Goal: Task Accomplishment & Management: Manage account settings

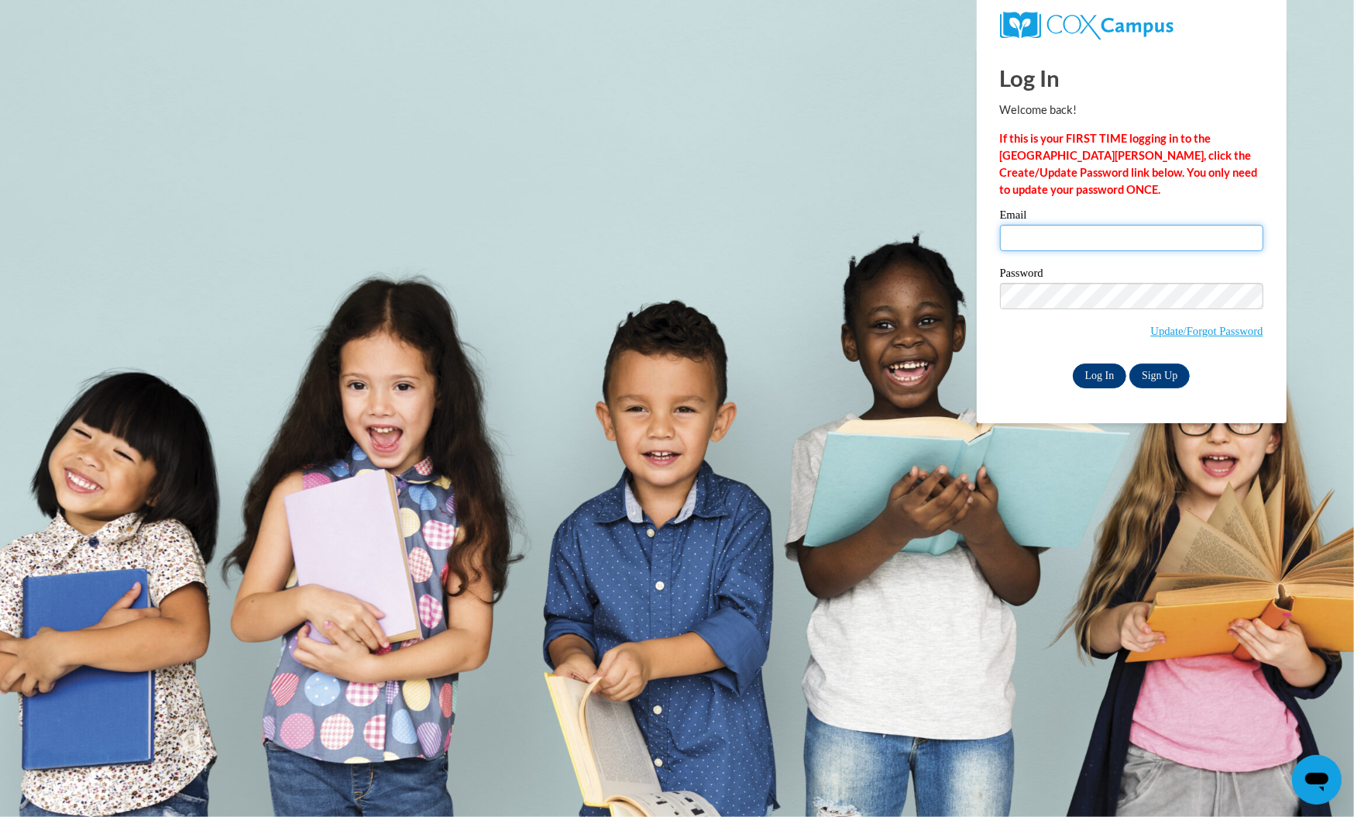
type input "theath@atlantaspeechschool.org"
click at [1112, 365] on input "Log In" at bounding box center [1100, 375] width 54 height 25
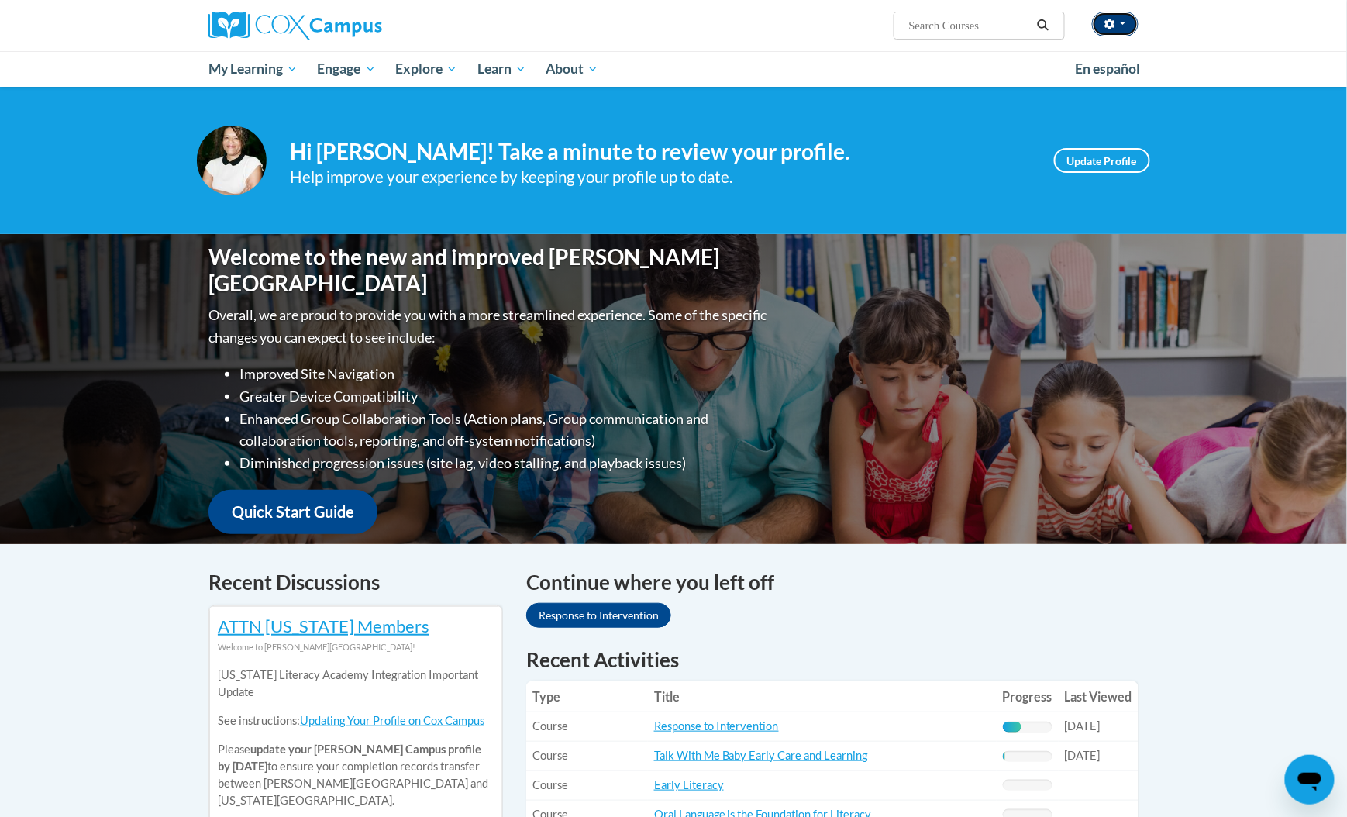
click at [1125, 28] on button "button" at bounding box center [1115, 24] width 46 height 25
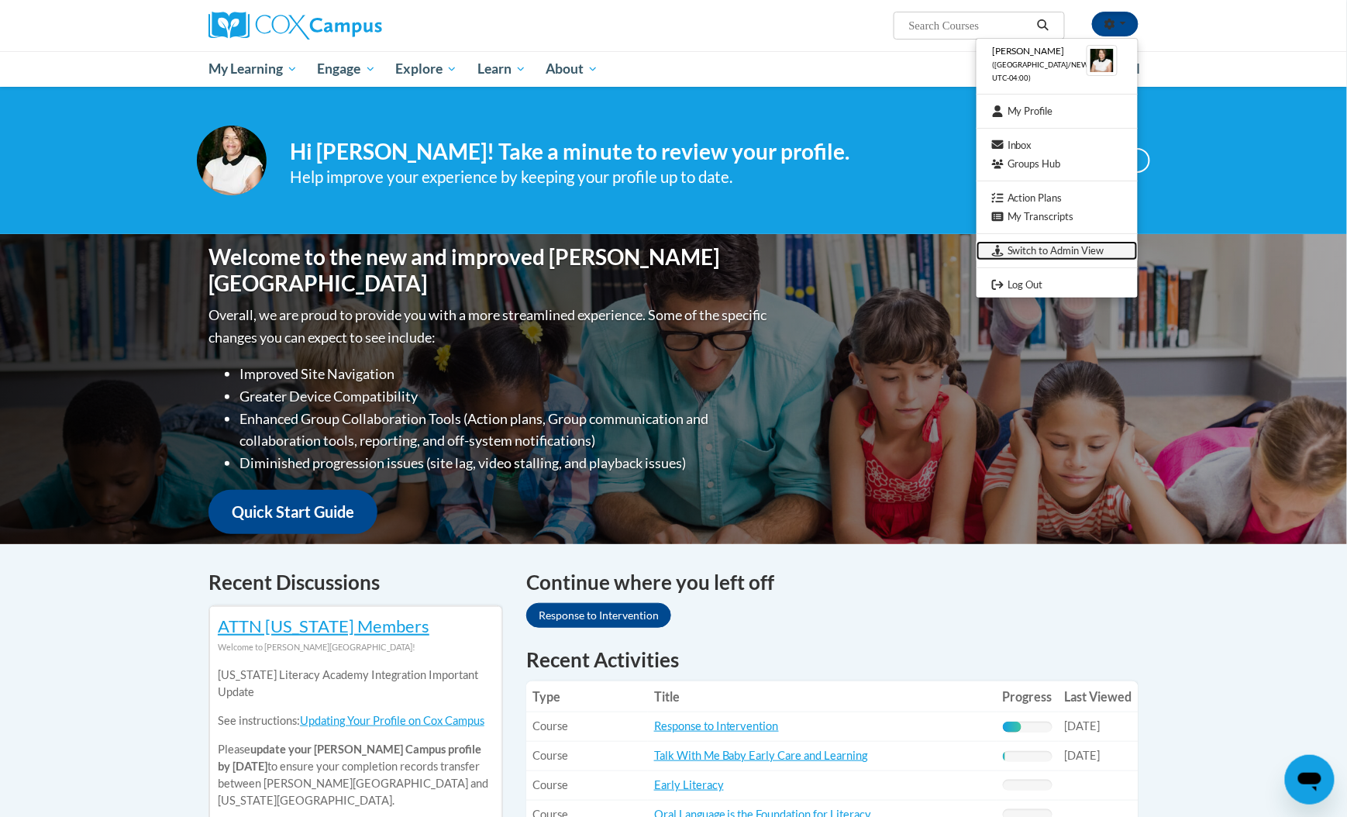
click at [1055, 244] on link "Switch to Admin View" at bounding box center [1056, 250] width 161 height 19
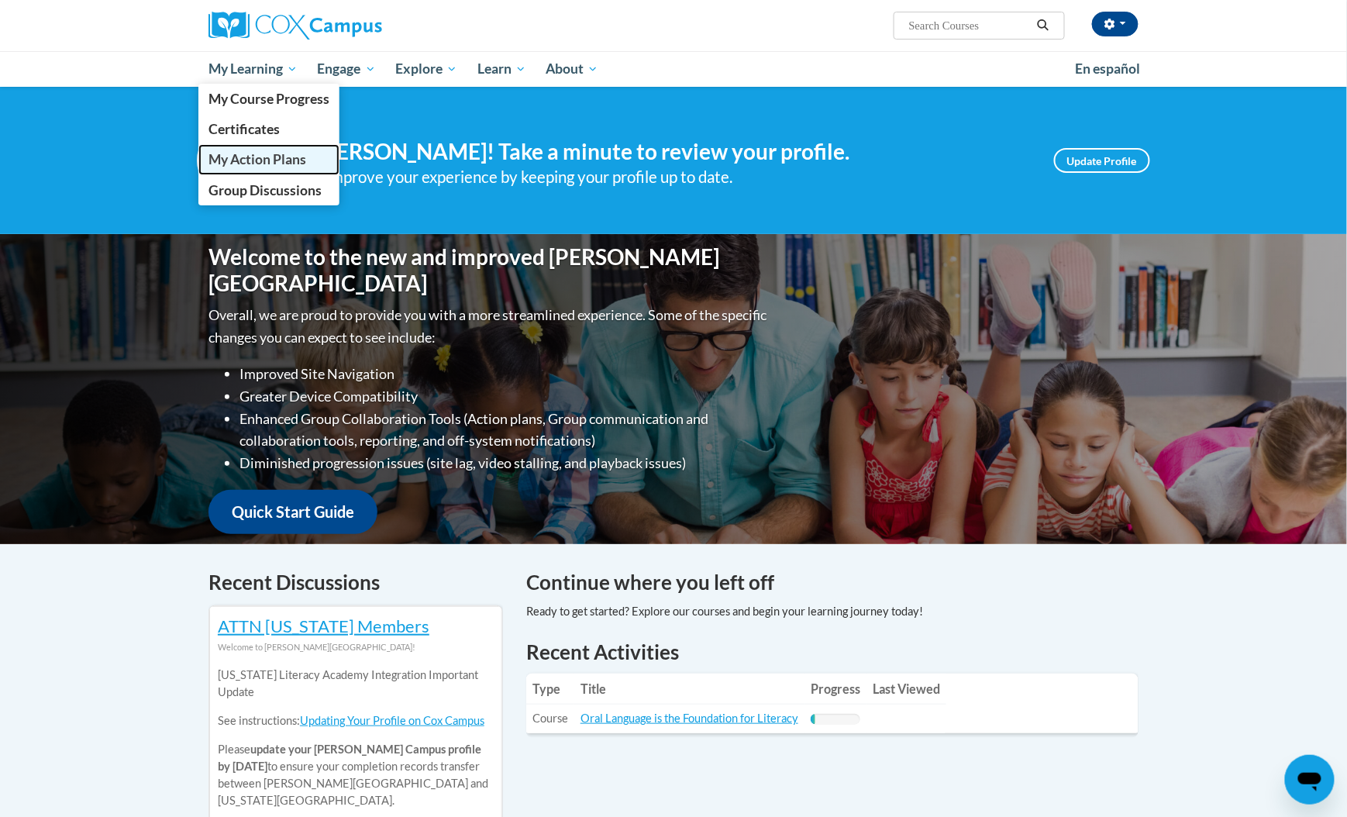
click at [256, 157] on span "My Action Plans" at bounding box center [257, 159] width 98 height 16
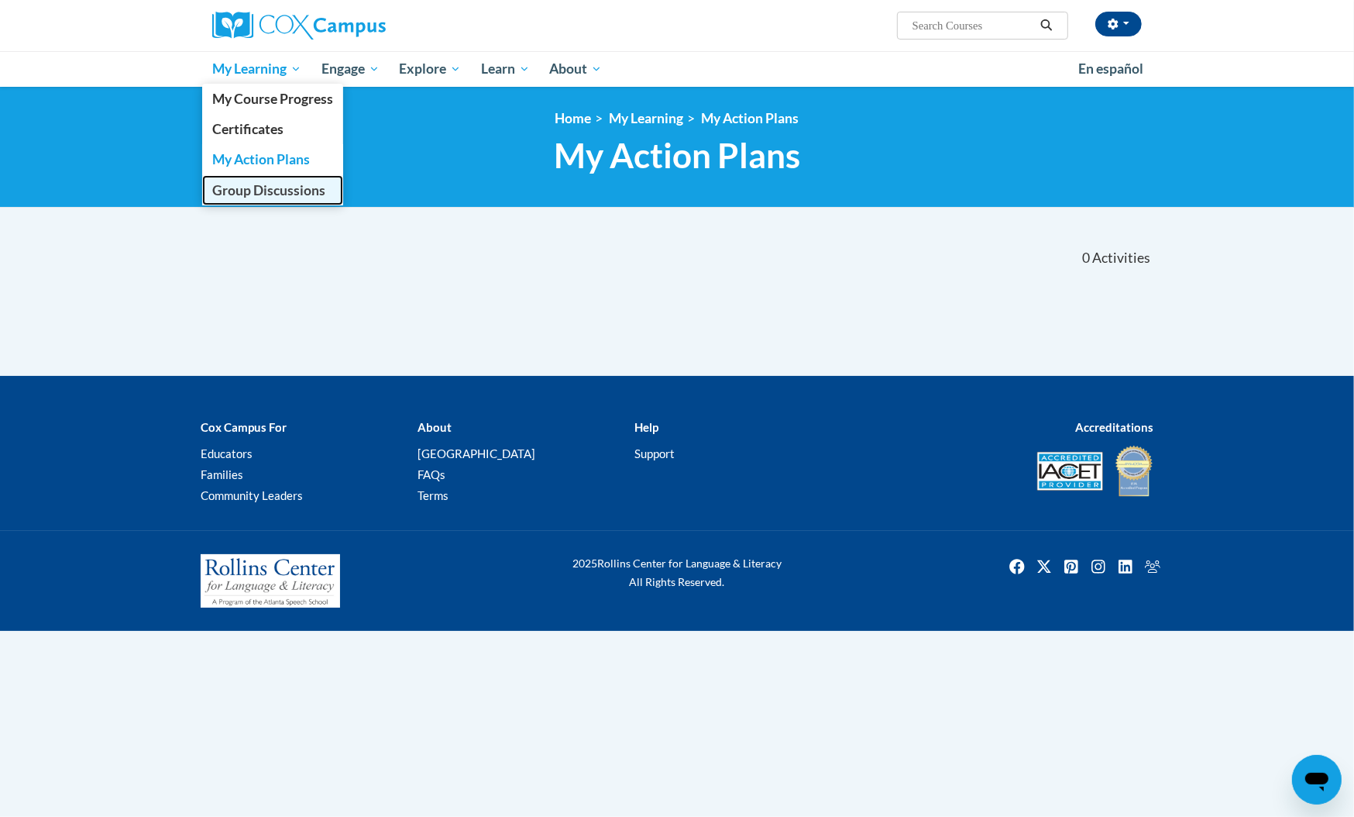
click at [255, 192] on span "Group Discussions" at bounding box center [268, 190] width 113 height 16
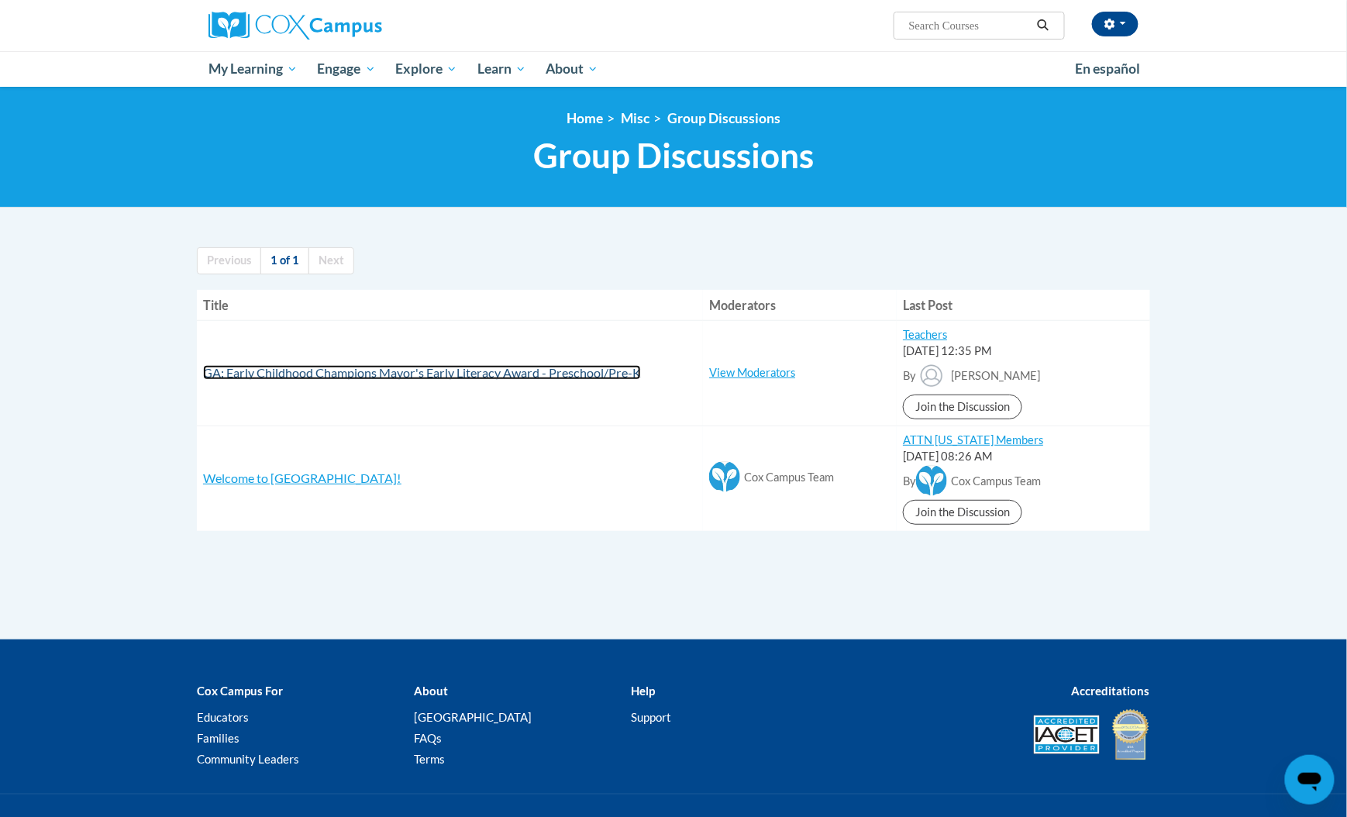
click at [442, 377] on span "GA: Early Childhood Champions Mayor's Early Literacy Award - Preschool/Pre-K" at bounding box center [422, 372] width 438 height 15
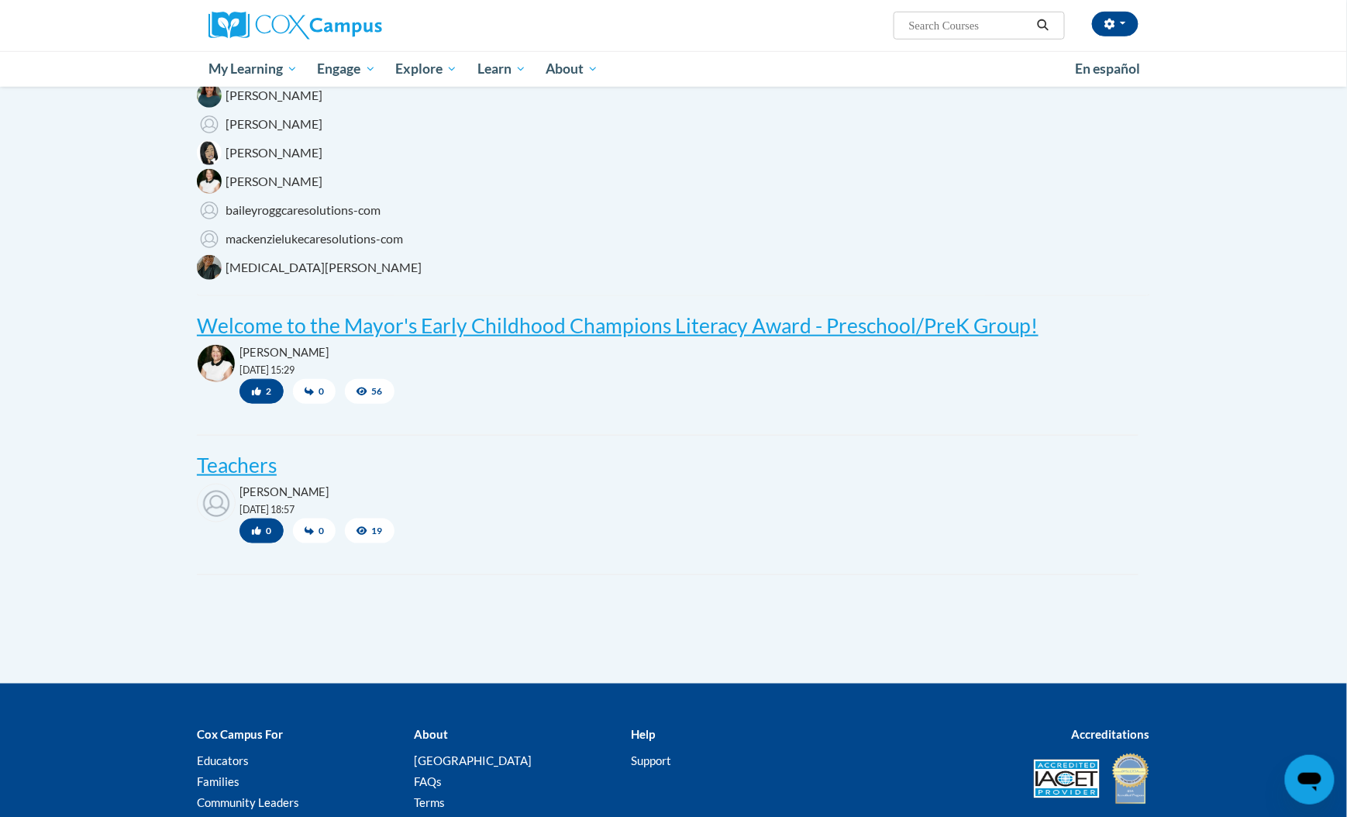
scroll to position [317, 0]
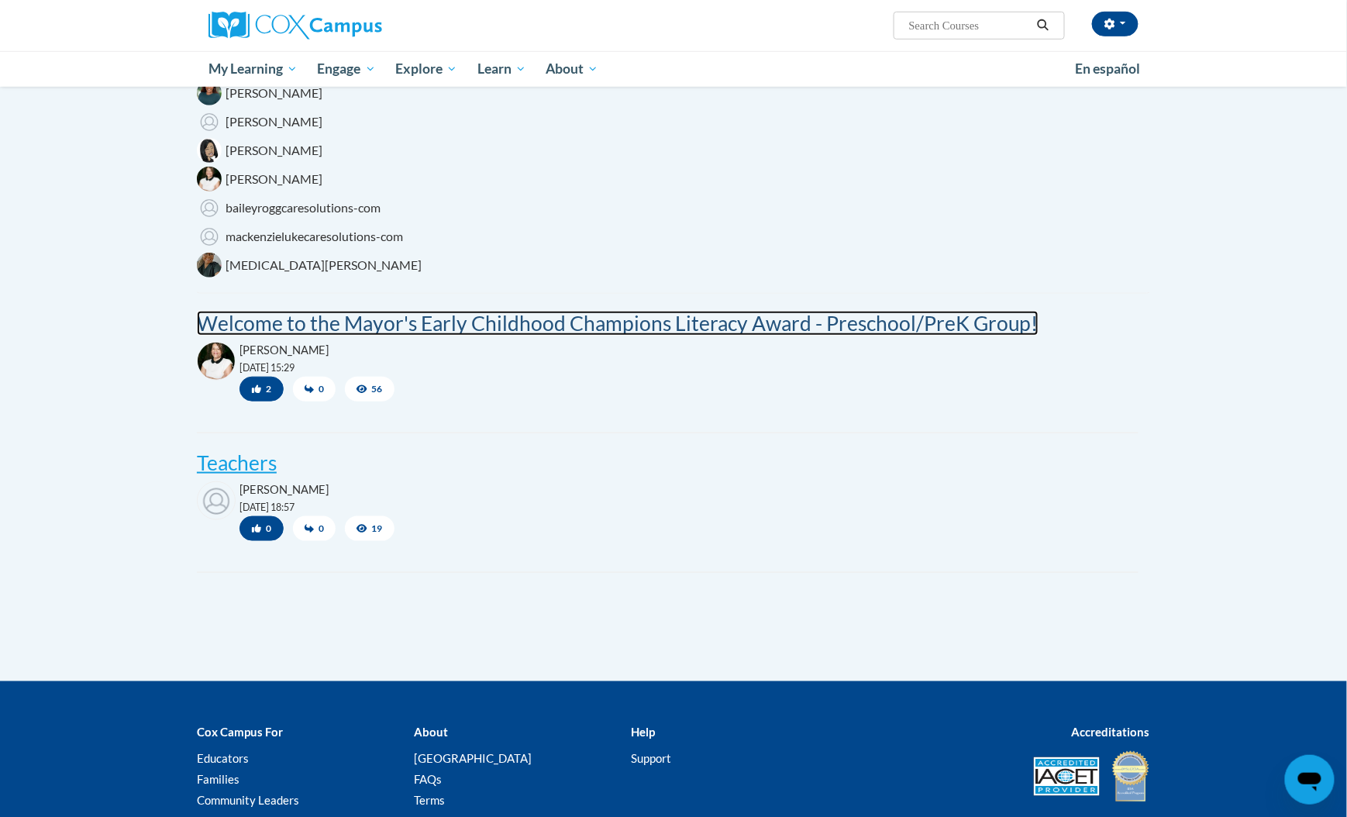
click at [561, 332] on post "Welcome to the Mayor's Early Childhood Champions Literacy Award - Preschool/Pre…" at bounding box center [618, 323] width 842 height 25
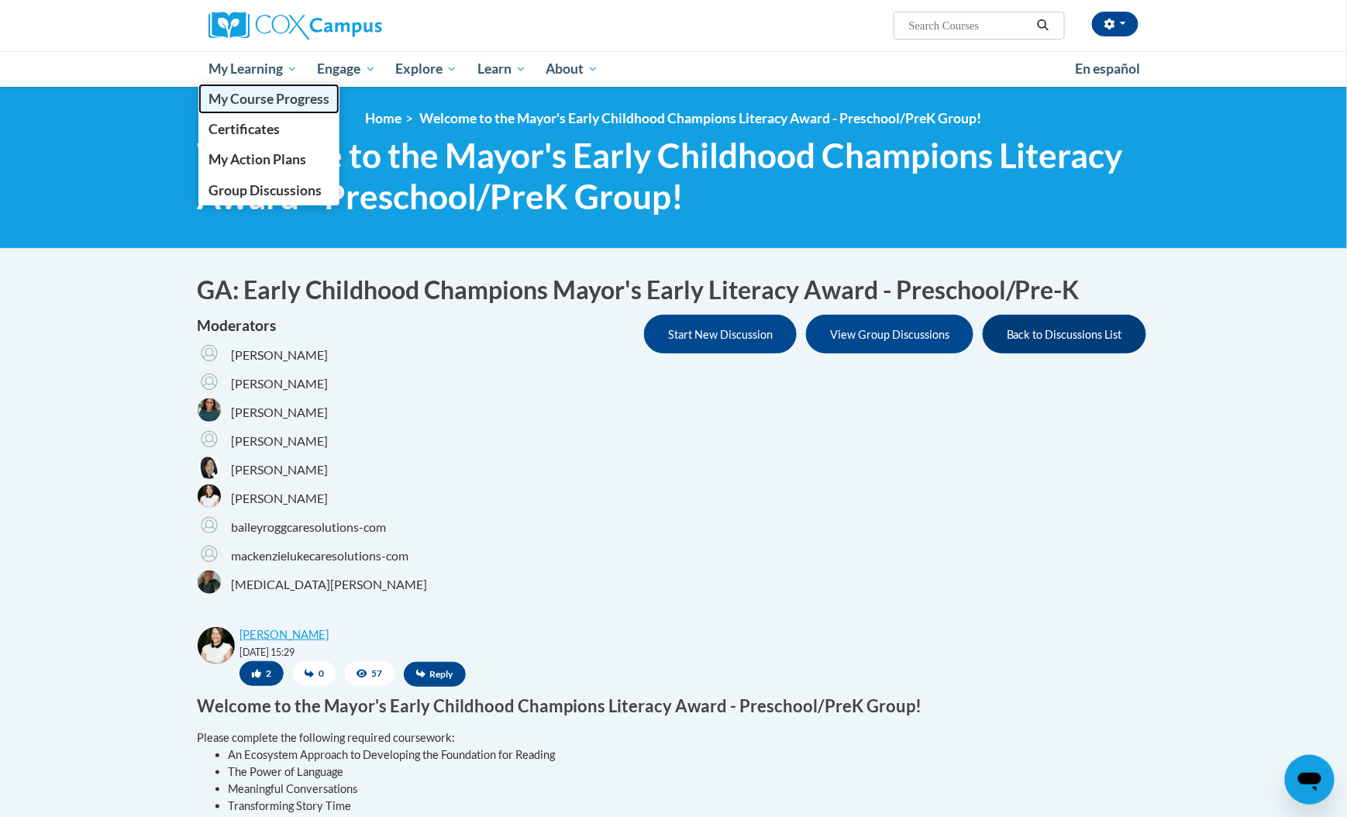
click at [296, 95] on span "My Course Progress" at bounding box center [268, 99] width 121 height 16
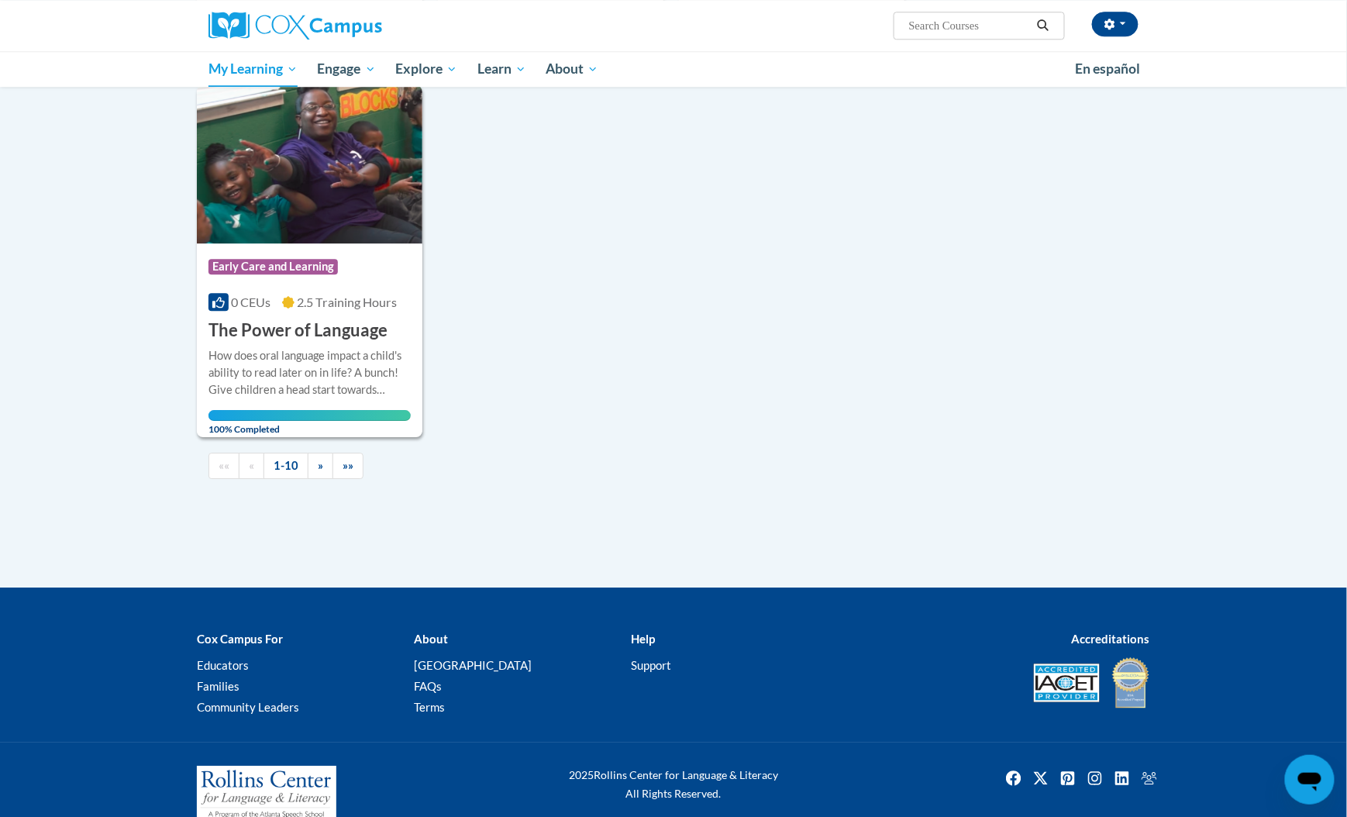
scroll to position [1451, 0]
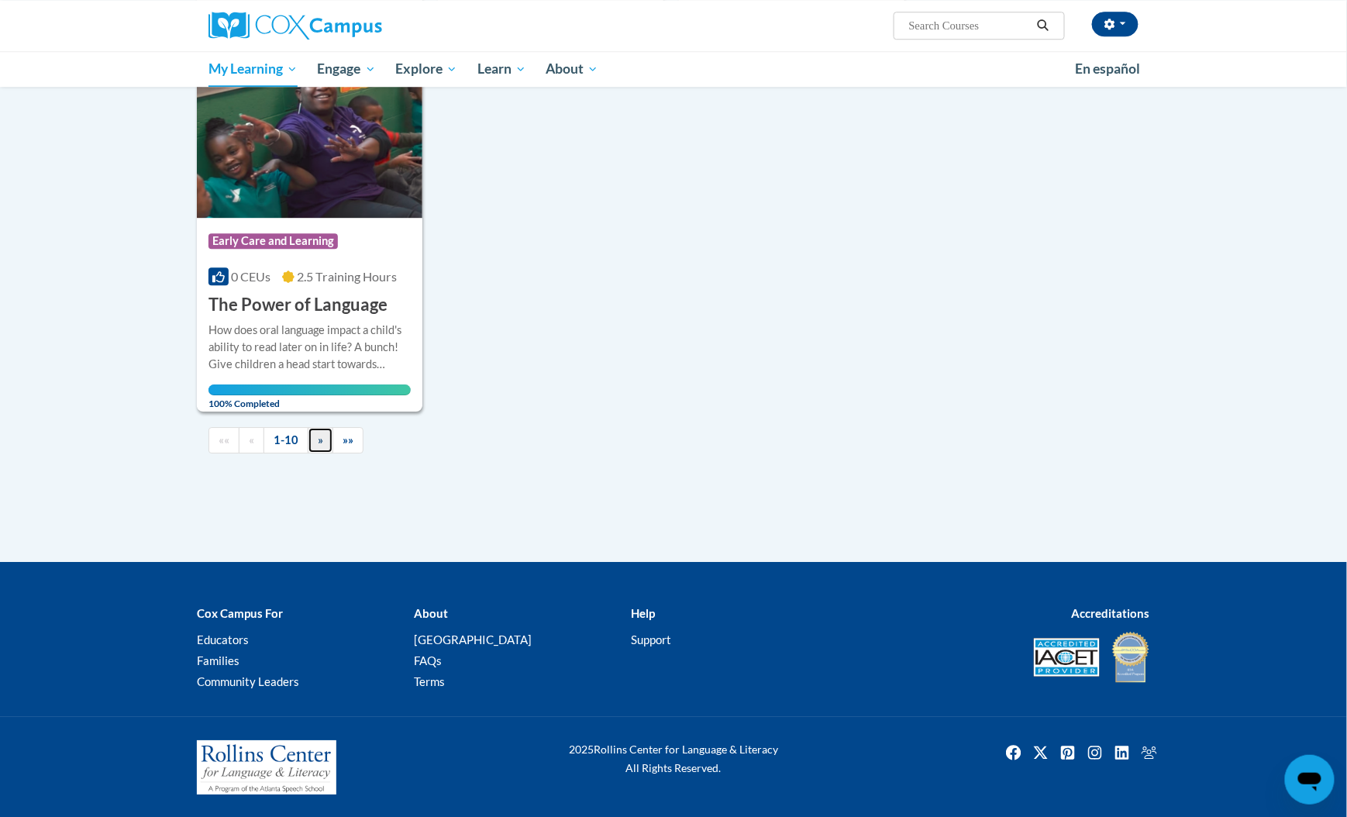
click at [325, 446] on link "»" at bounding box center [321, 440] width 26 height 27
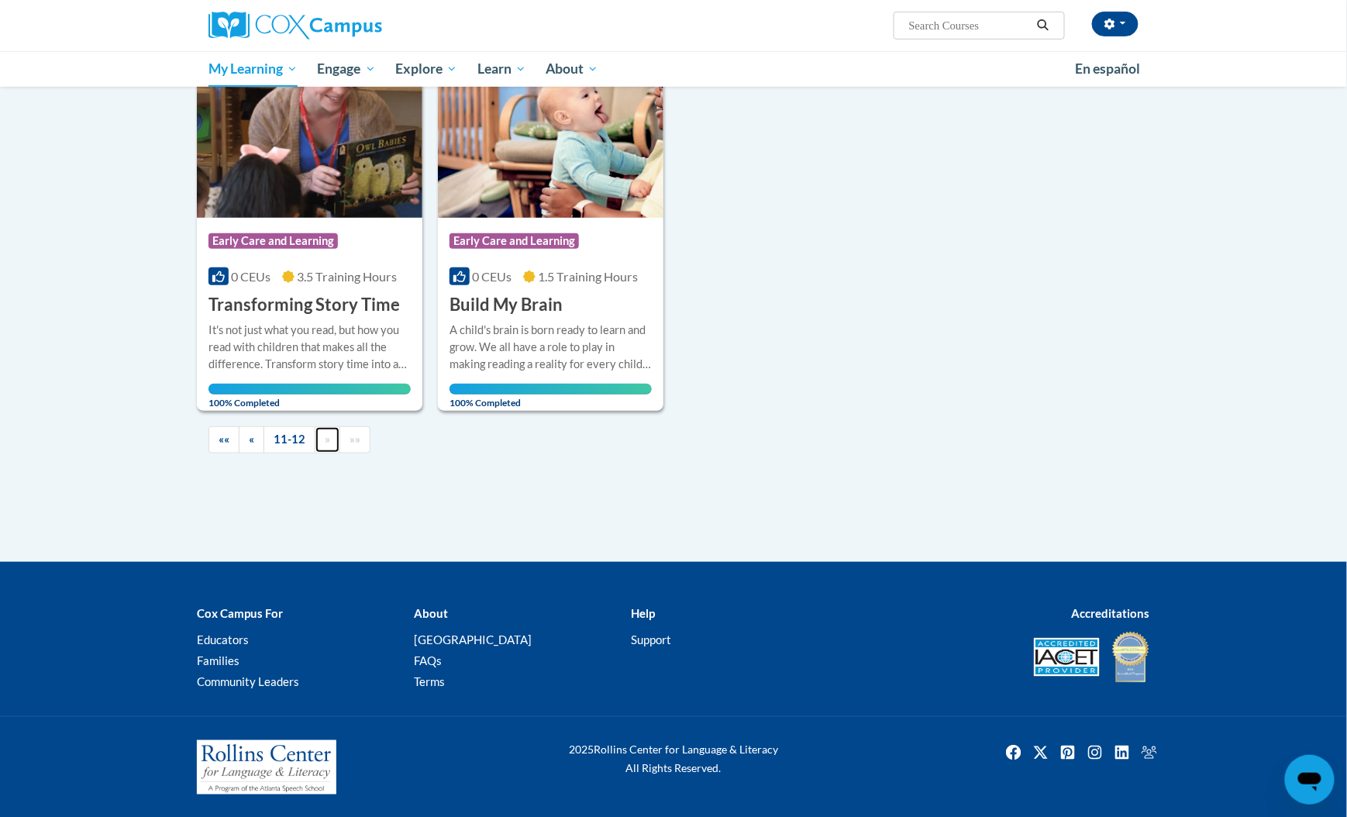
scroll to position [0, 0]
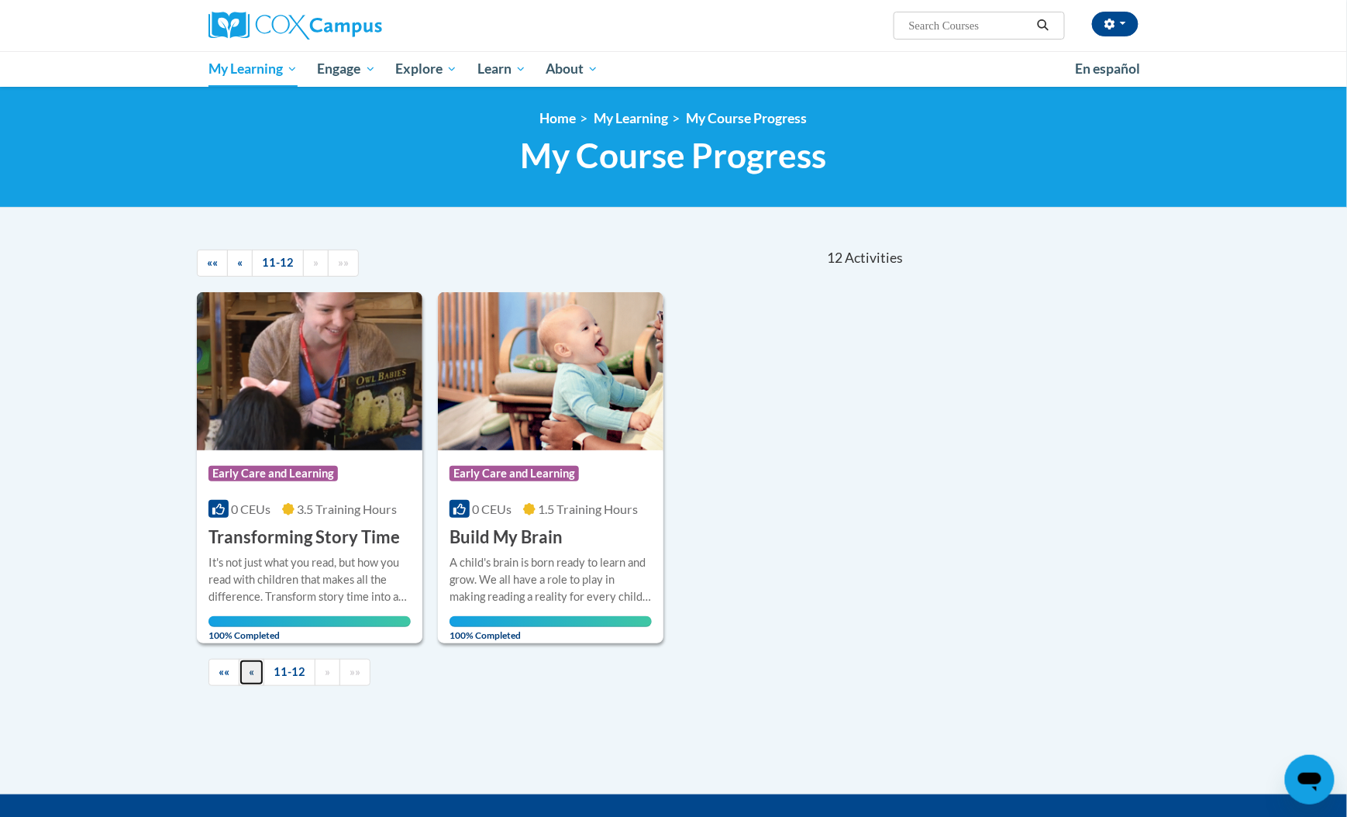
click at [253, 681] on link "«" at bounding box center [252, 672] width 26 height 27
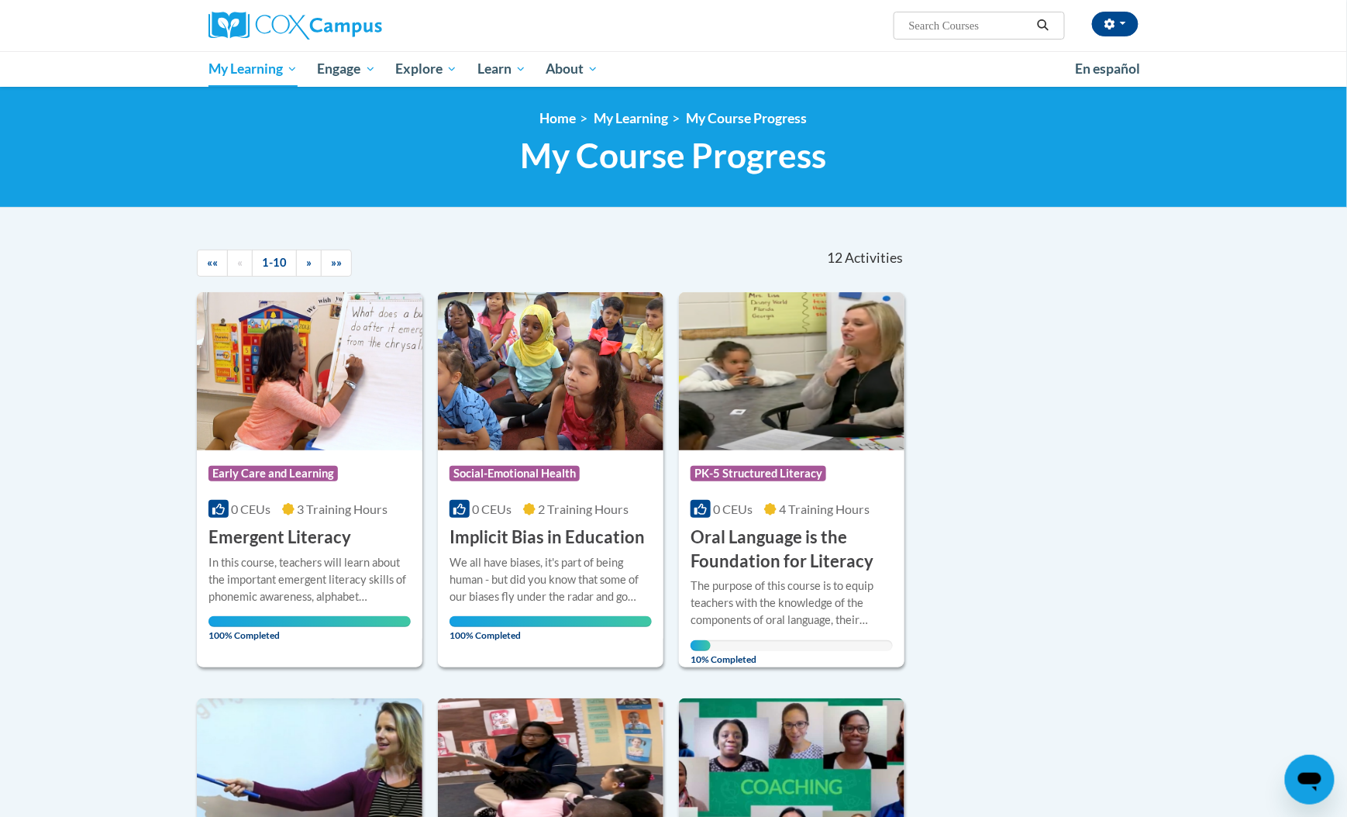
scroll to position [10, 0]
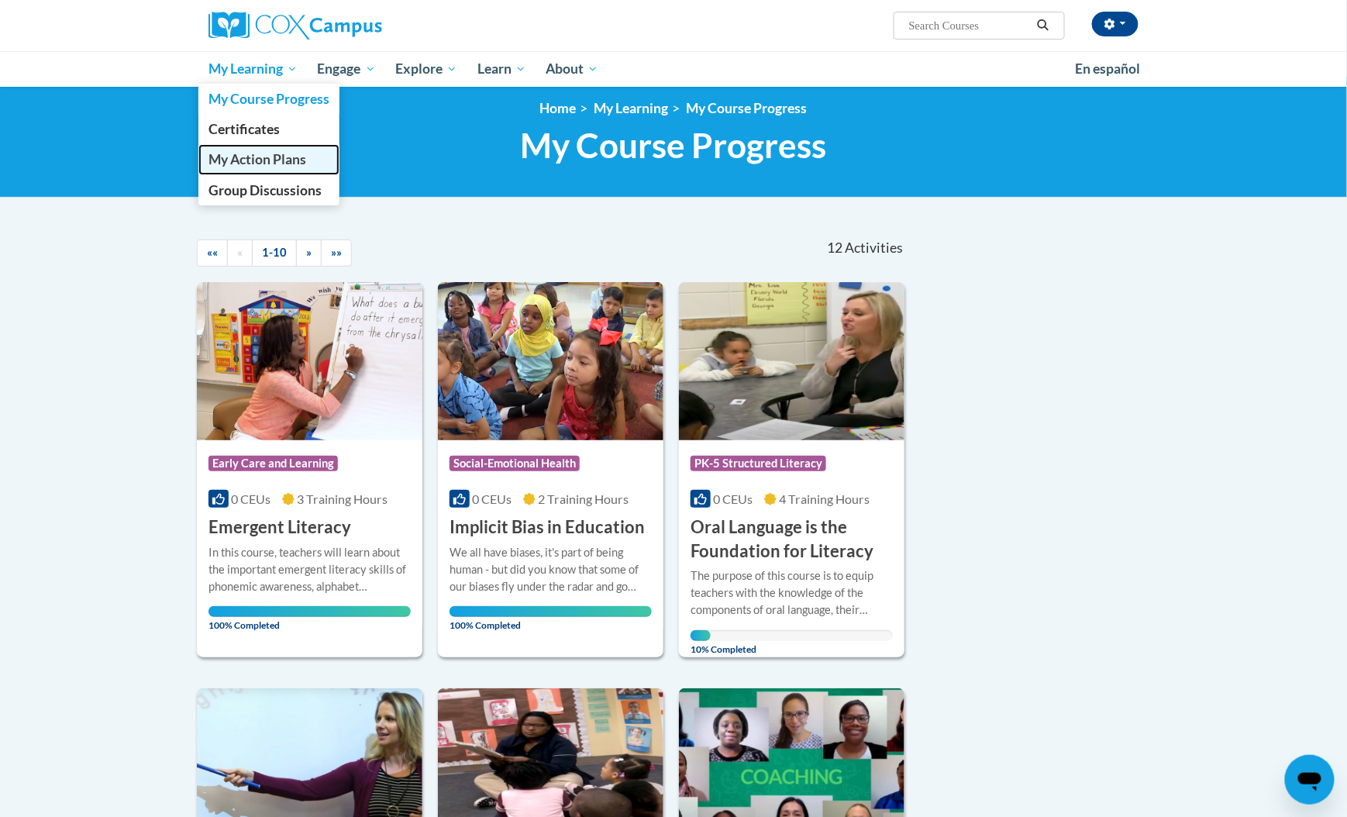
click at [243, 159] on span "My Action Plans" at bounding box center [257, 159] width 98 height 16
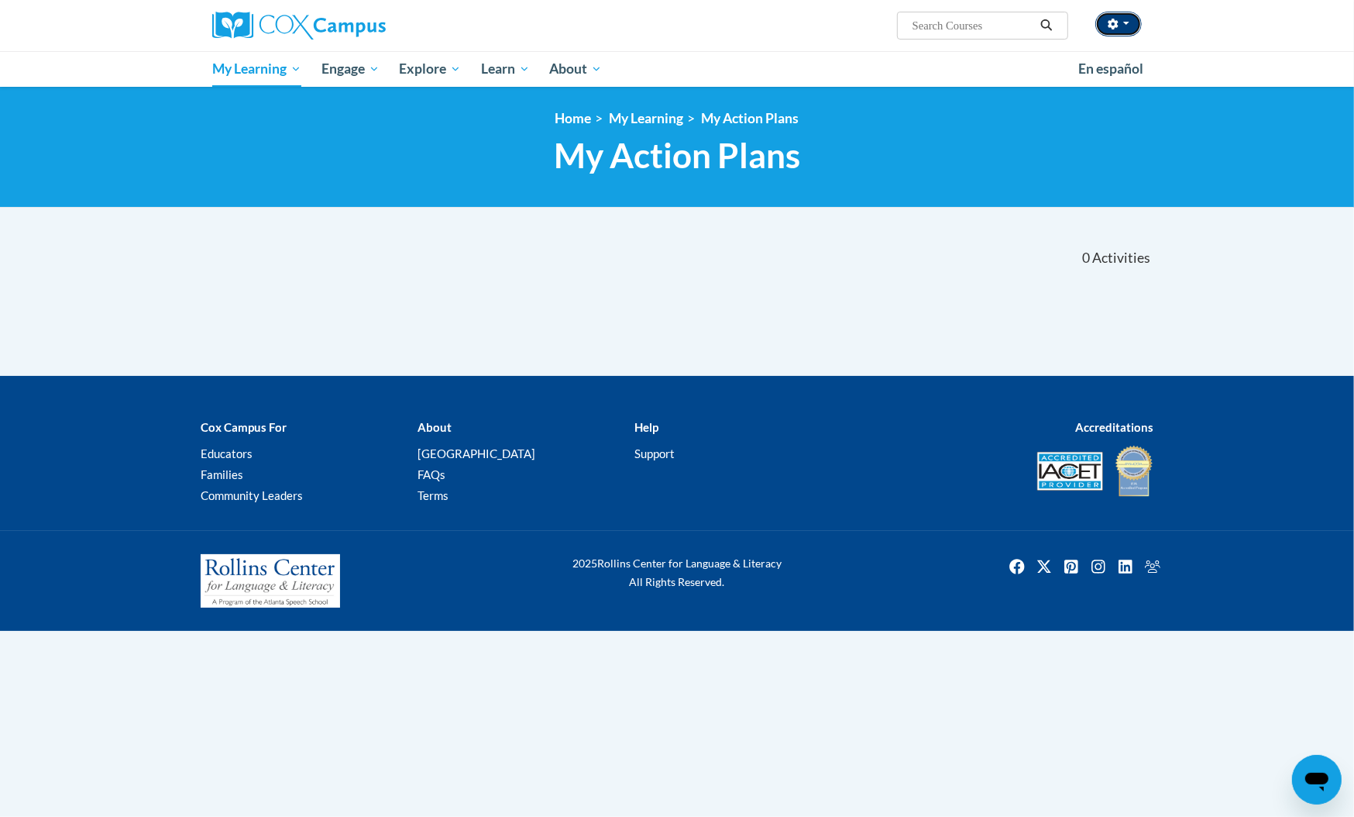
click at [1122, 20] on button "button" at bounding box center [1119, 24] width 46 height 25
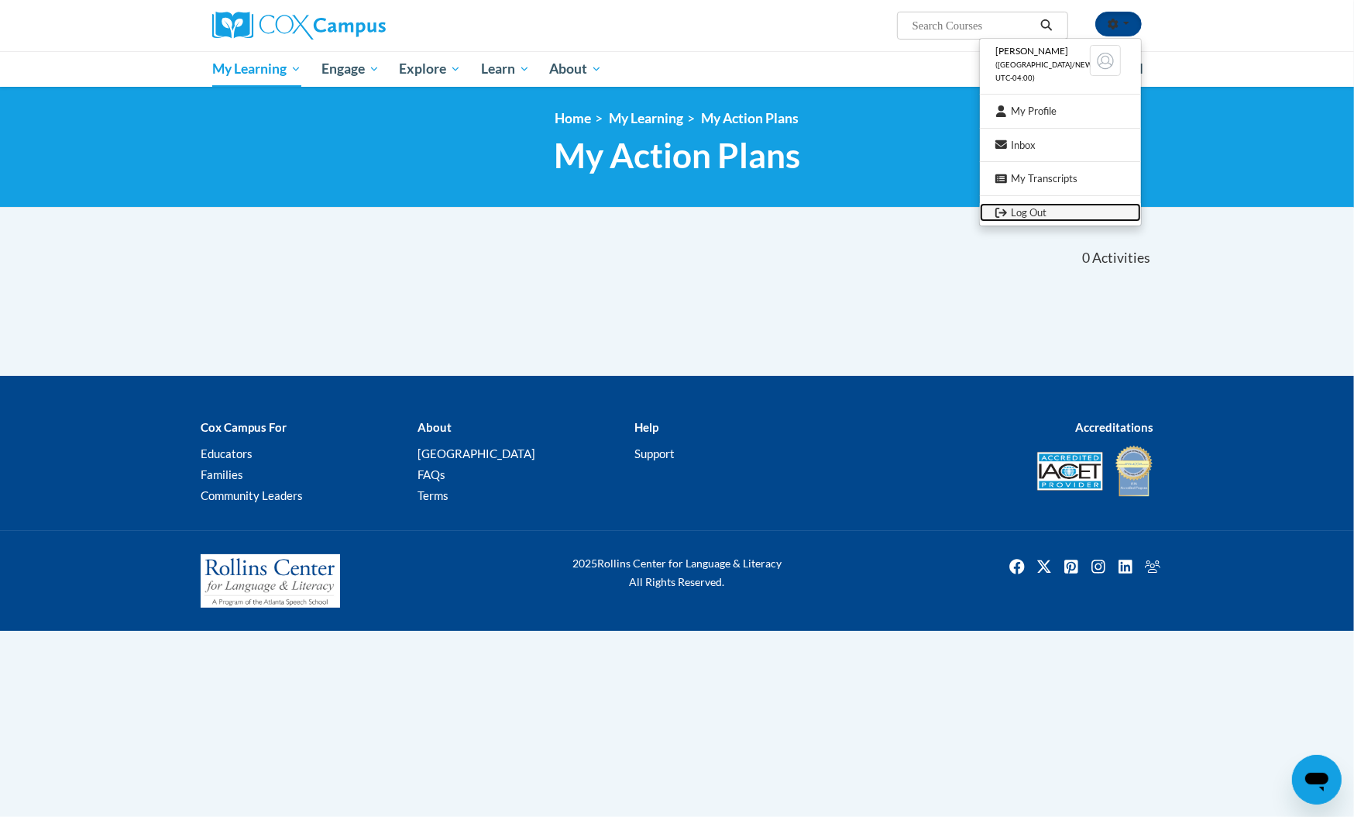
click at [1035, 214] on link "Log Out" at bounding box center [1060, 212] width 161 height 19
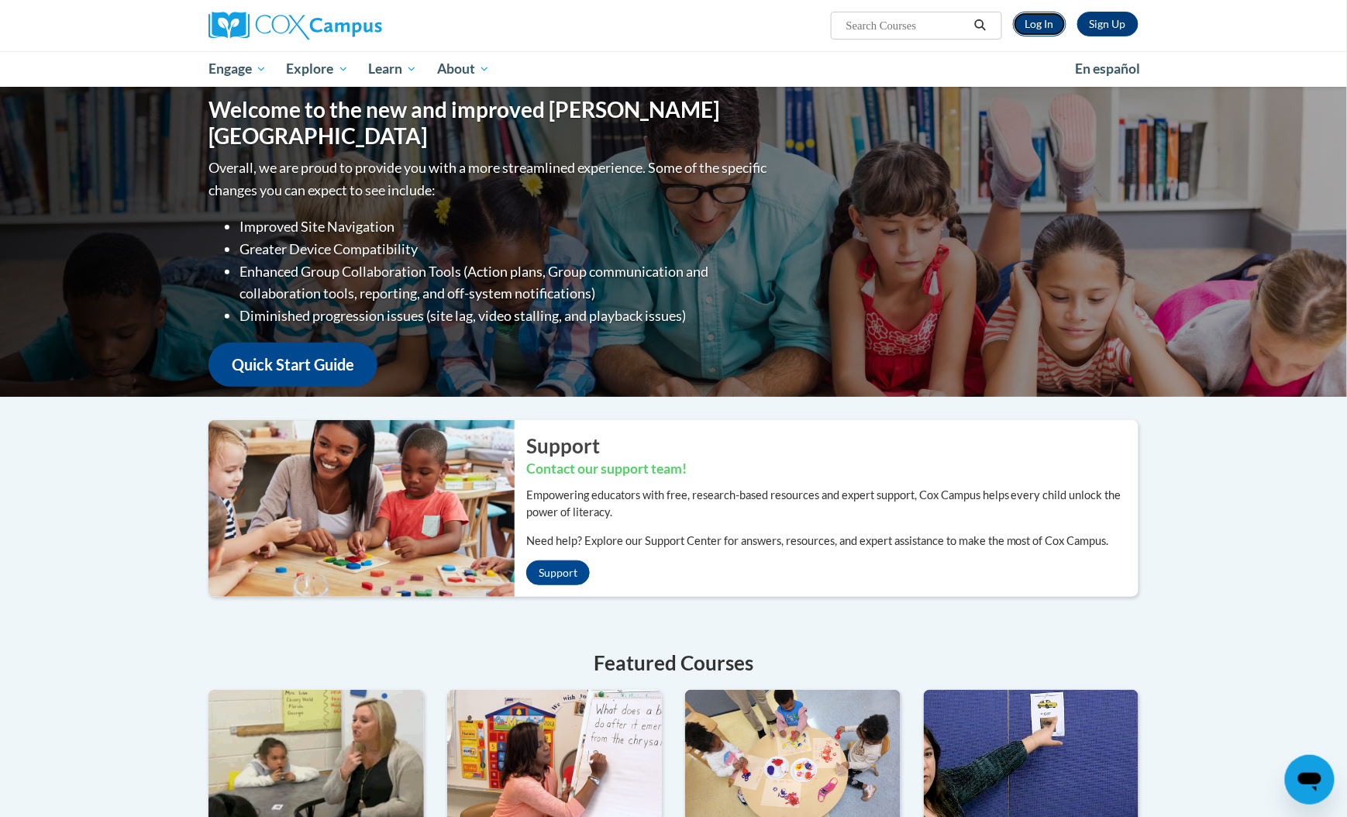
click at [1055, 23] on link "Log In" at bounding box center [1039, 24] width 53 height 25
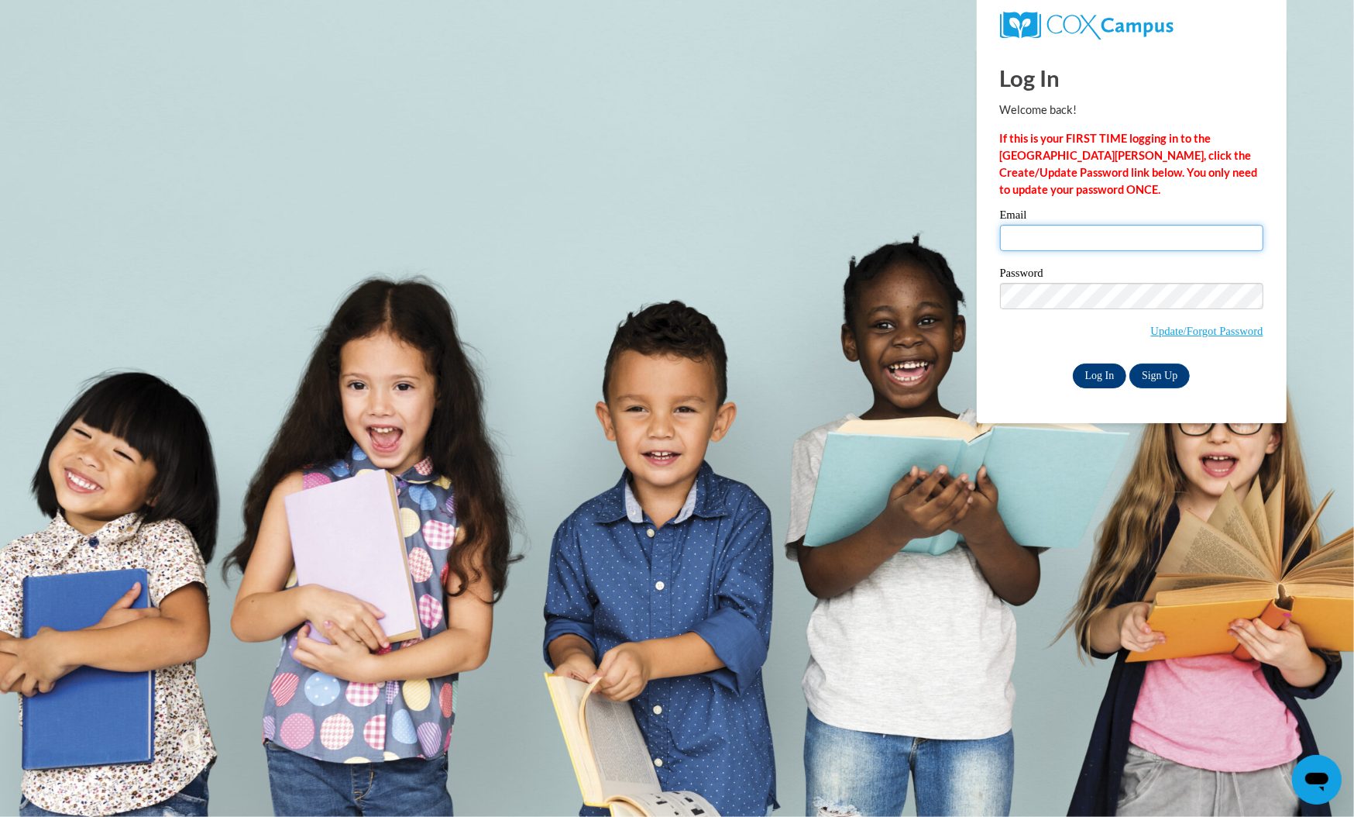
type input "theath@atlantaspeechschool.org"
click at [1089, 370] on input "Log In" at bounding box center [1100, 375] width 54 height 25
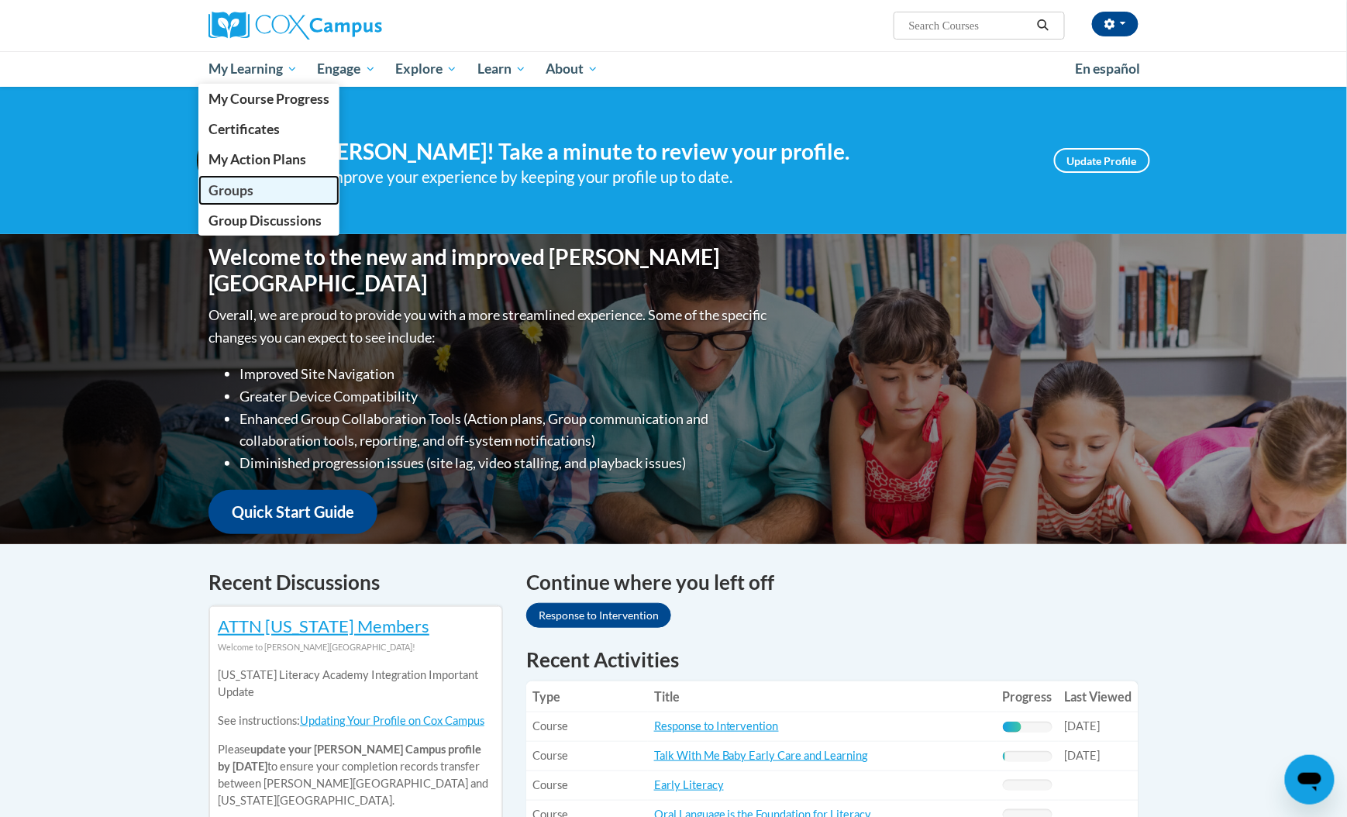
click at [239, 188] on span "Groups" at bounding box center [230, 190] width 45 height 16
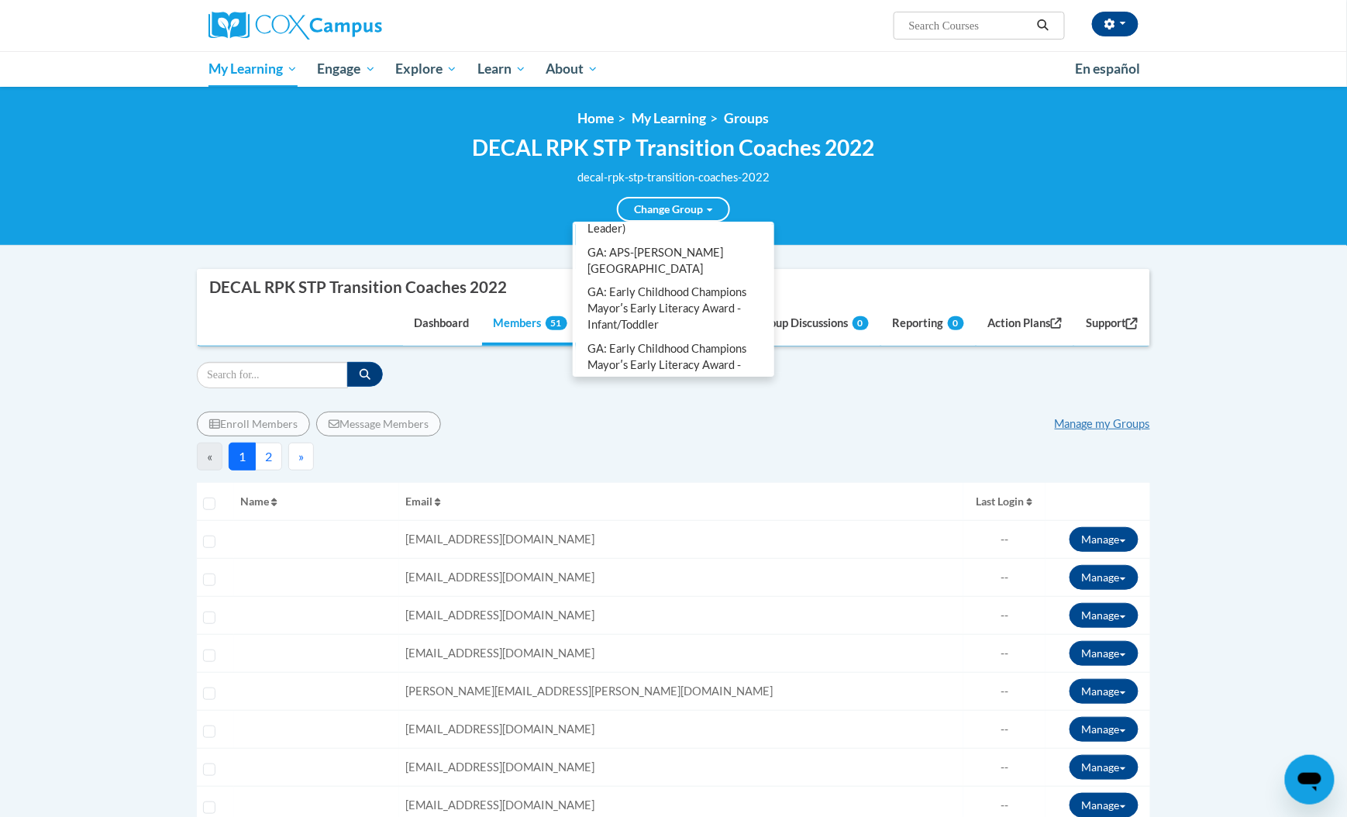
scroll to position [109, 0]
click at [668, 339] on link "GA: Early Childhood Champions Mayorʹs Early Literacy Award - Preschool/Pre-K" at bounding box center [673, 363] width 195 height 57
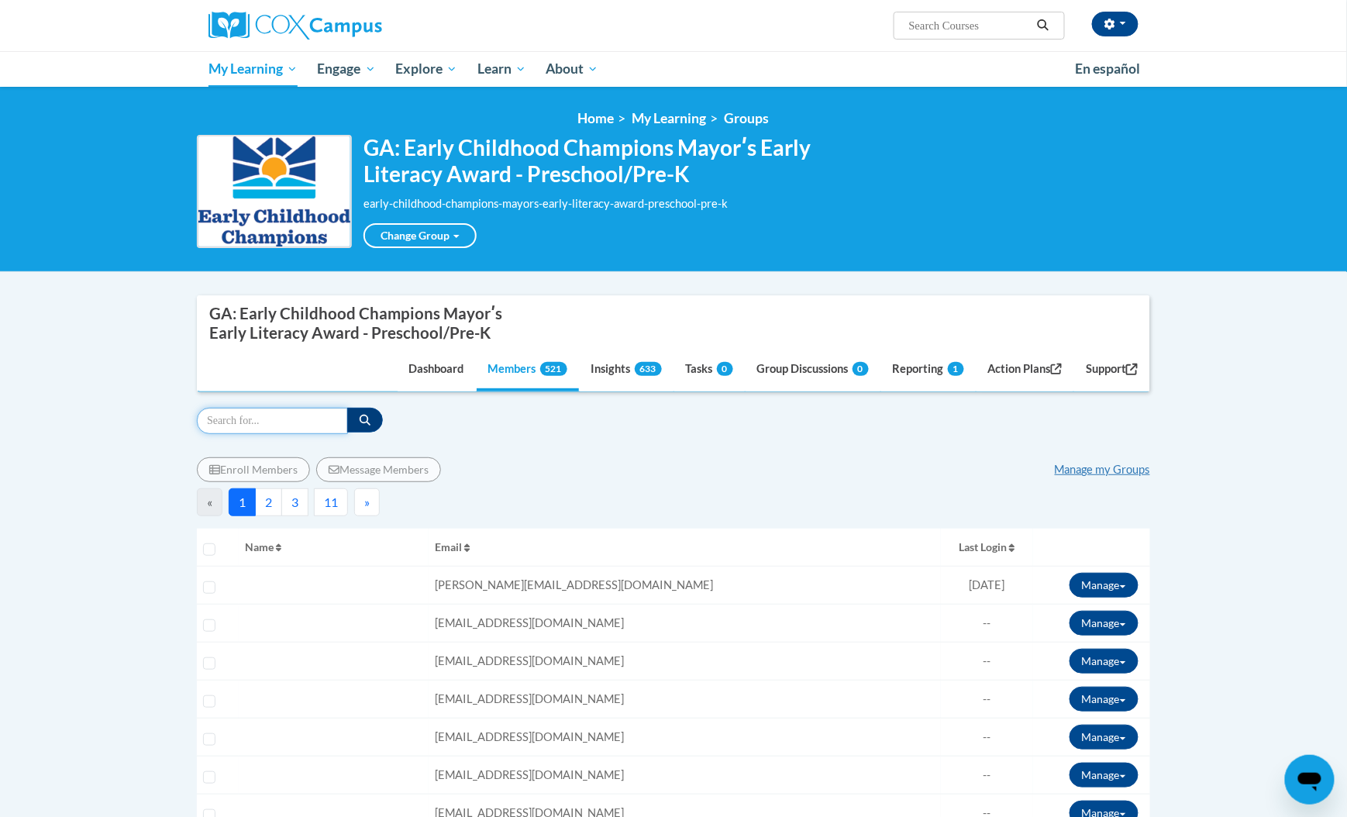
click at [250, 426] on input "Search" at bounding box center [272, 421] width 151 height 26
paste input "Denniscalandra@yahoo.com"
type input "Denniscalandra@yahoo.com"
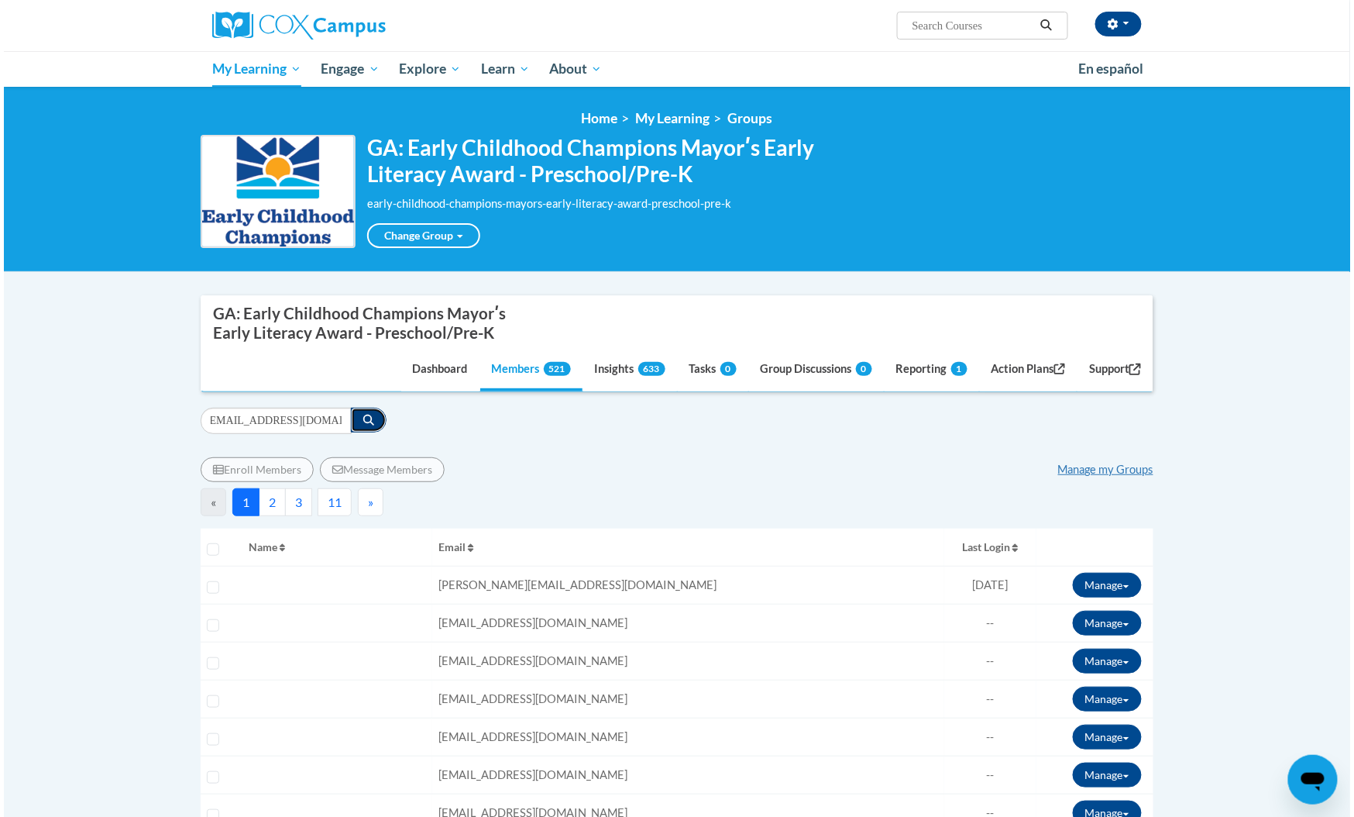
scroll to position [0, 0]
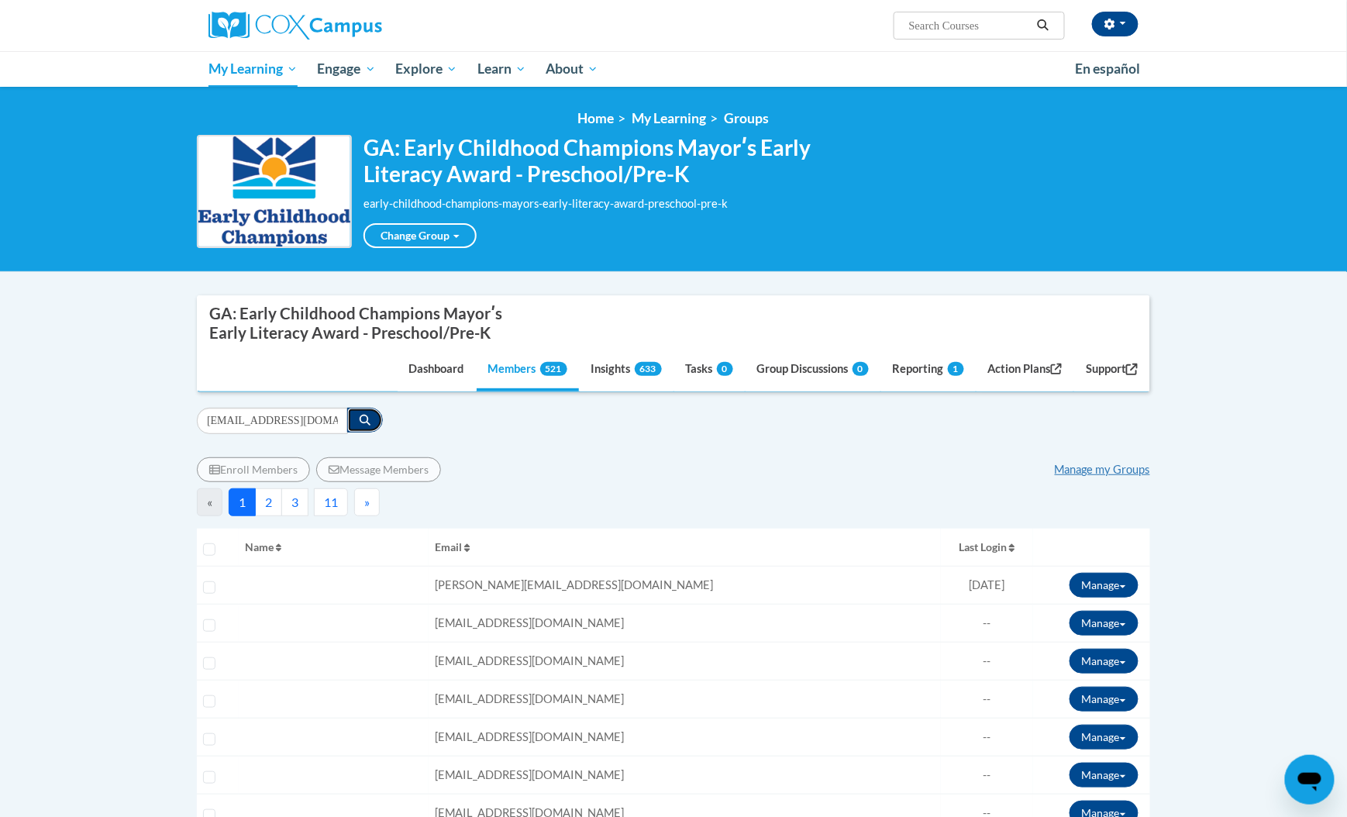
click at [363, 425] on button "button" at bounding box center [365, 420] width 36 height 25
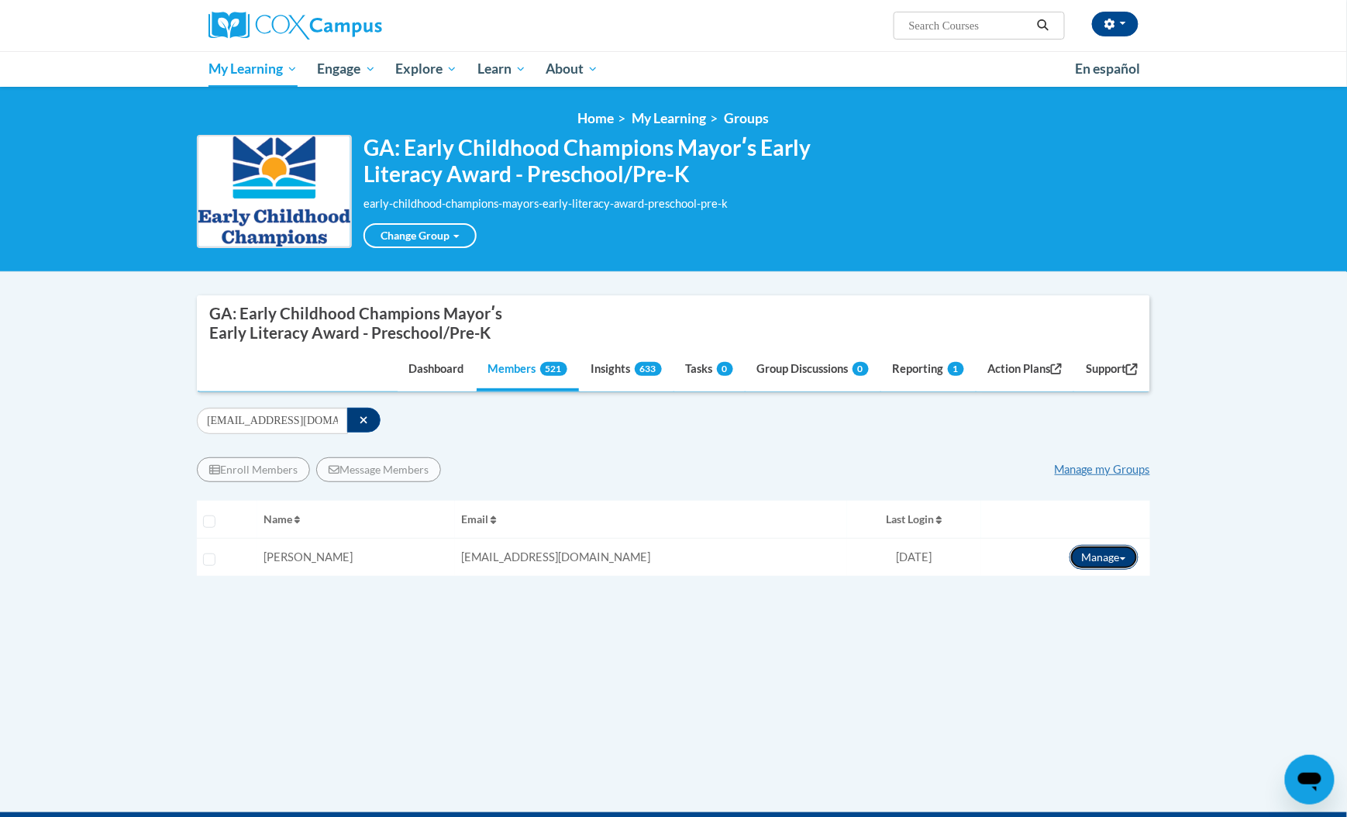
click at [1101, 558] on button "Manage" at bounding box center [1103, 557] width 69 height 25
click at [1076, 615] on link "View Transcript" at bounding box center [1075, 613] width 136 height 25
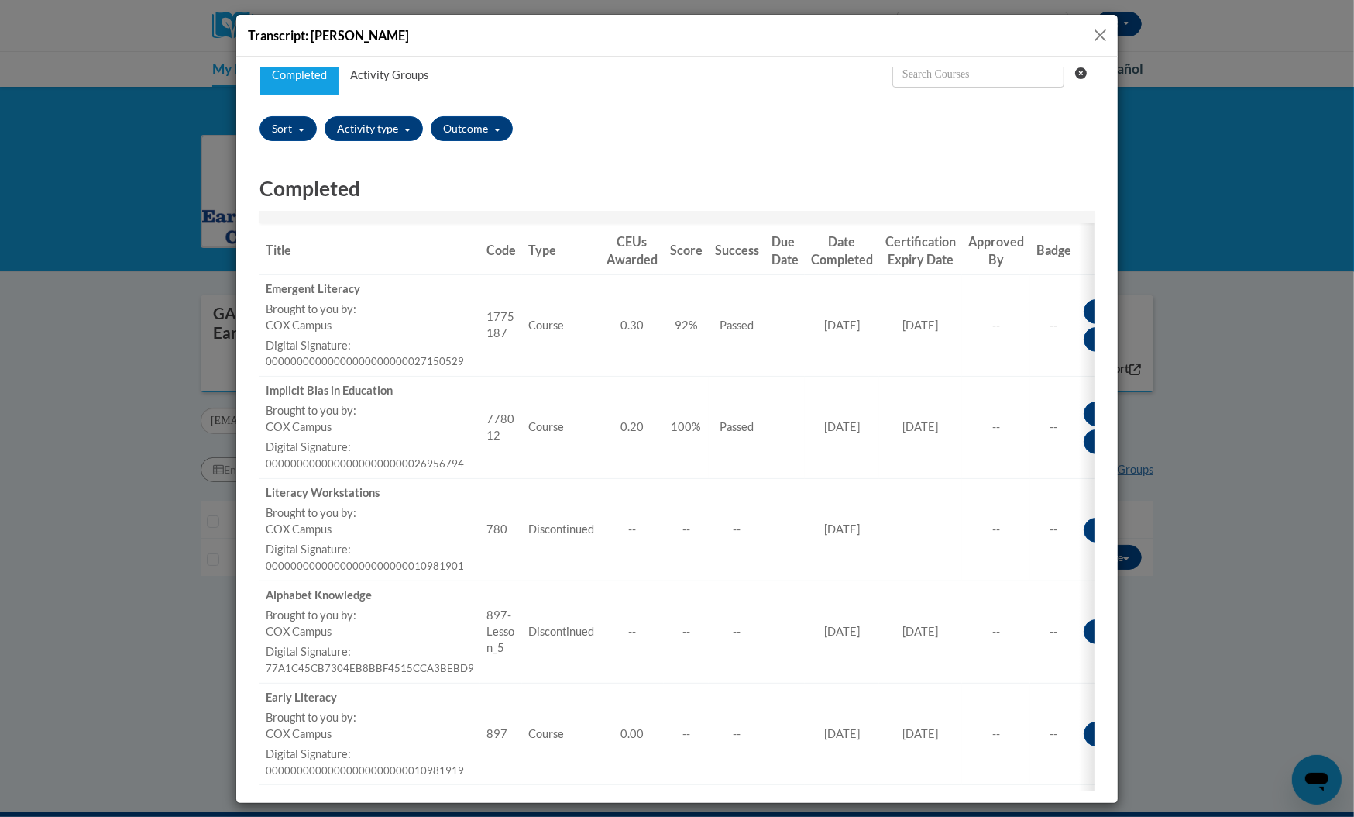
scroll to position [57, 0]
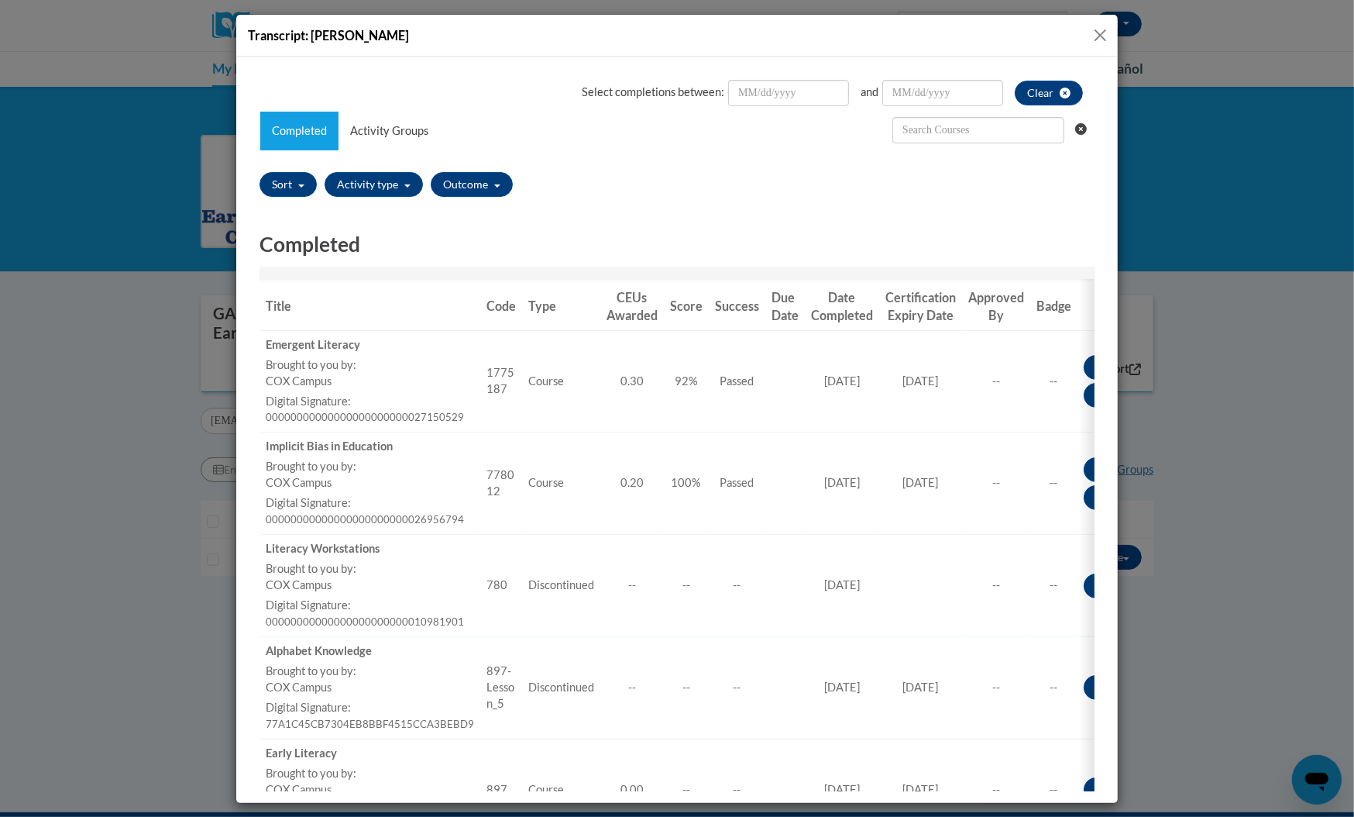
click at [1097, 30] on button "Close" at bounding box center [1100, 35] width 19 height 19
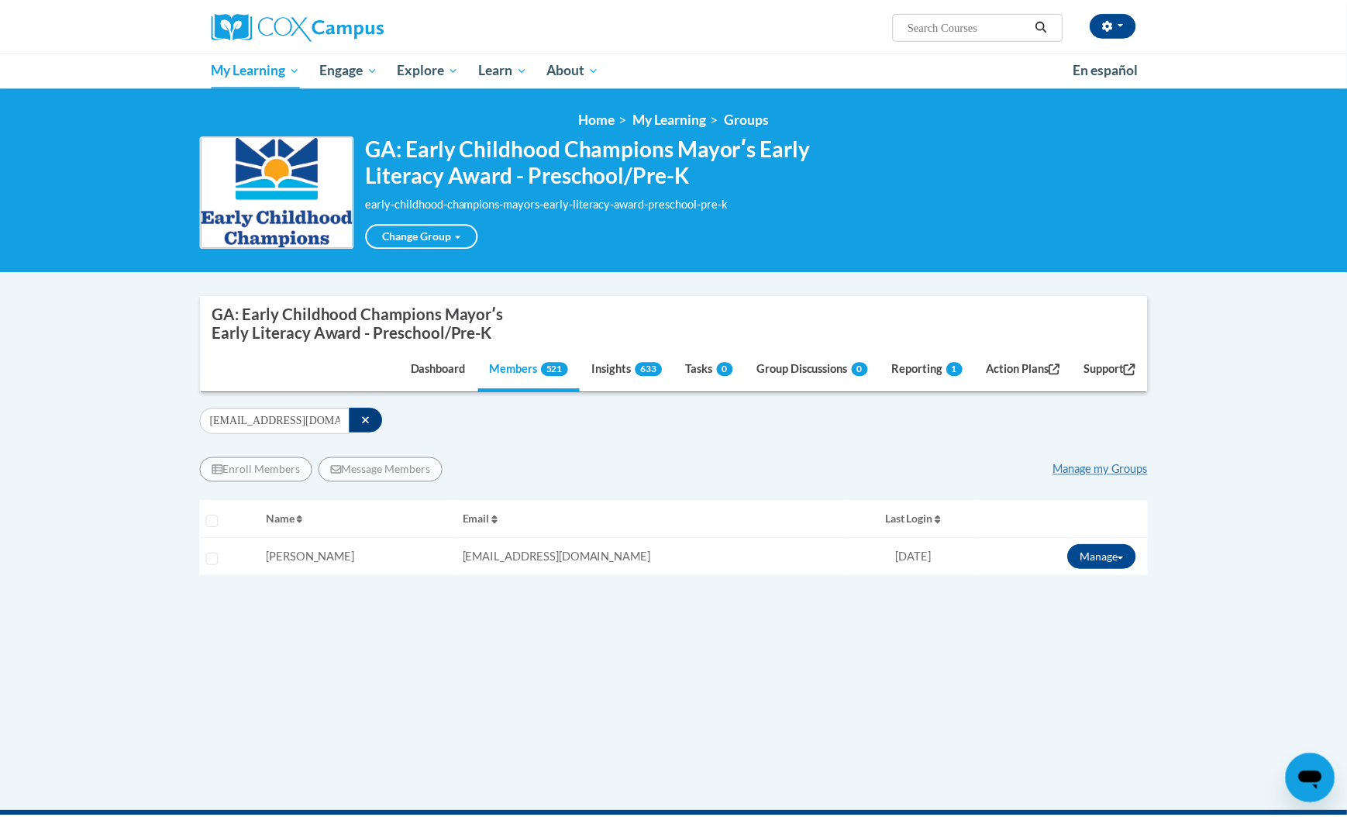
scroll to position [0, 0]
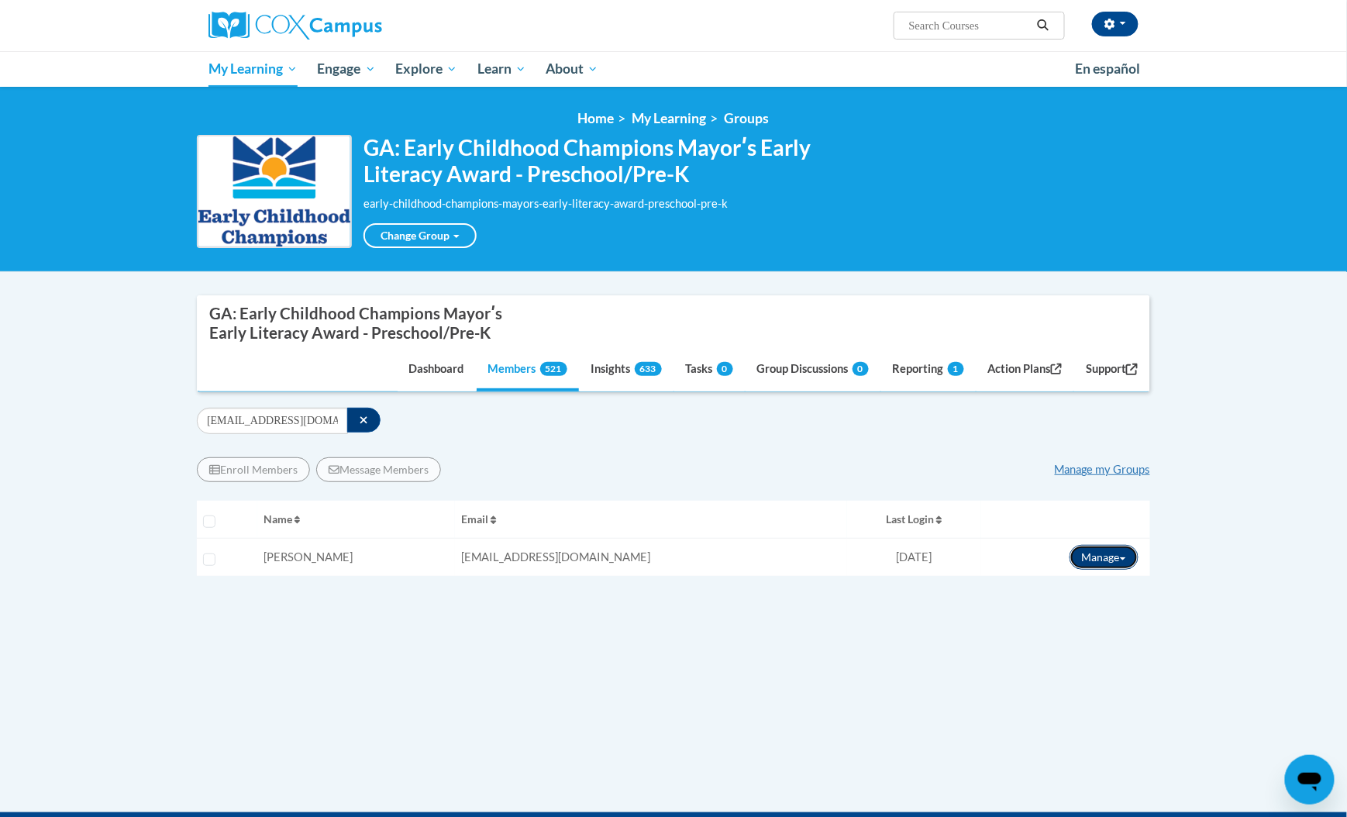
click at [1109, 552] on button "Manage" at bounding box center [1103, 557] width 69 height 25
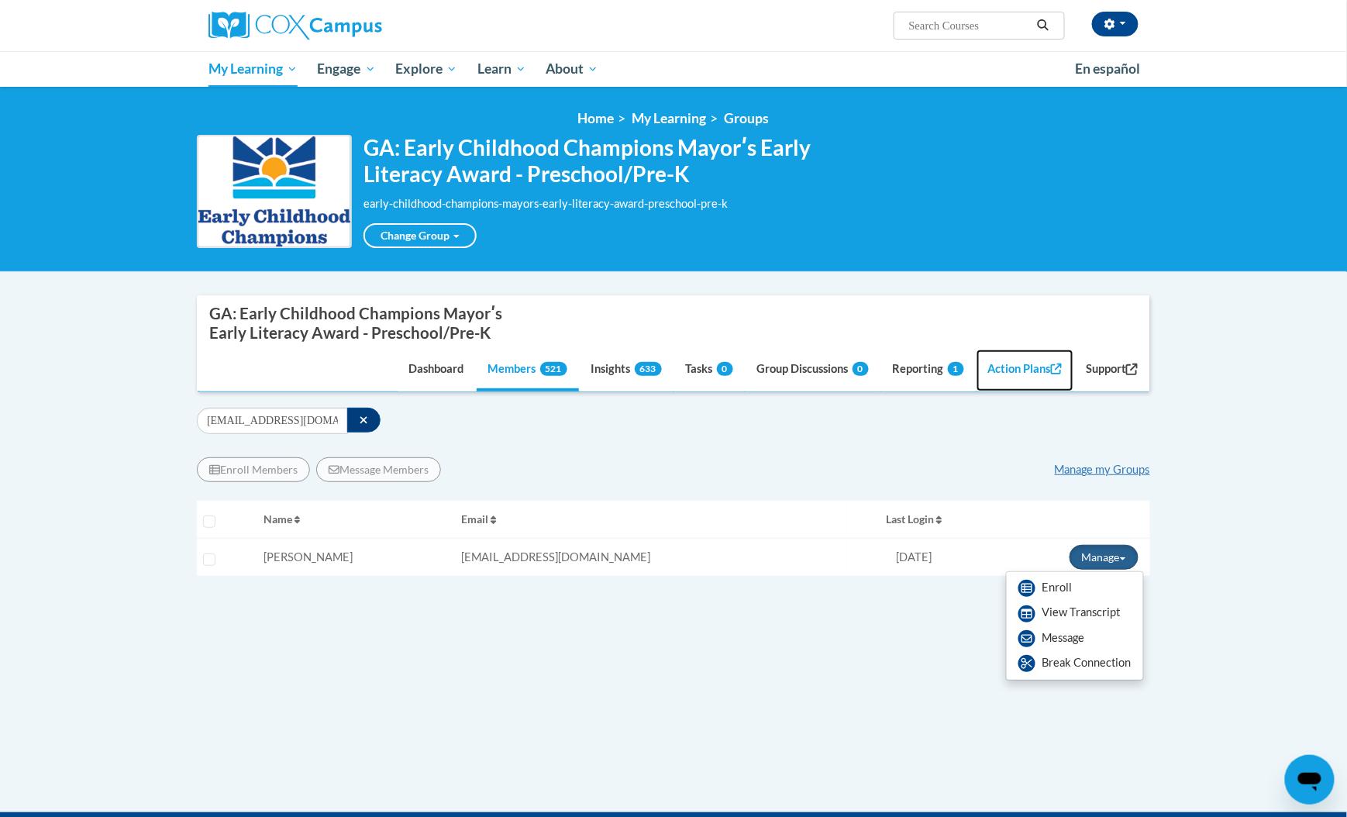
click at [1013, 375] on link "Action Plans" at bounding box center [1025, 370] width 98 height 42
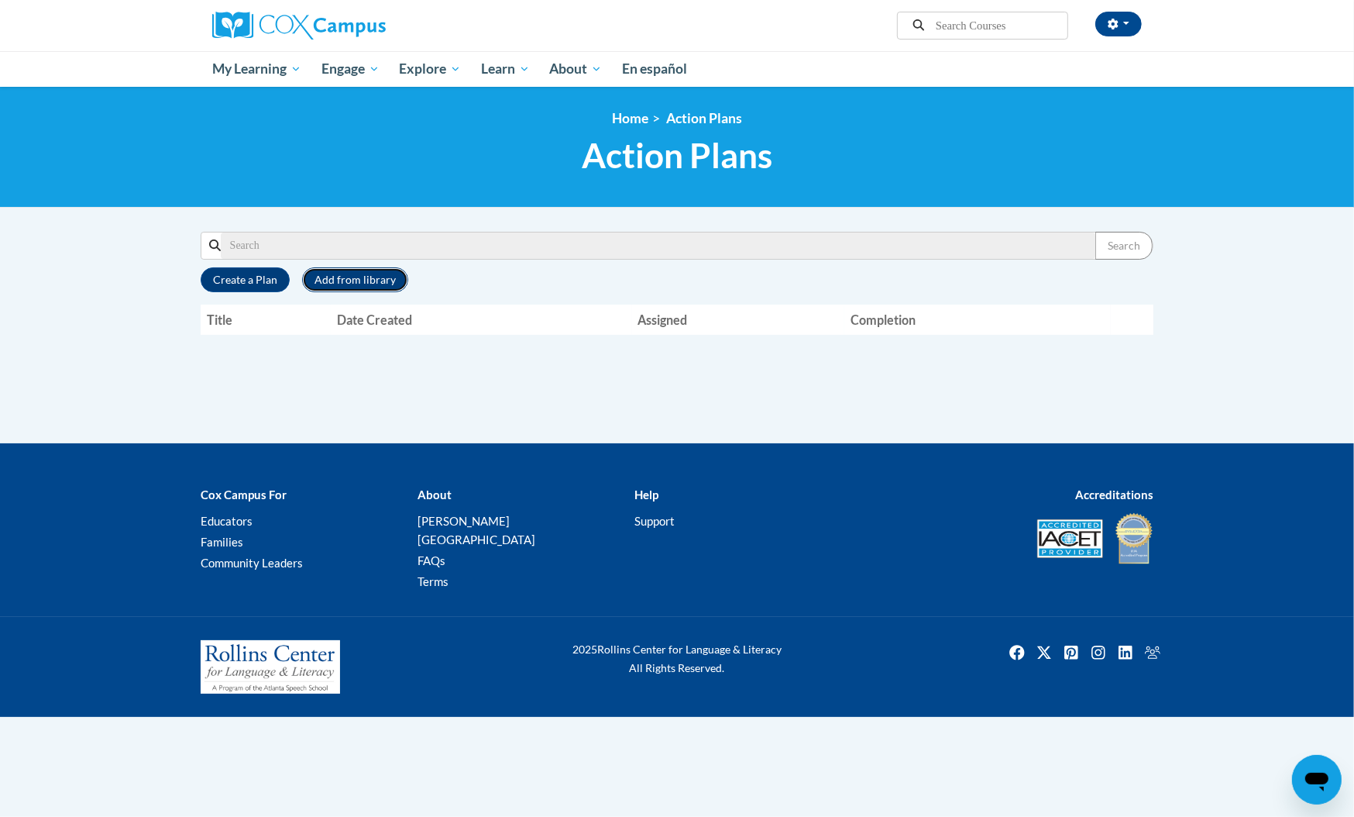
click at [342, 281] on button "Add from library" at bounding box center [355, 279] width 106 height 25
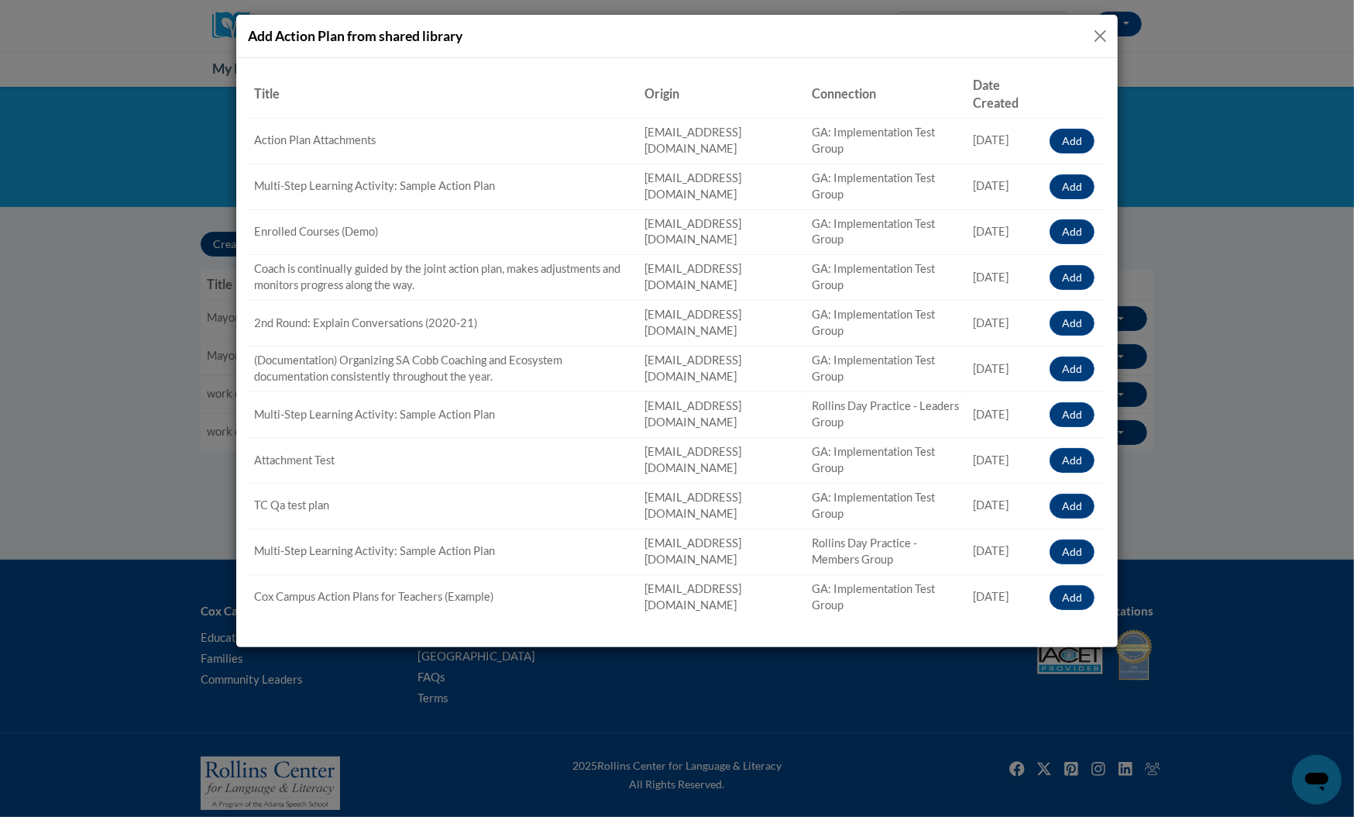
click at [1098, 34] on button "Close" at bounding box center [1100, 35] width 19 height 19
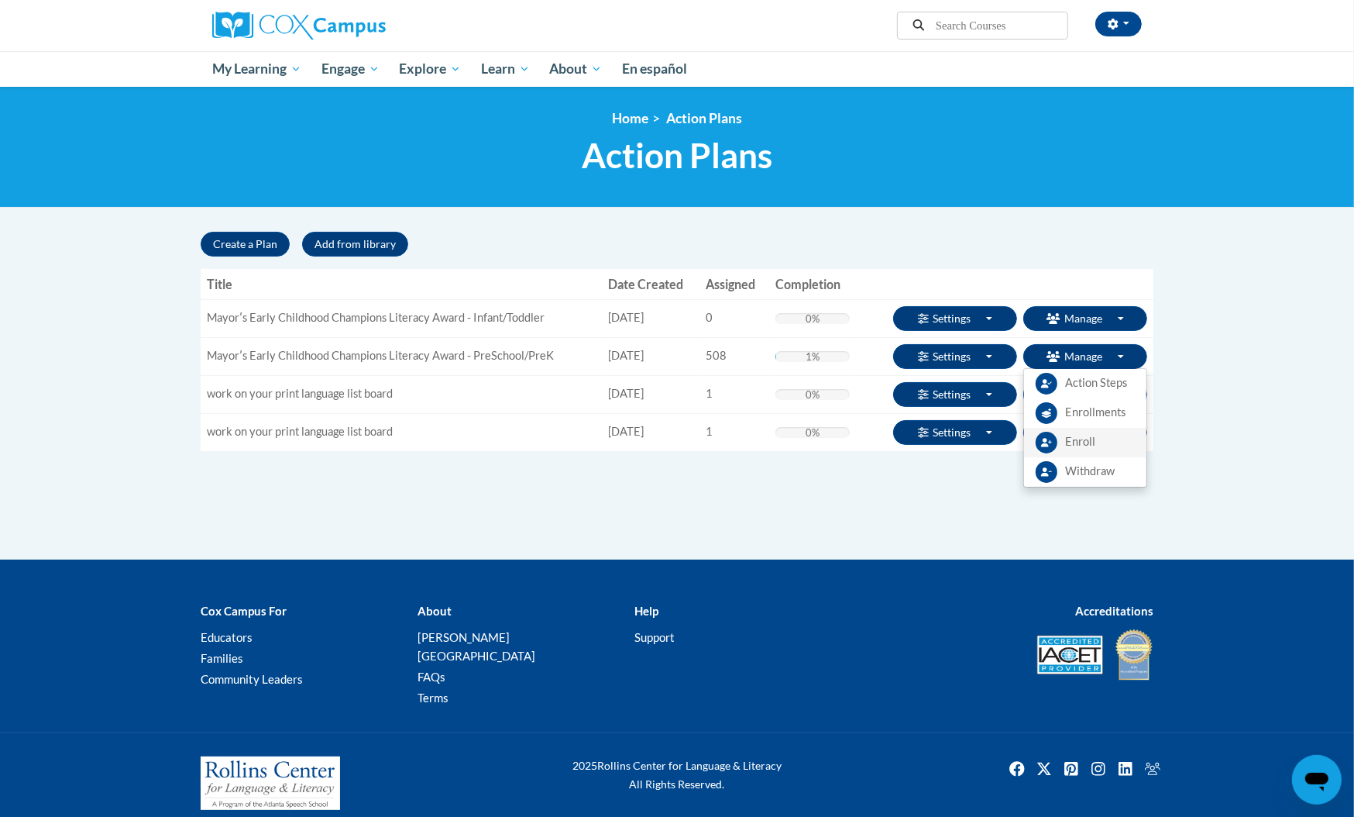
click at [1081, 447] on span "Enroll" at bounding box center [1080, 442] width 30 height 16
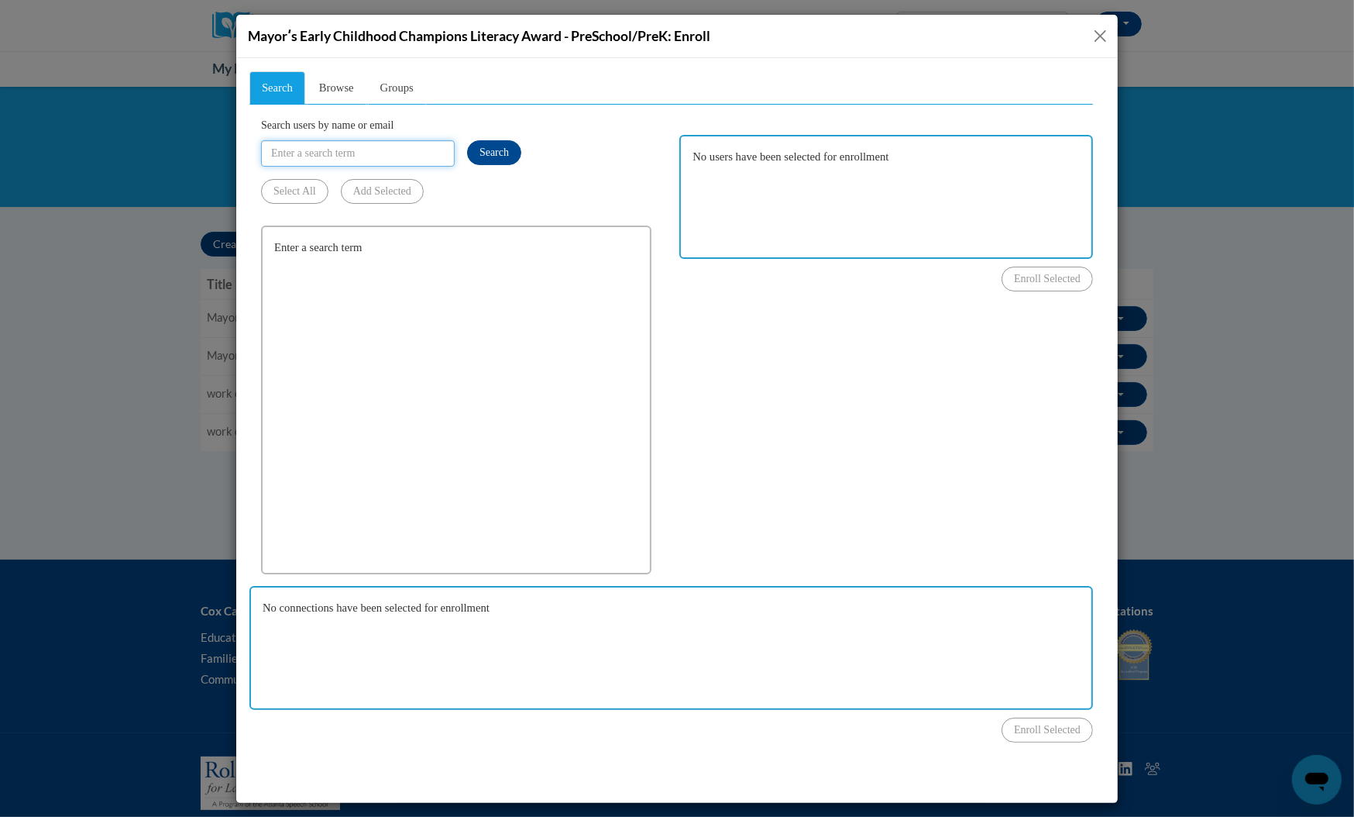
click at [387, 150] on input "Search users by name or email" at bounding box center [357, 152] width 194 height 26
paste input "Denniscalandra@yahoo.com"
type input "Denniscalandra@yahoo.com"
click at [479, 153] on span "Search" at bounding box center [493, 152] width 29 height 12
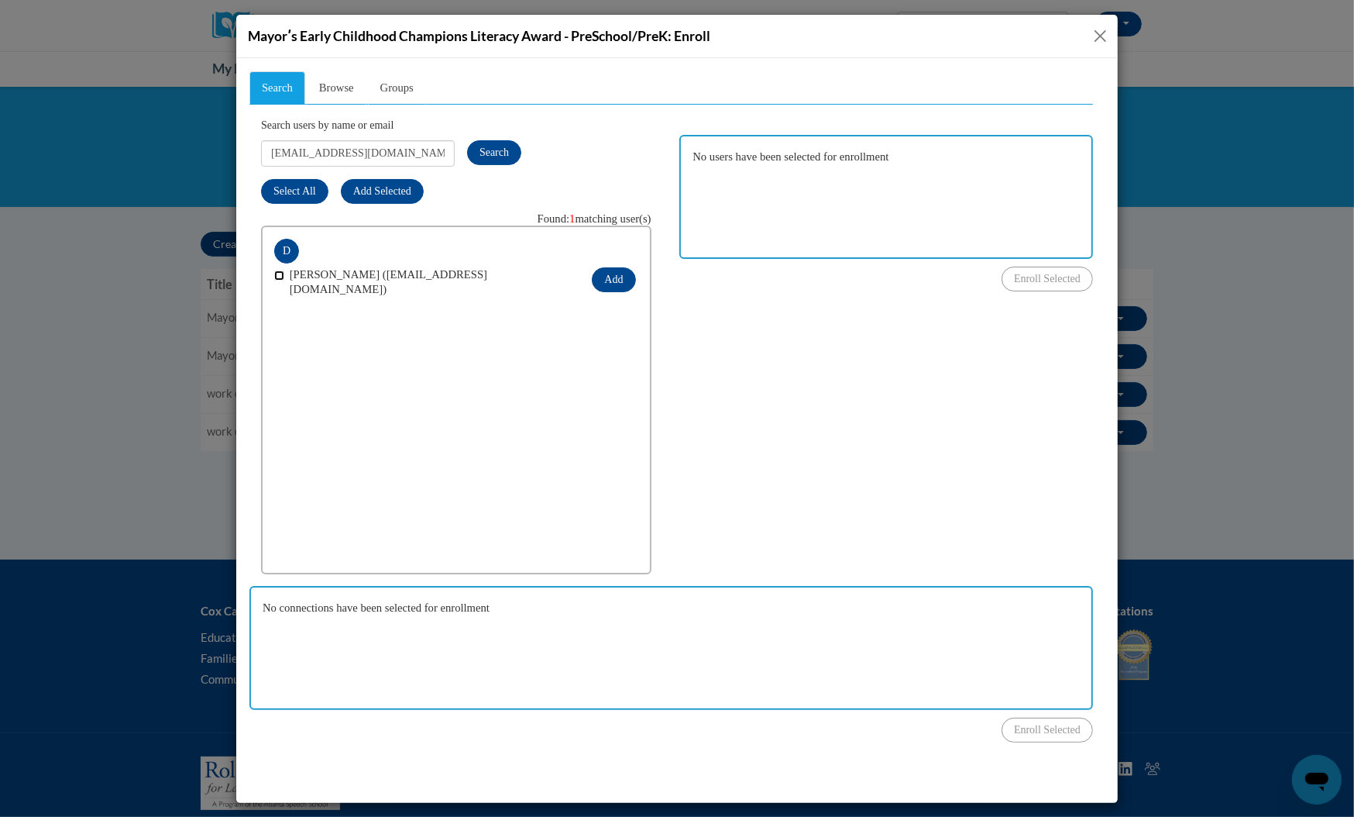
click at [277, 270] on input "checkbox" at bounding box center [279, 275] width 10 height 10
checkbox input "true"
click at [612, 277] on button "Add" at bounding box center [612, 279] width 43 height 25
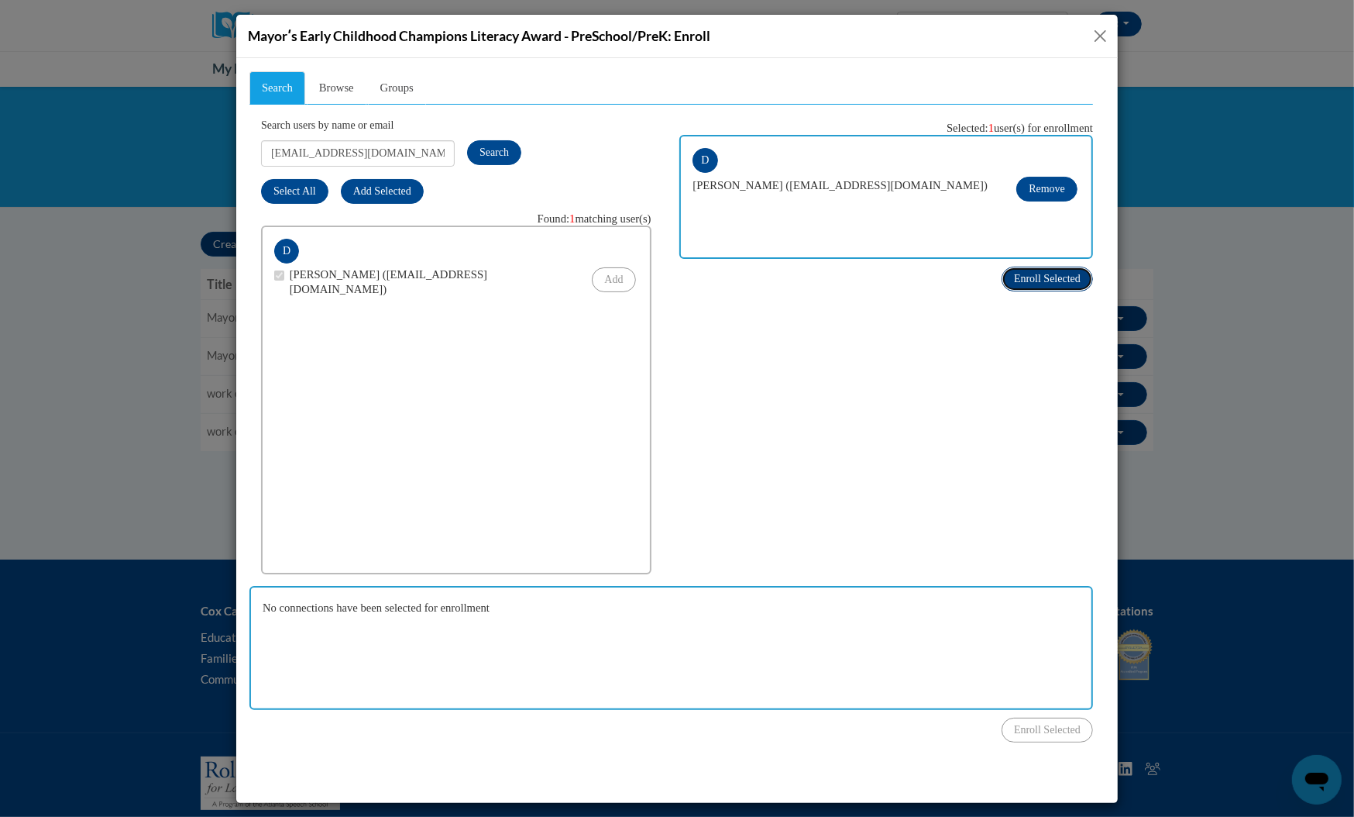
click at [1031, 277] on span "Enroll Selected" at bounding box center [1047, 278] width 67 height 12
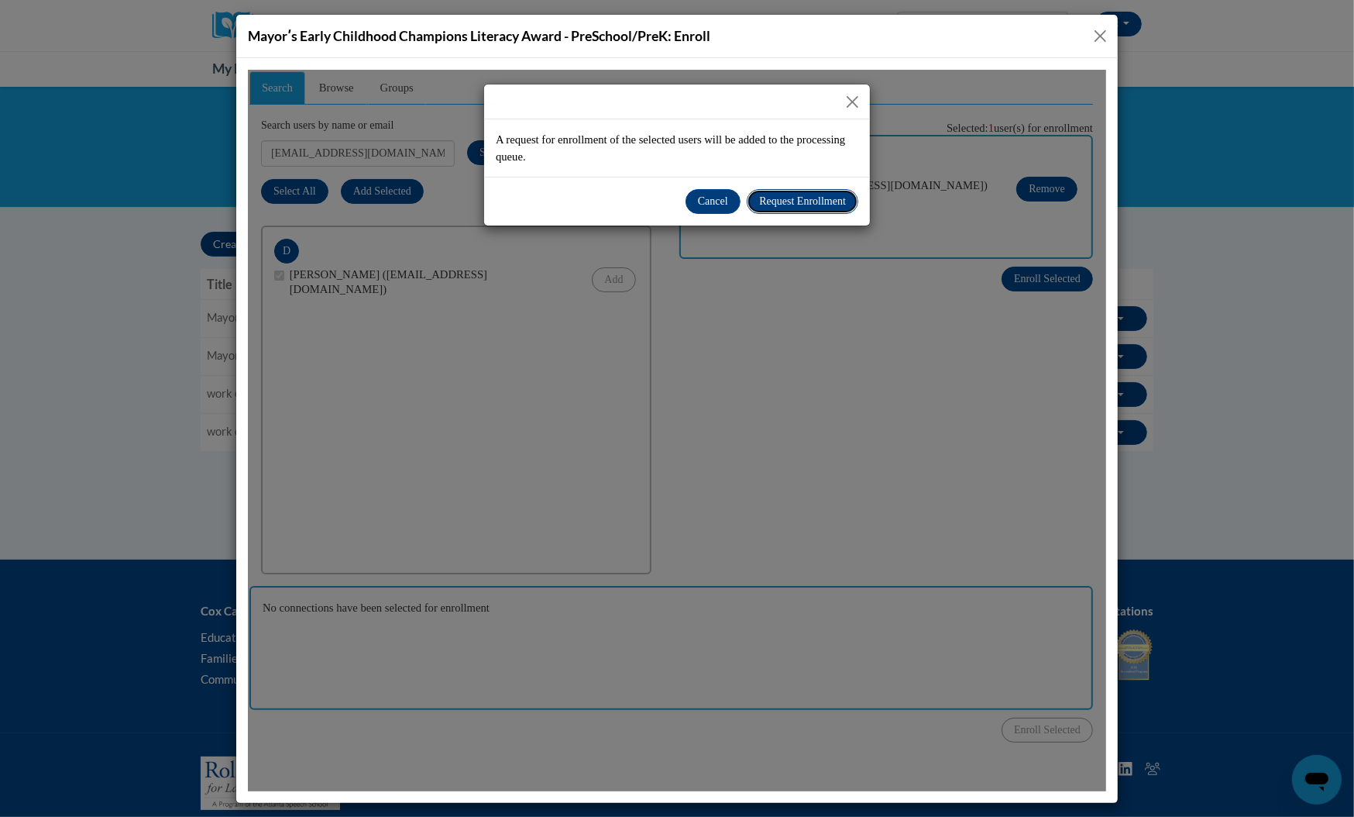
click at [826, 199] on span "Request Enrollment" at bounding box center [802, 200] width 87 height 12
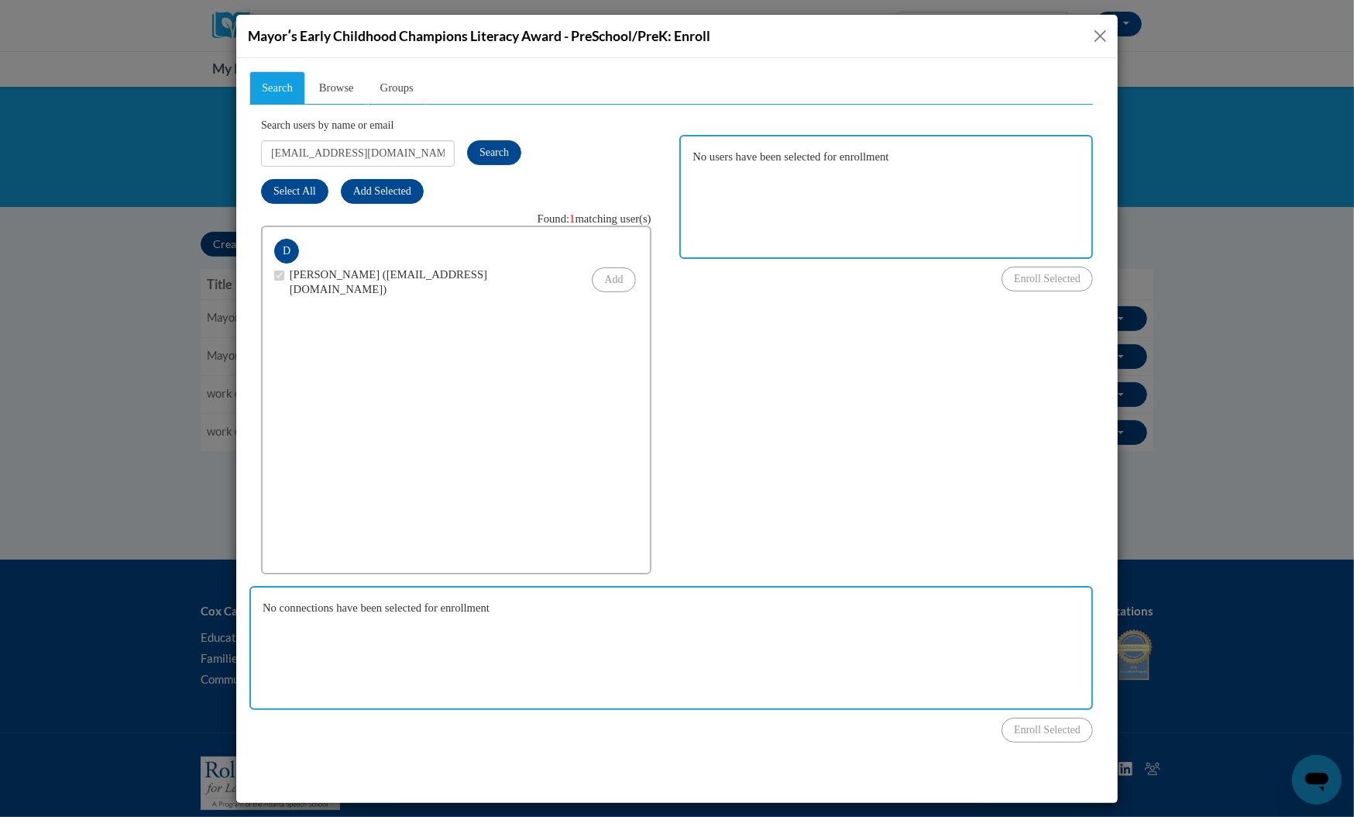
click at [1104, 33] on button "Close" at bounding box center [1100, 35] width 19 height 19
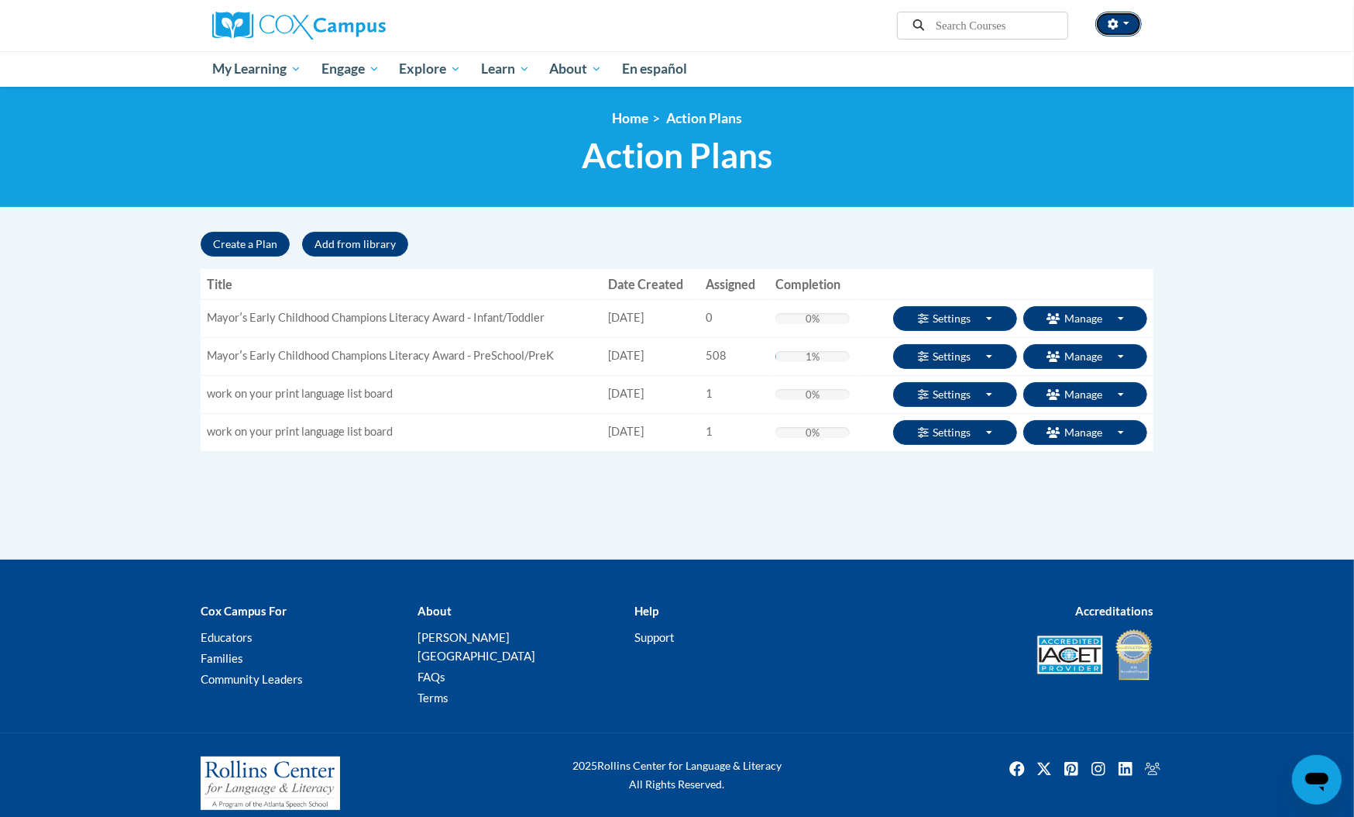
click at [1131, 21] on button "button" at bounding box center [1119, 24] width 46 height 25
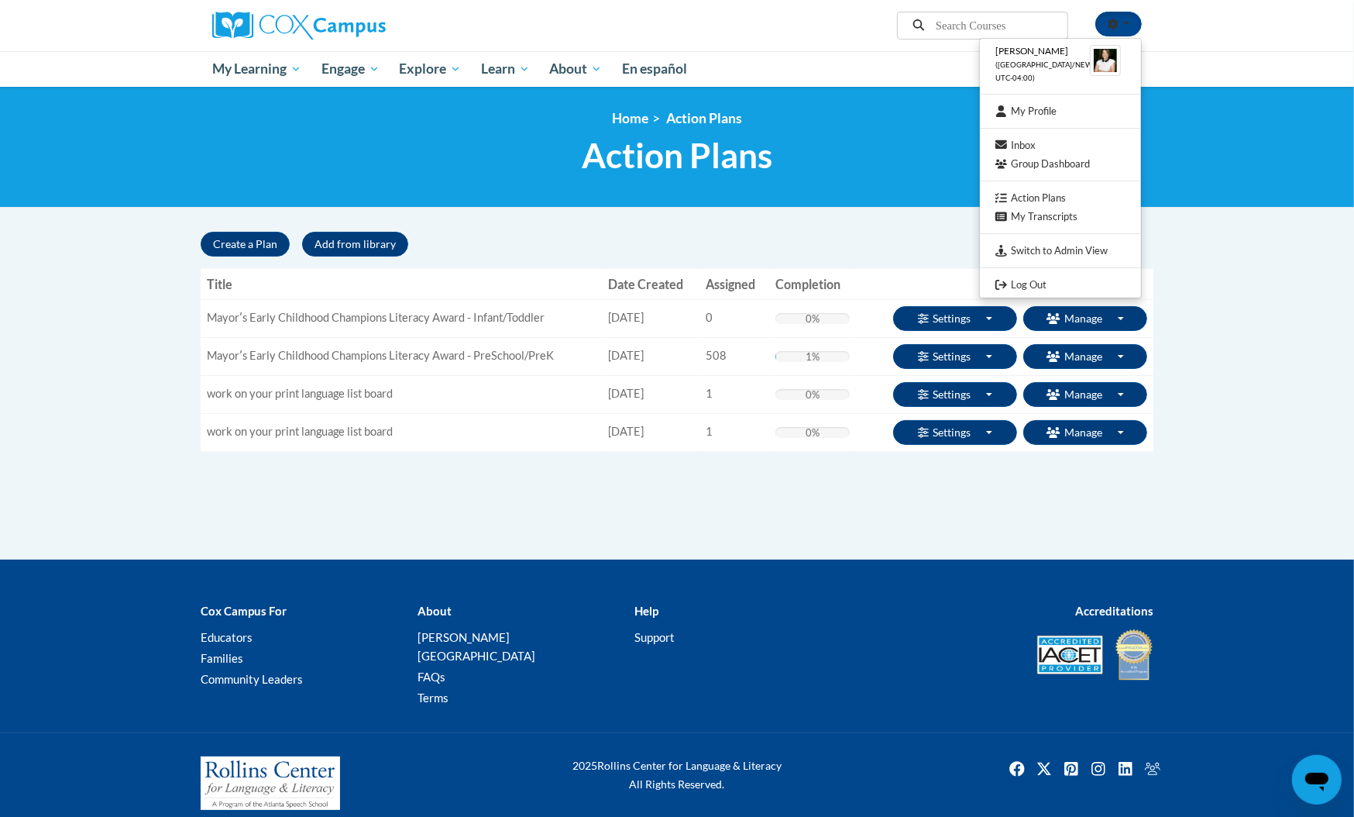
click at [1230, 301] on body "Trina Heath (America/New_York UTC-04:00) My Profile Inbox Group Dashboard Actio…" at bounding box center [677, 416] width 1354 height 833
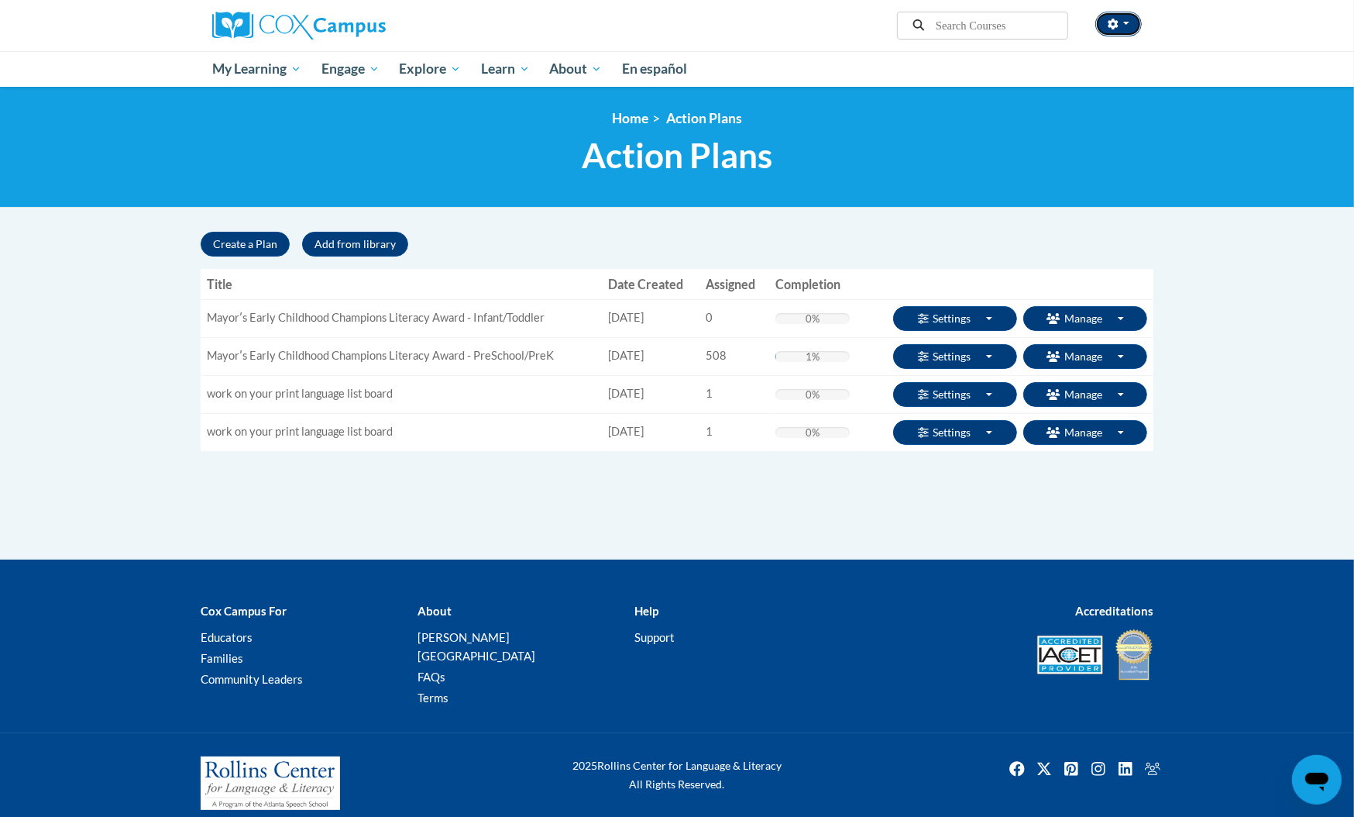
click at [1117, 20] on icon "button" at bounding box center [1113, 24] width 11 height 11
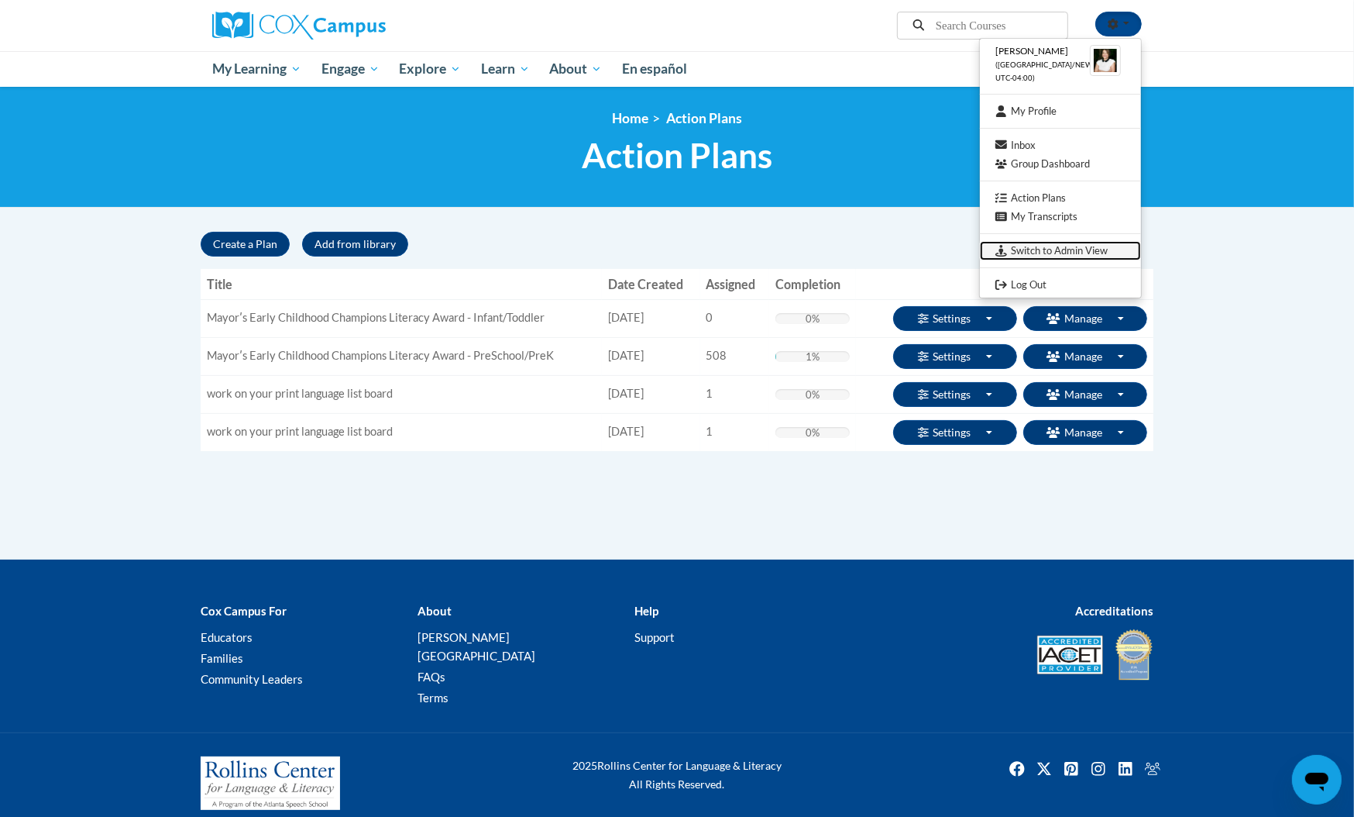
click at [1062, 253] on link "Switch to Admin View" at bounding box center [1060, 250] width 161 height 19
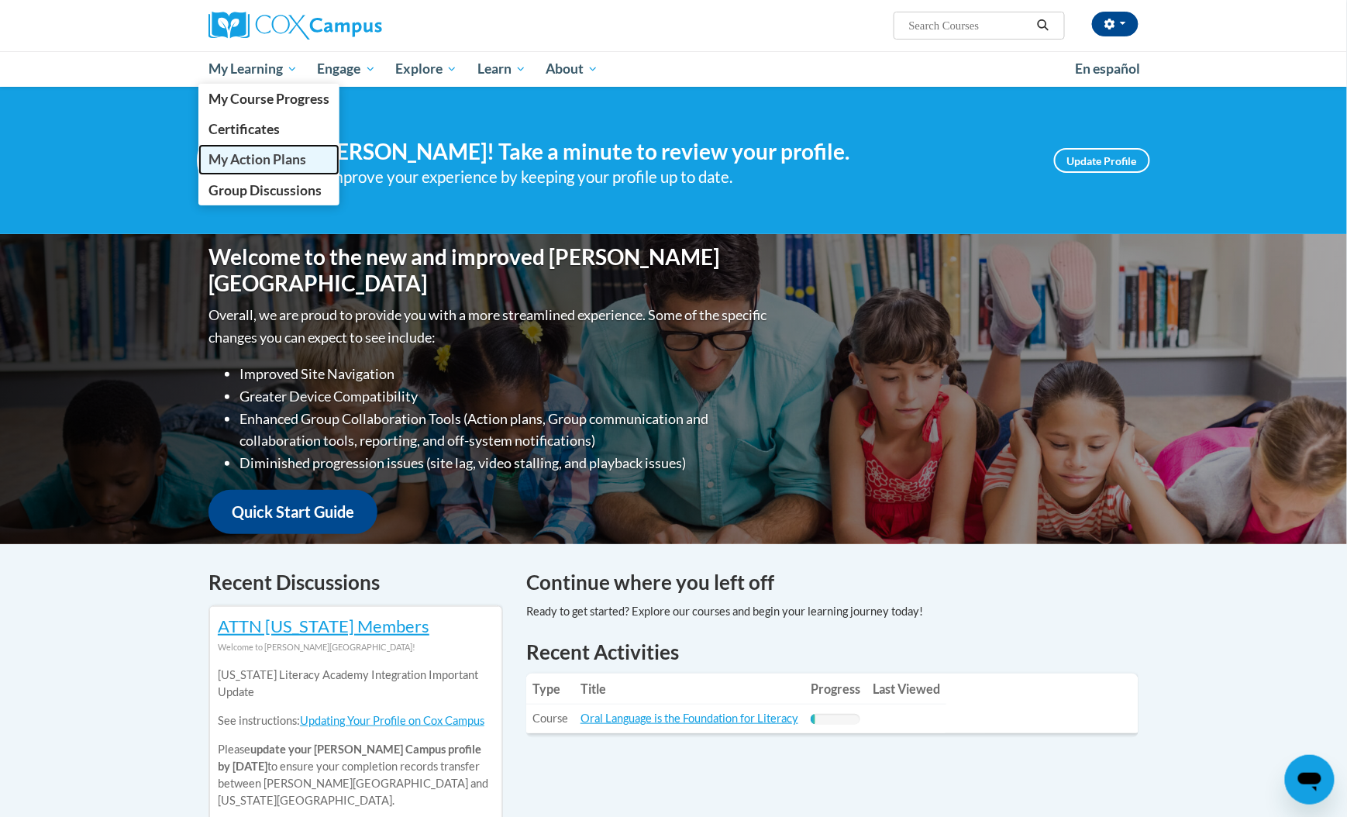
click at [268, 156] on span "My Action Plans" at bounding box center [257, 159] width 98 height 16
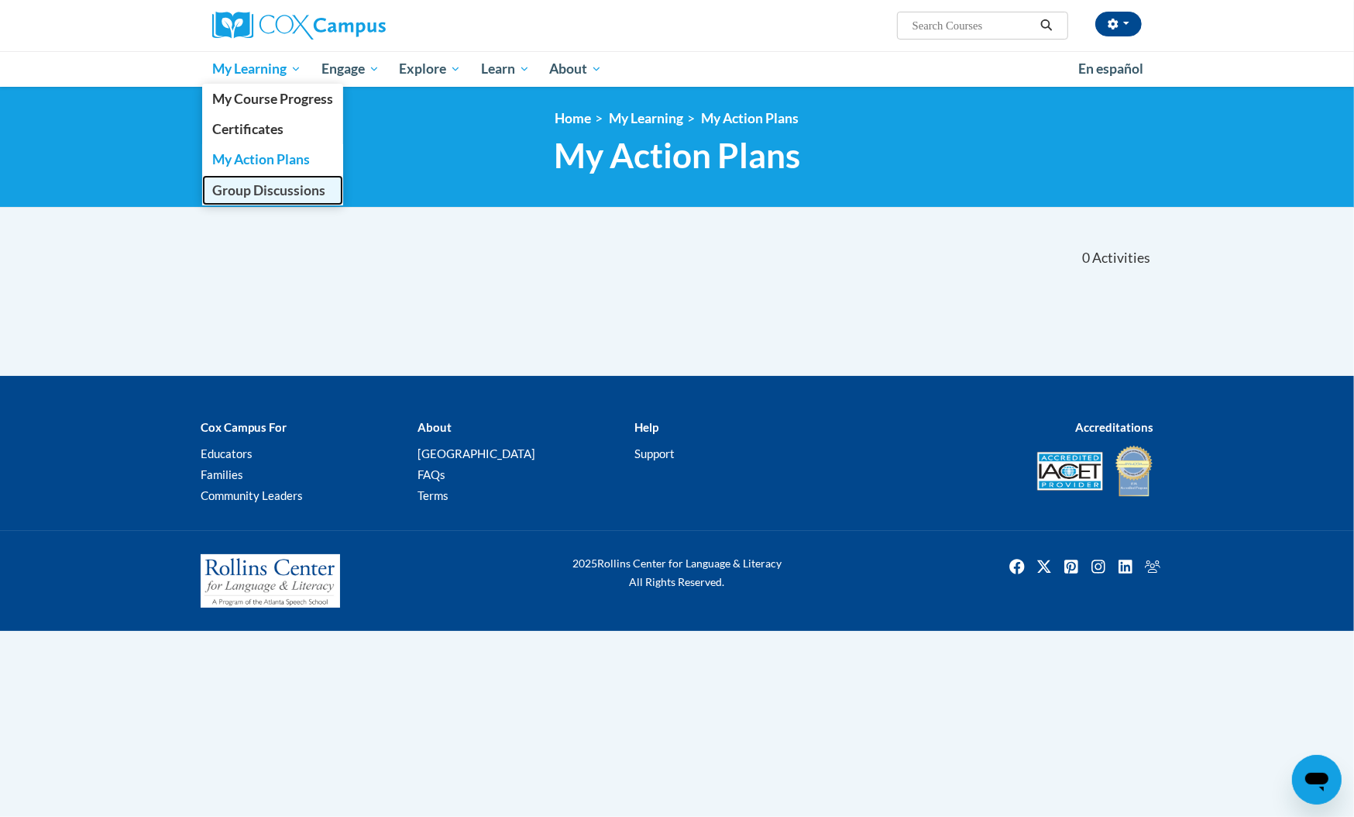
click at [275, 192] on span "Group Discussions" at bounding box center [268, 190] width 113 height 16
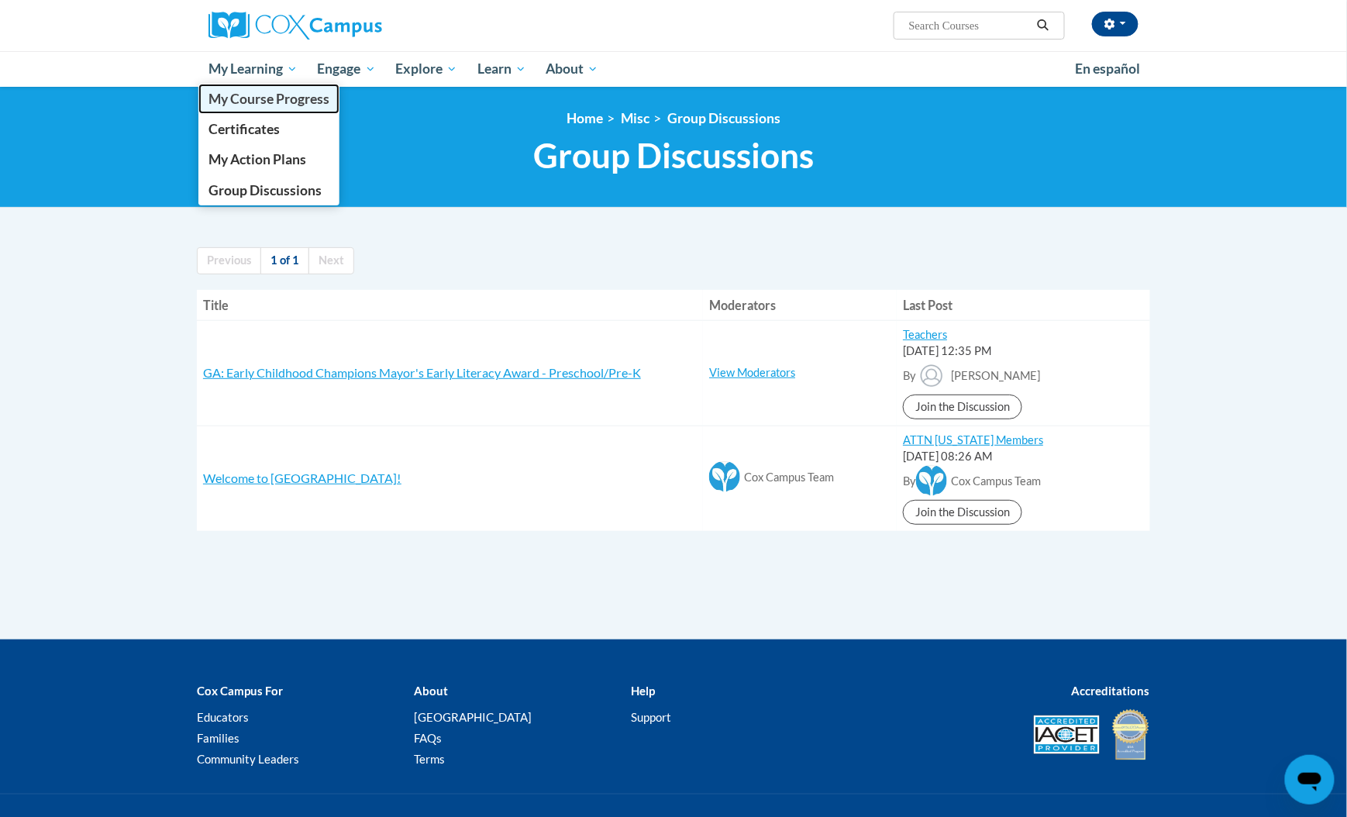
click at [280, 104] on span "My Course Progress" at bounding box center [268, 99] width 121 height 16
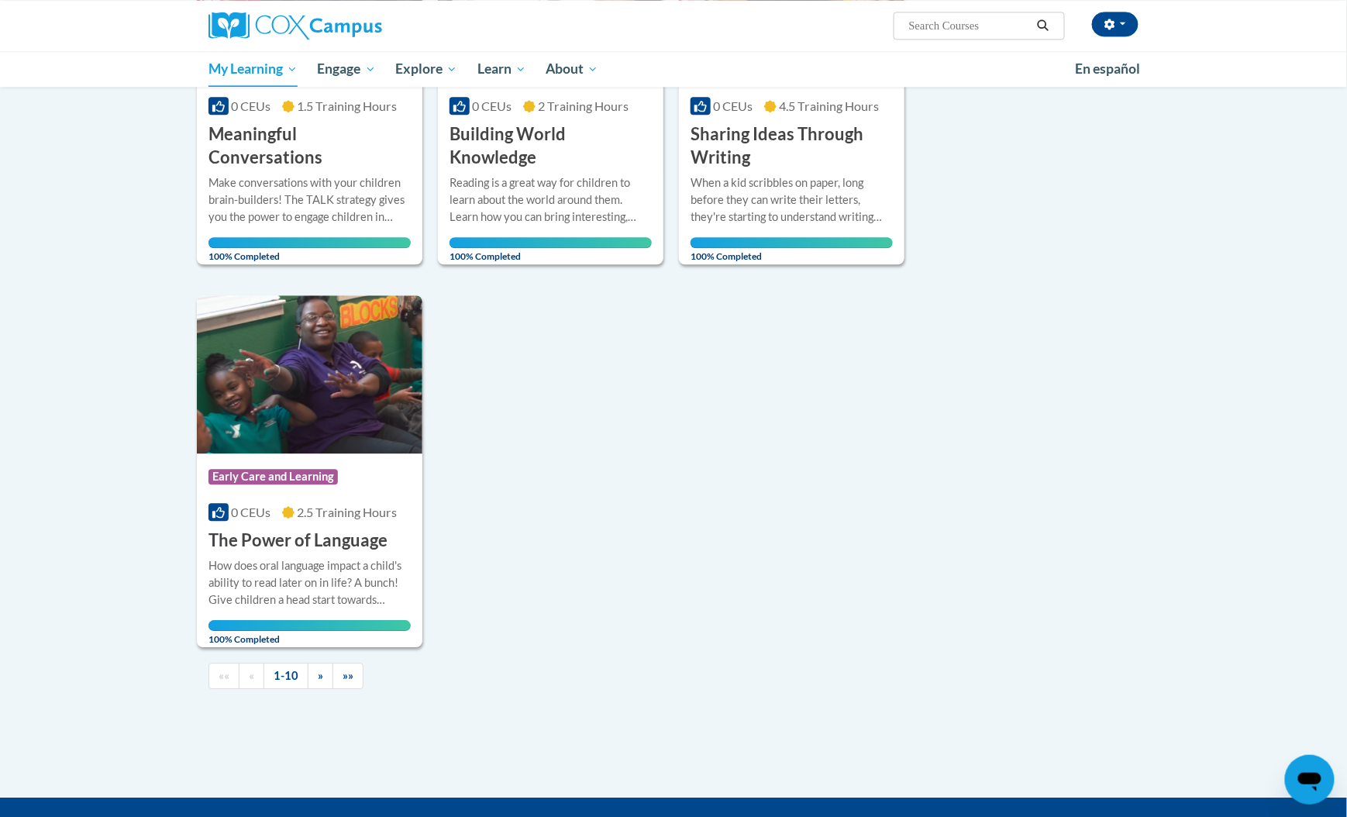
scroll to position [1218, 0]
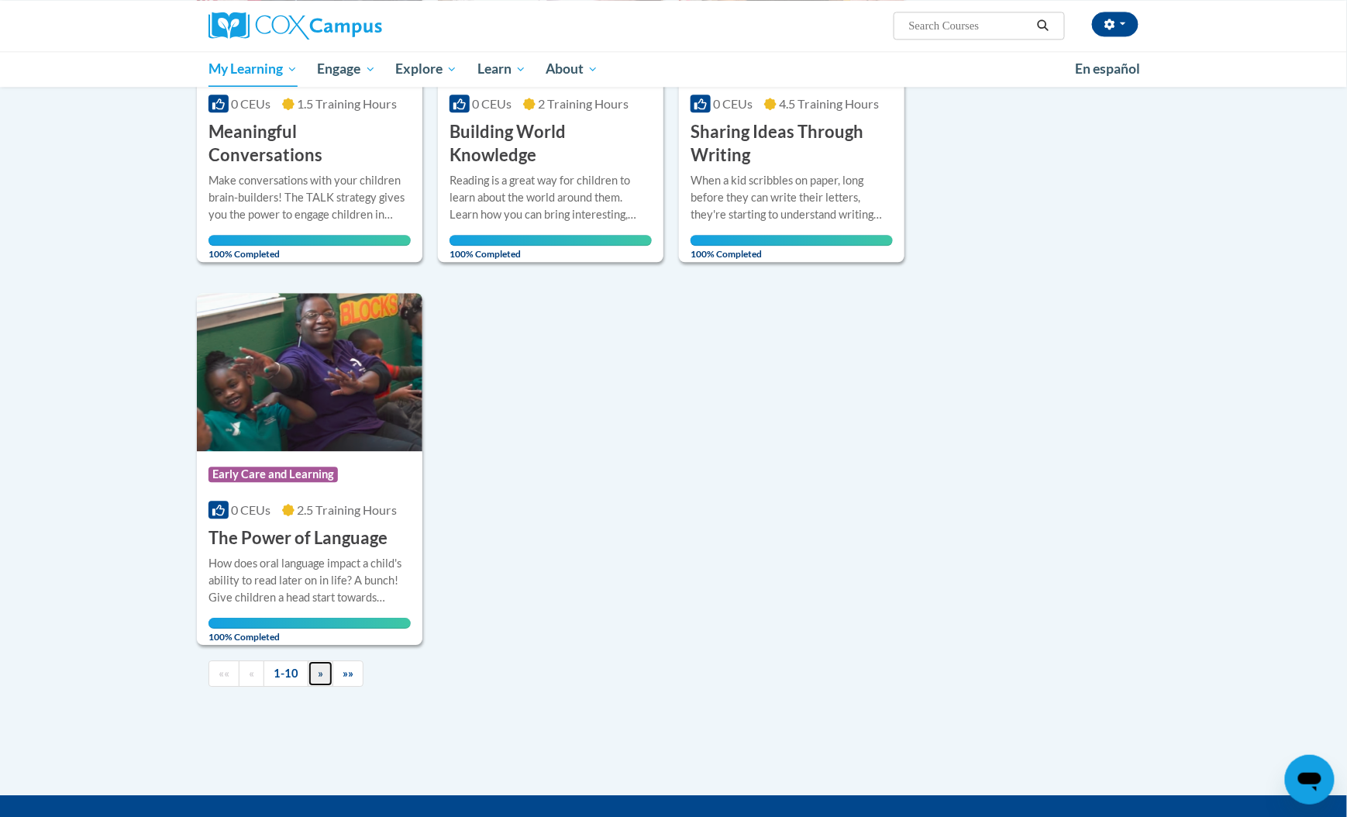
click at [315, 683] on link "»" at bounding box center [321, 673] width 26 height 27
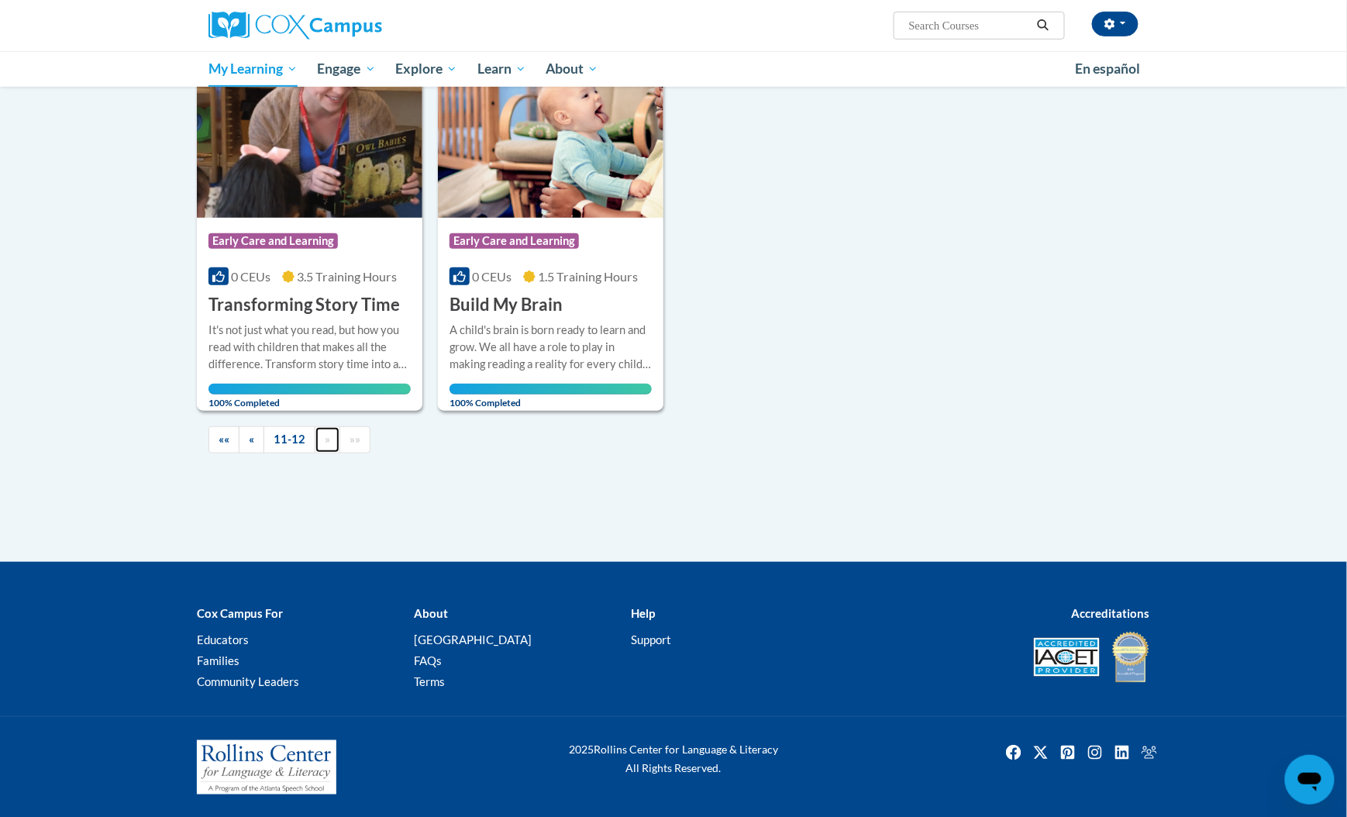
scroll to position [0, 0]
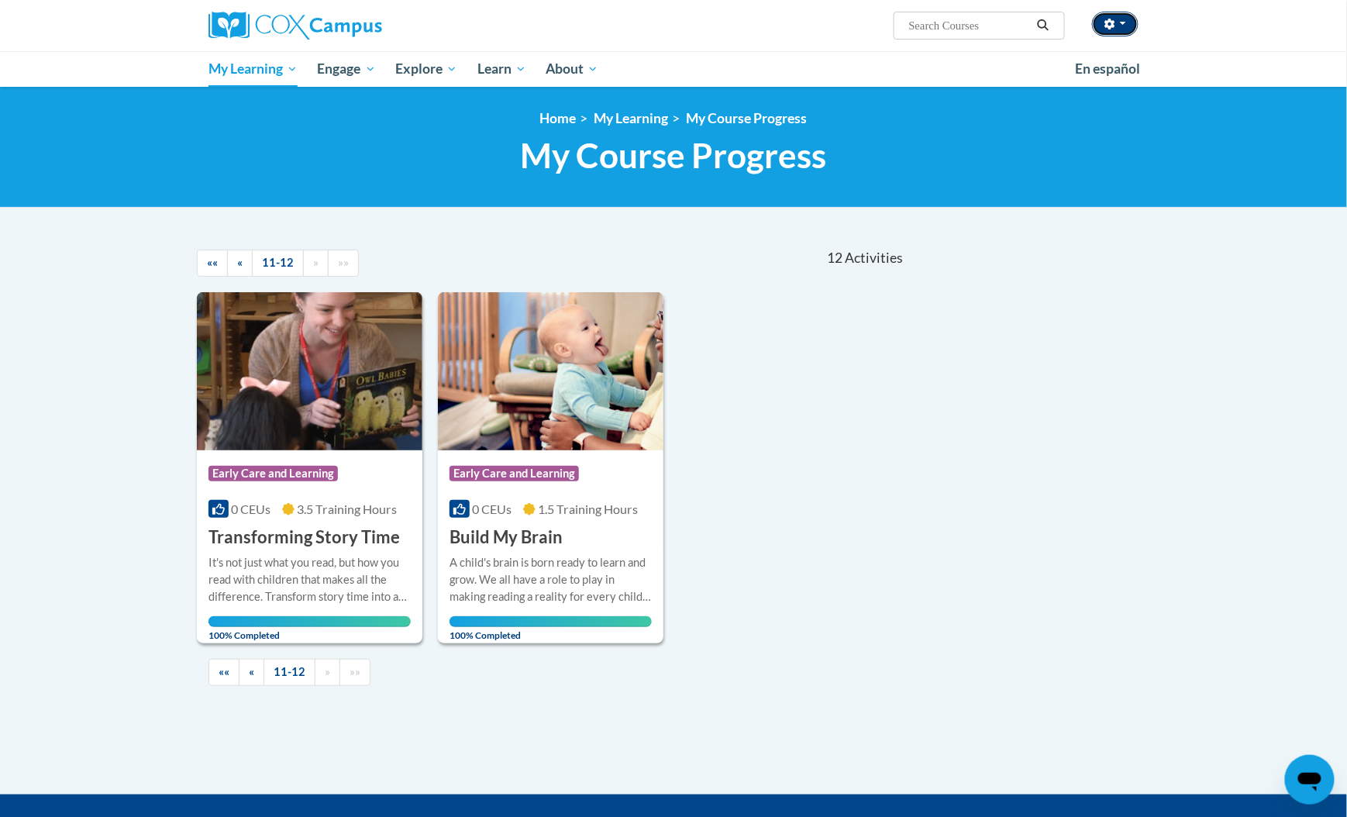
click at [1127, 14] on button "button" at bounding box center [1115, 24] width 46 height 25
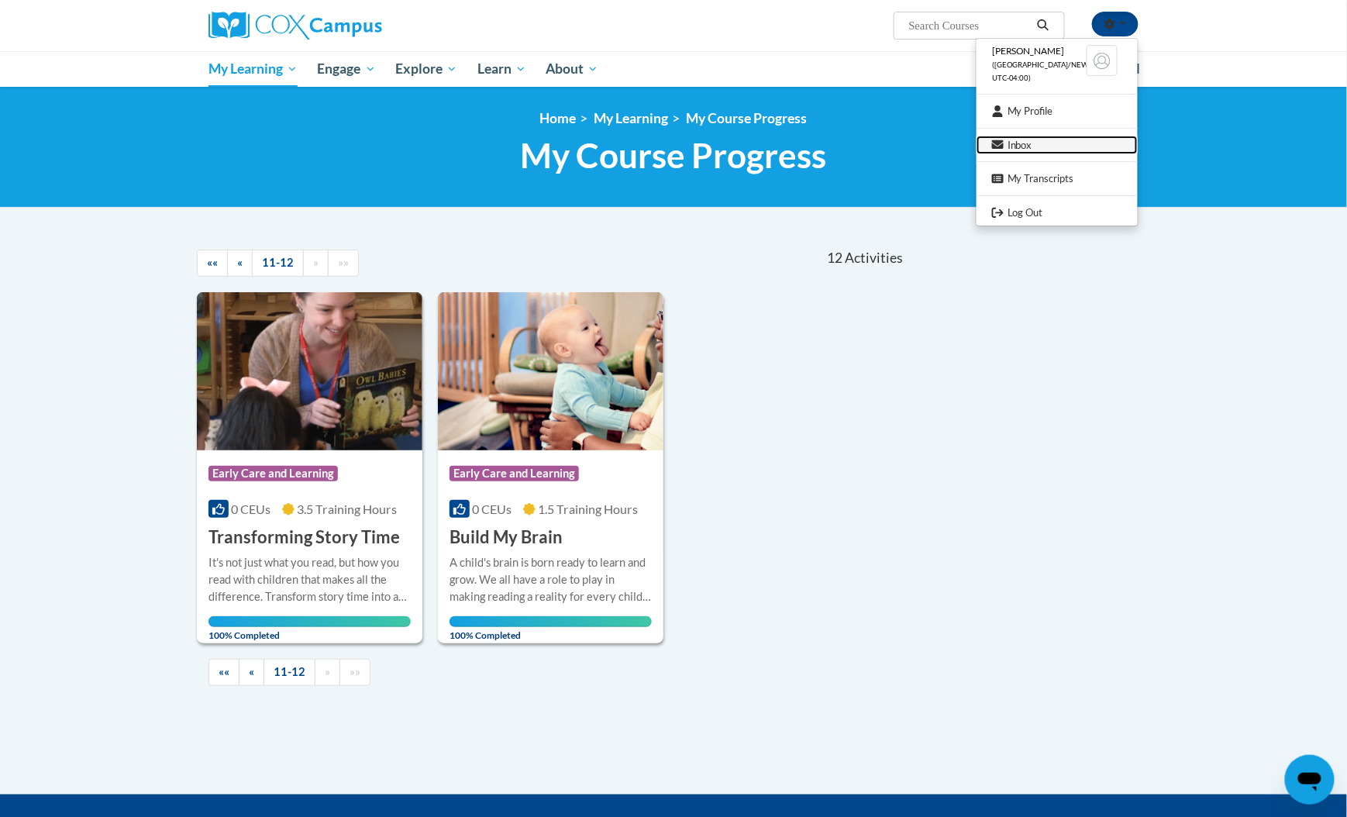
click at [1059, 138] on link "Inbox" at bounding box center [1056, 145] width 161 height 19
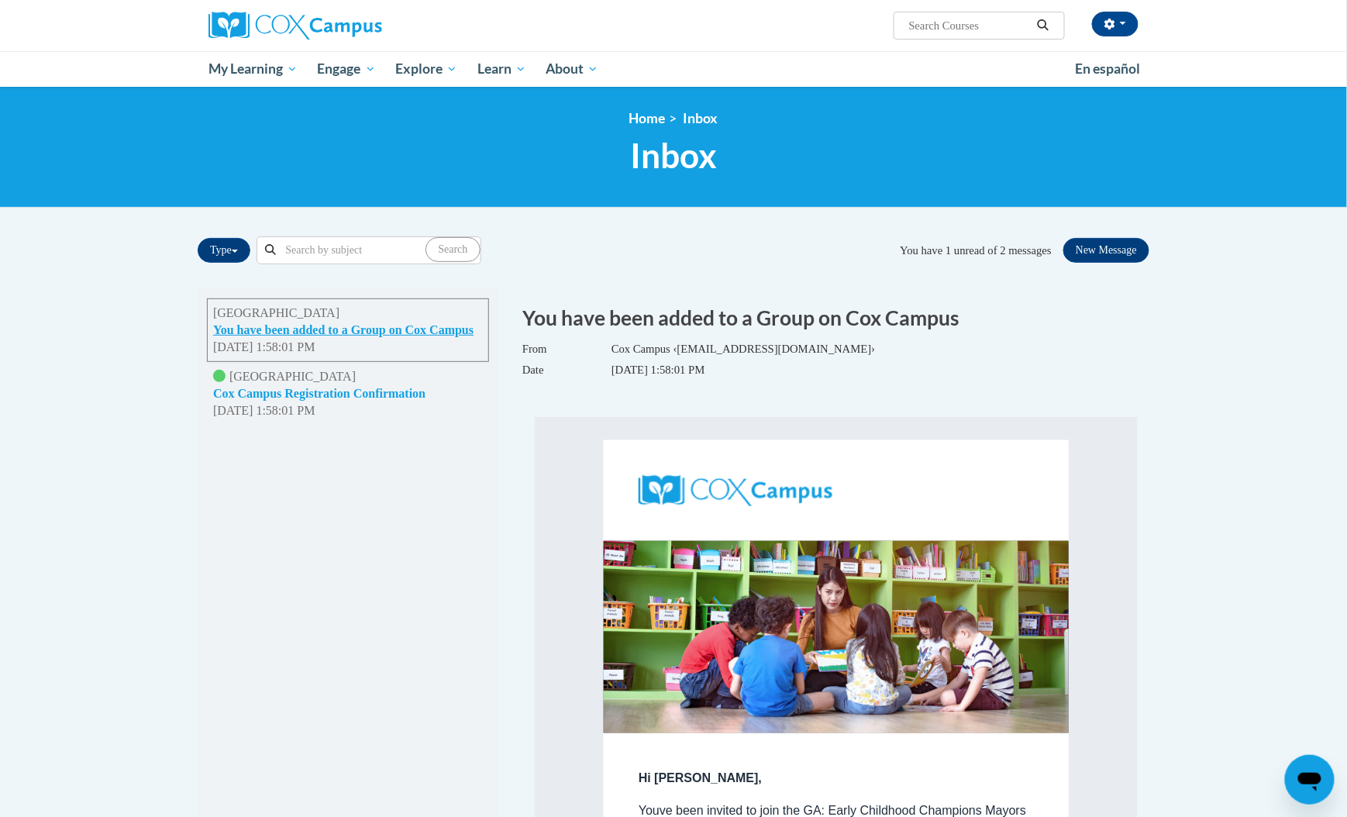
click at [425, 402] on button "Cox Campus Registration Confirmation" at bounding box center [319, 393] width 212 height 17
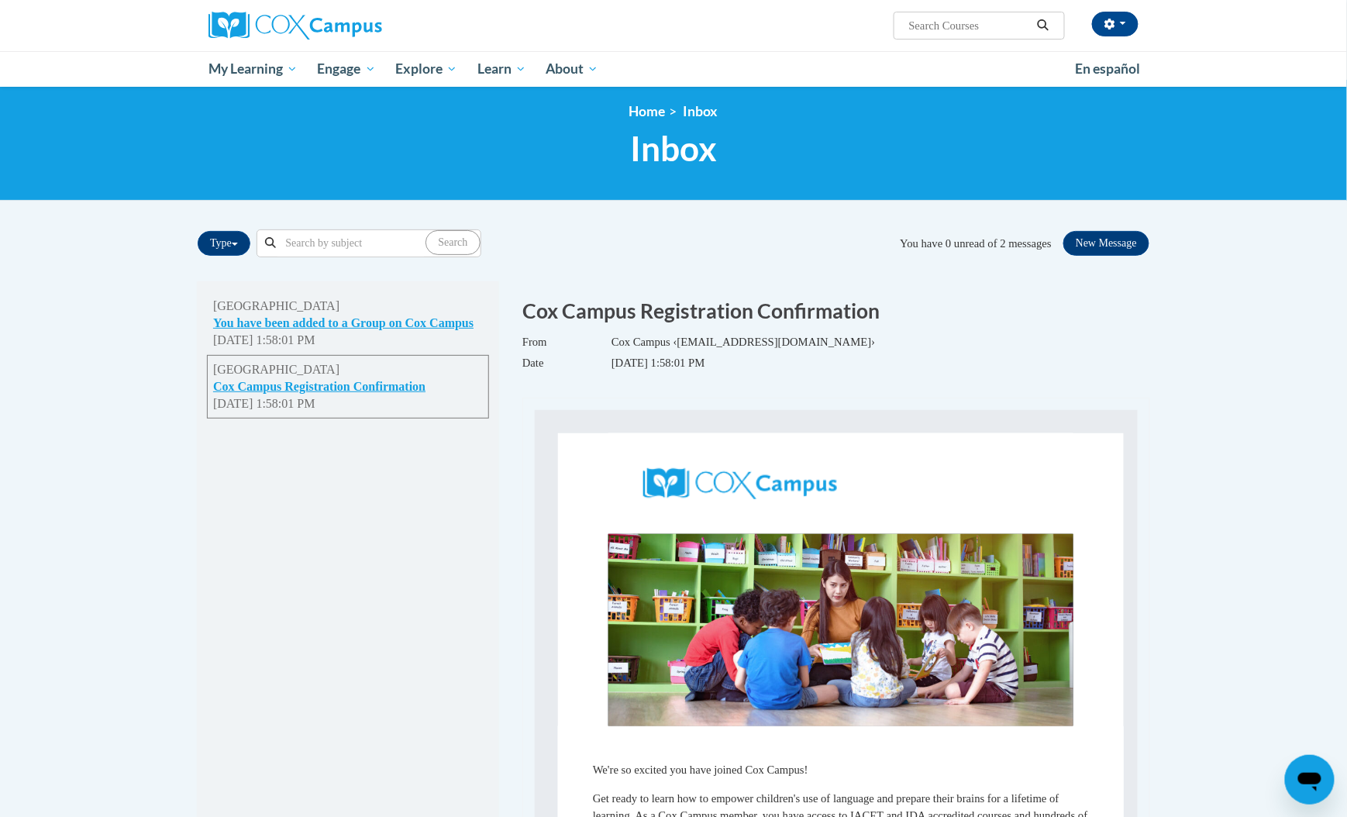
scroll to position [3, 0]
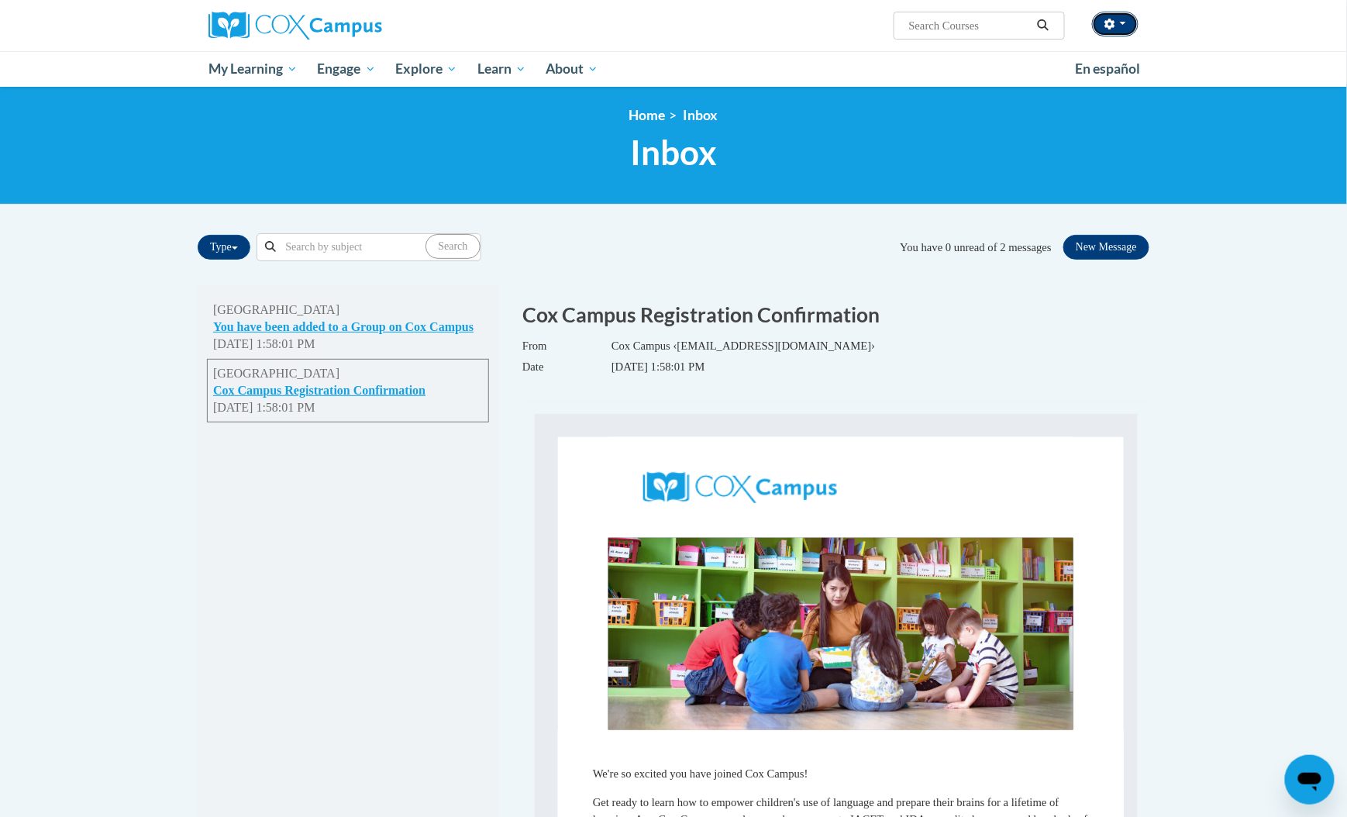
click at [1130, 22] on button "button" at bounding box center [1115, 24] width 46 height 25
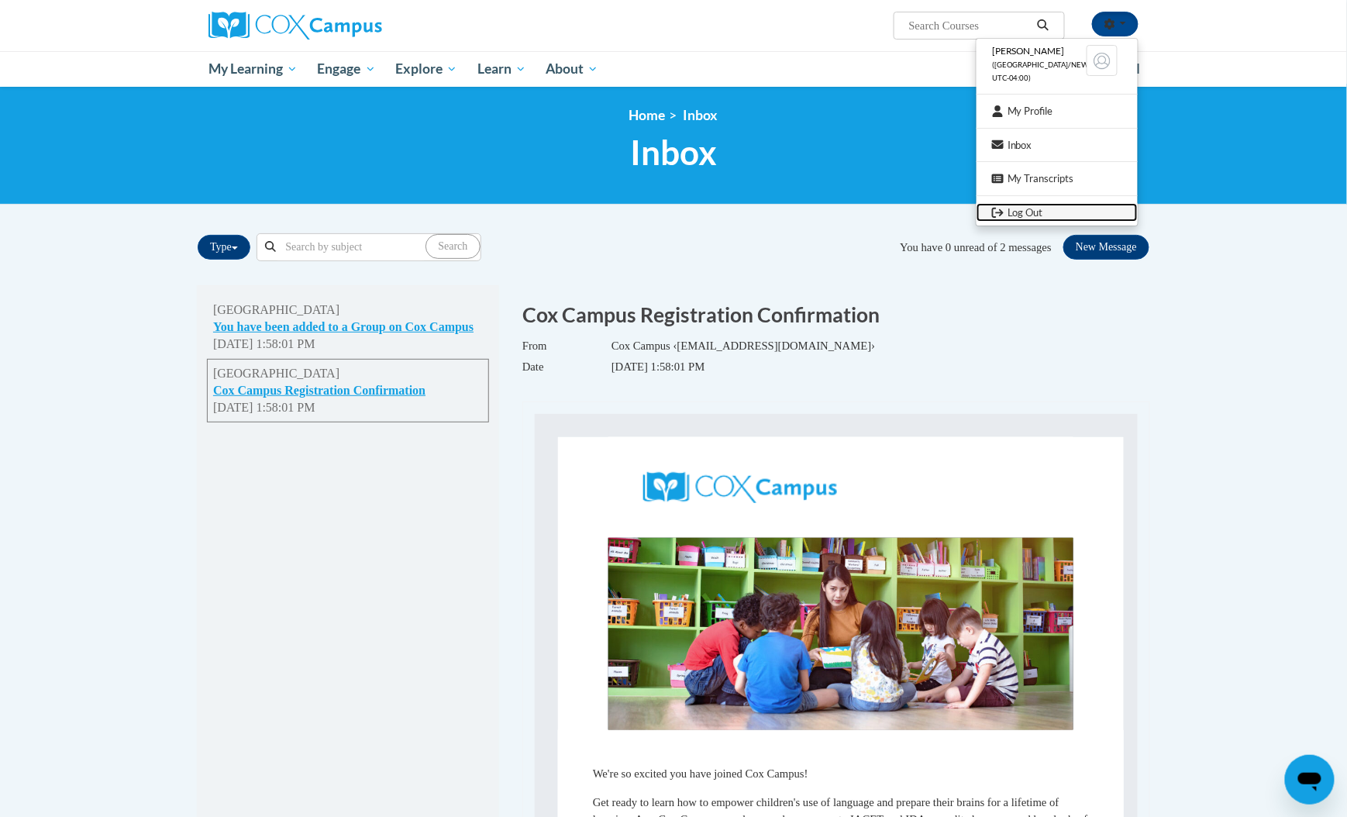
click at [1024, 215] on link "Log Out" at bounding box center [1056, 212] width 161 height 19
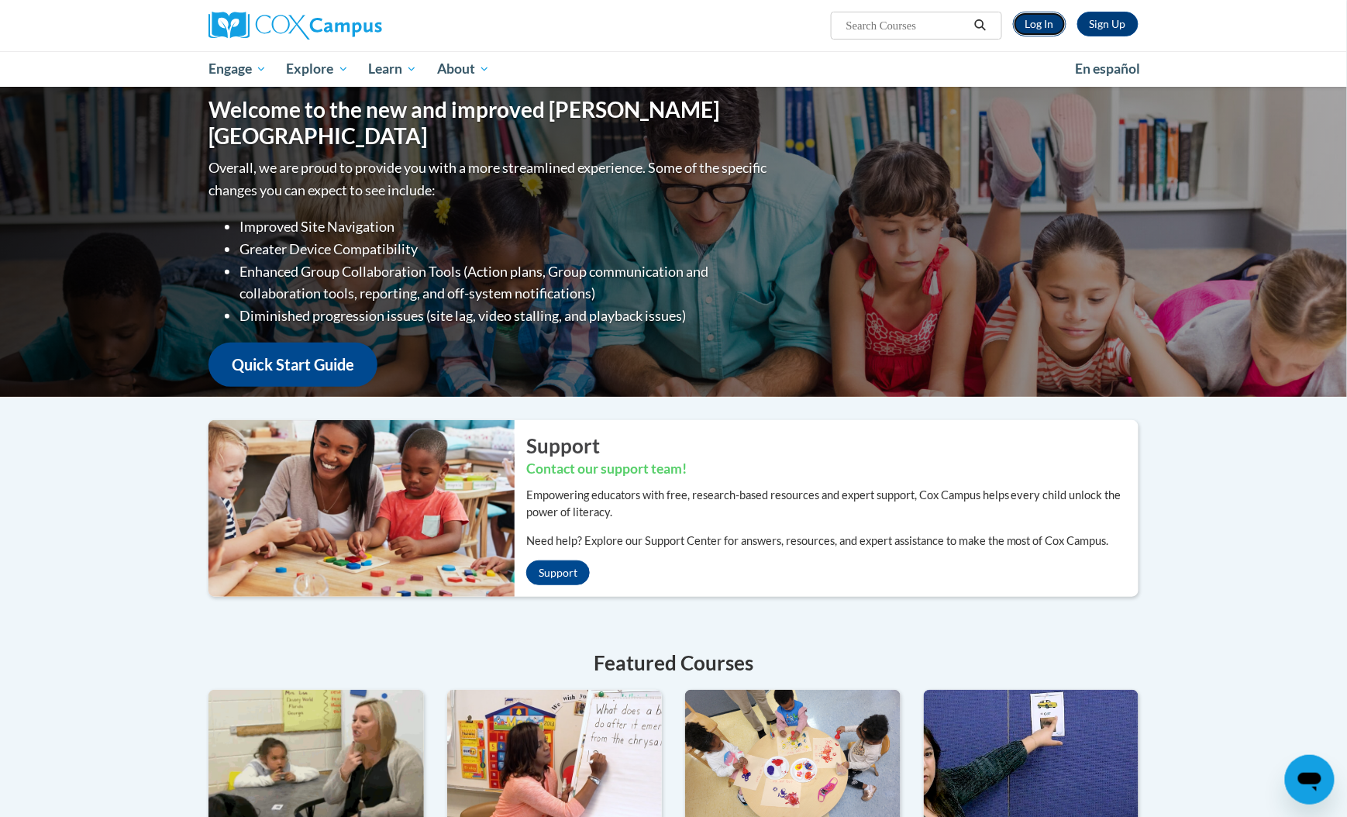
click at [1062, 25] on link "Log In" at bounding box center [1039, 24] width 53 height 25
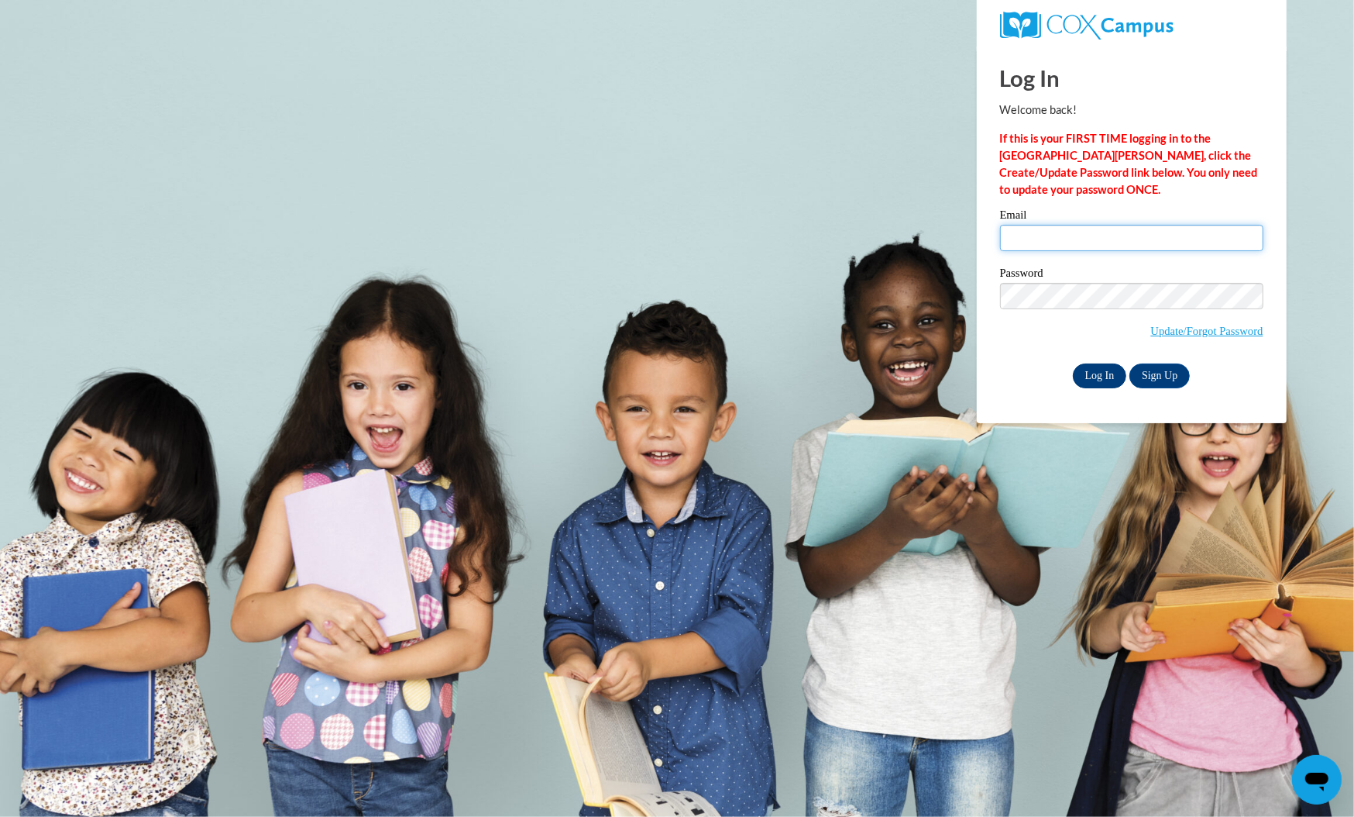
type input "theath@atlantaspeechschool.org"
click at [1097, 369] on input "Log In" at bounding box center [1100, 375] width 54 height 25
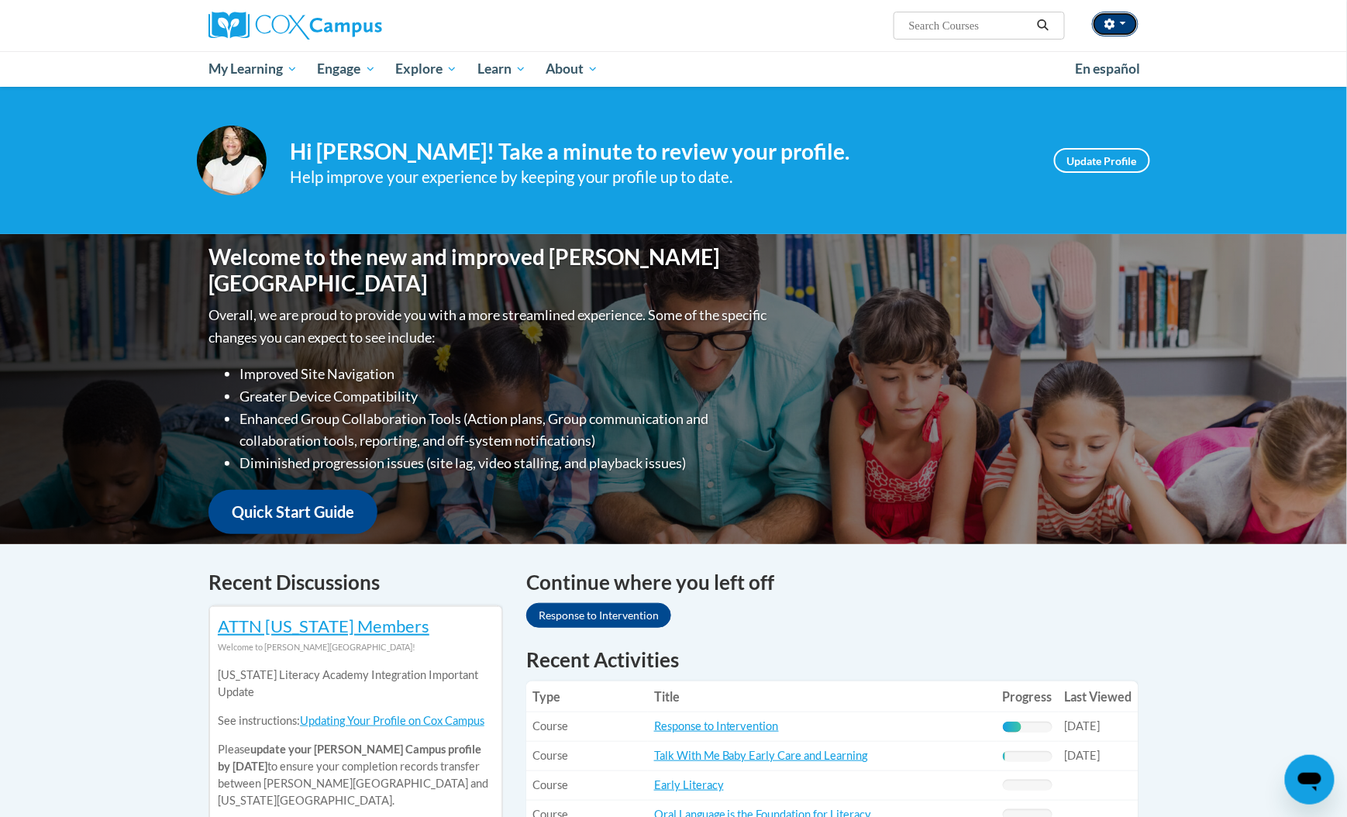
click at [1121, 24] on span "button" at bounding box center [1123, 23] width 6 height 3
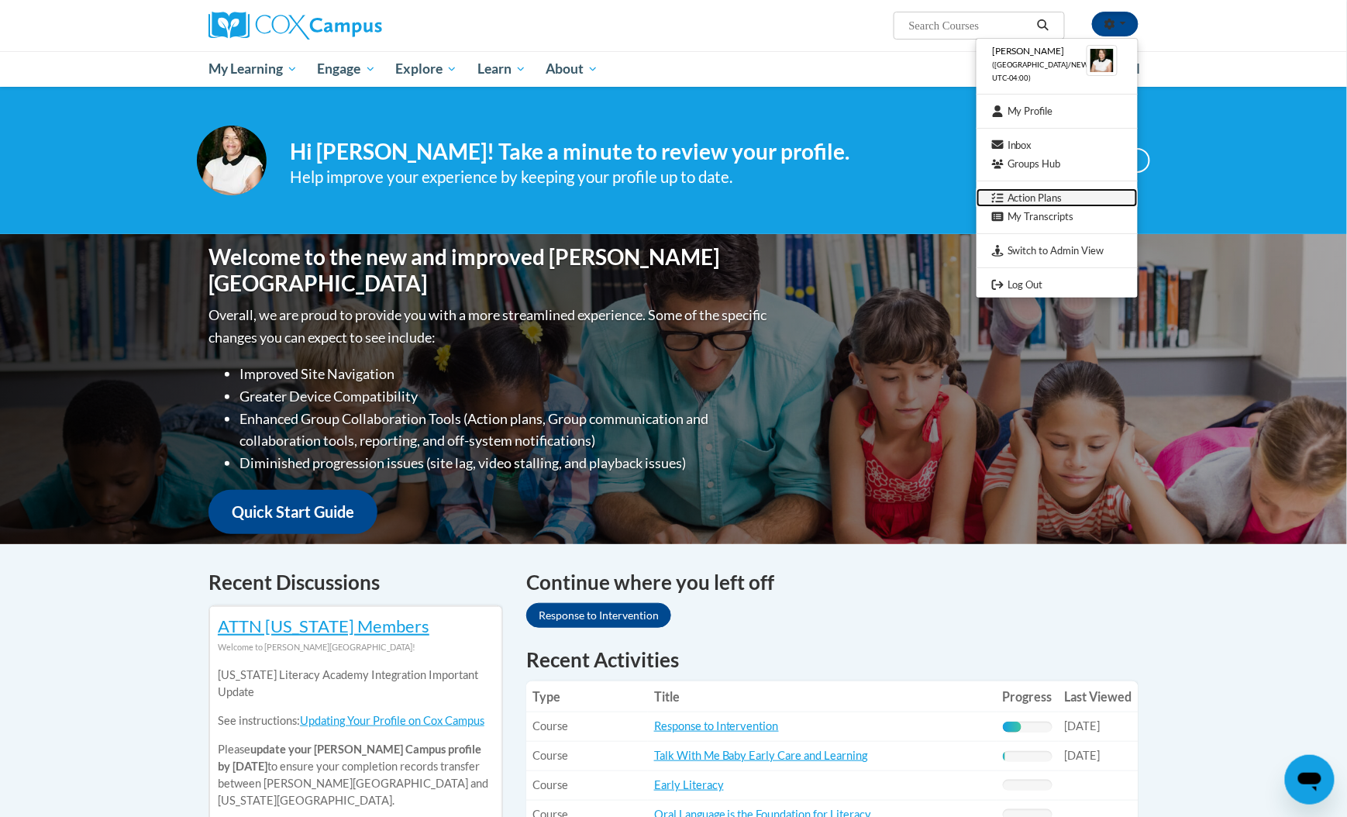
click at [1062, 192] on link "Action Plans" at bounding box center [1056, 197] width 161 height 19
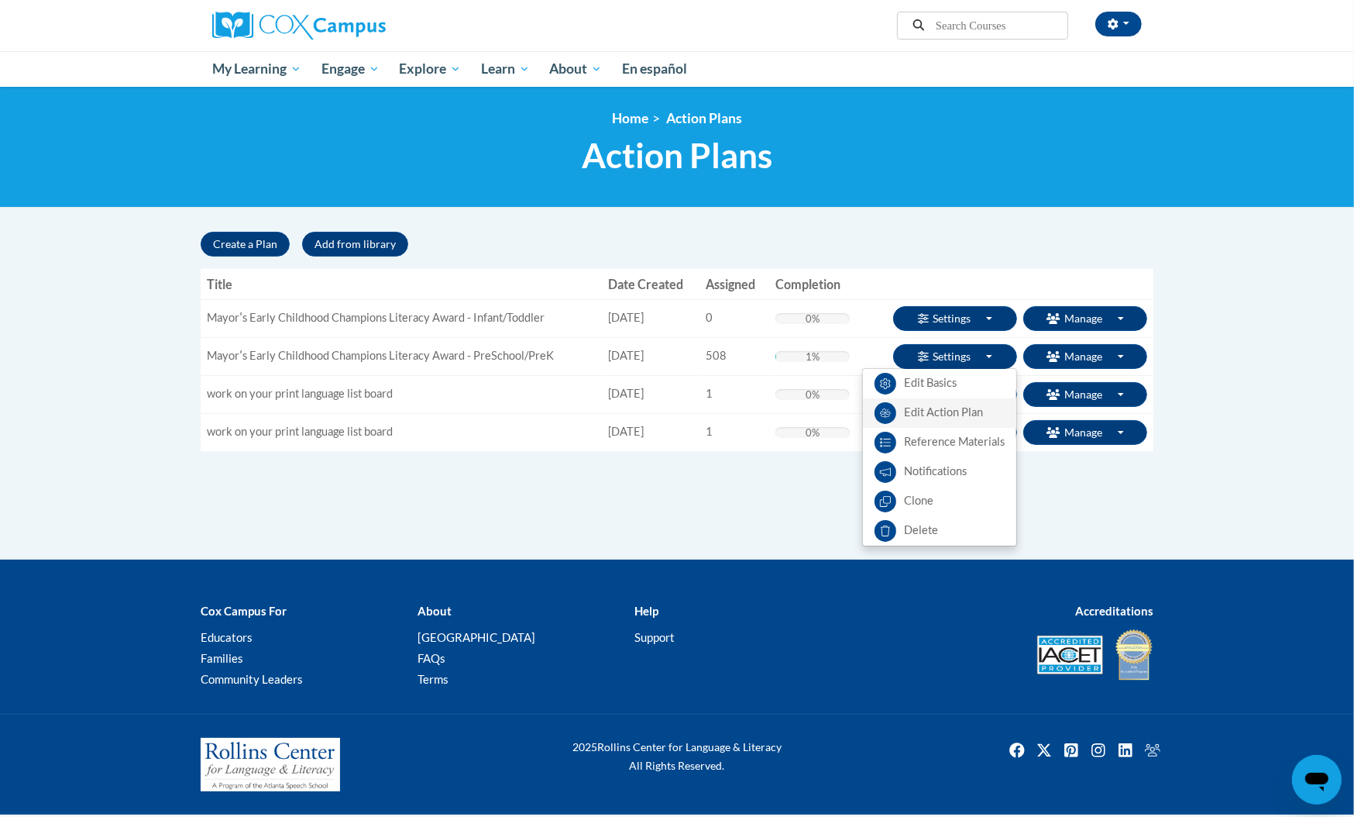
click at [973, 411] on link "Edit Action Plan" at bounding box center [939, 412] width 153 height 29
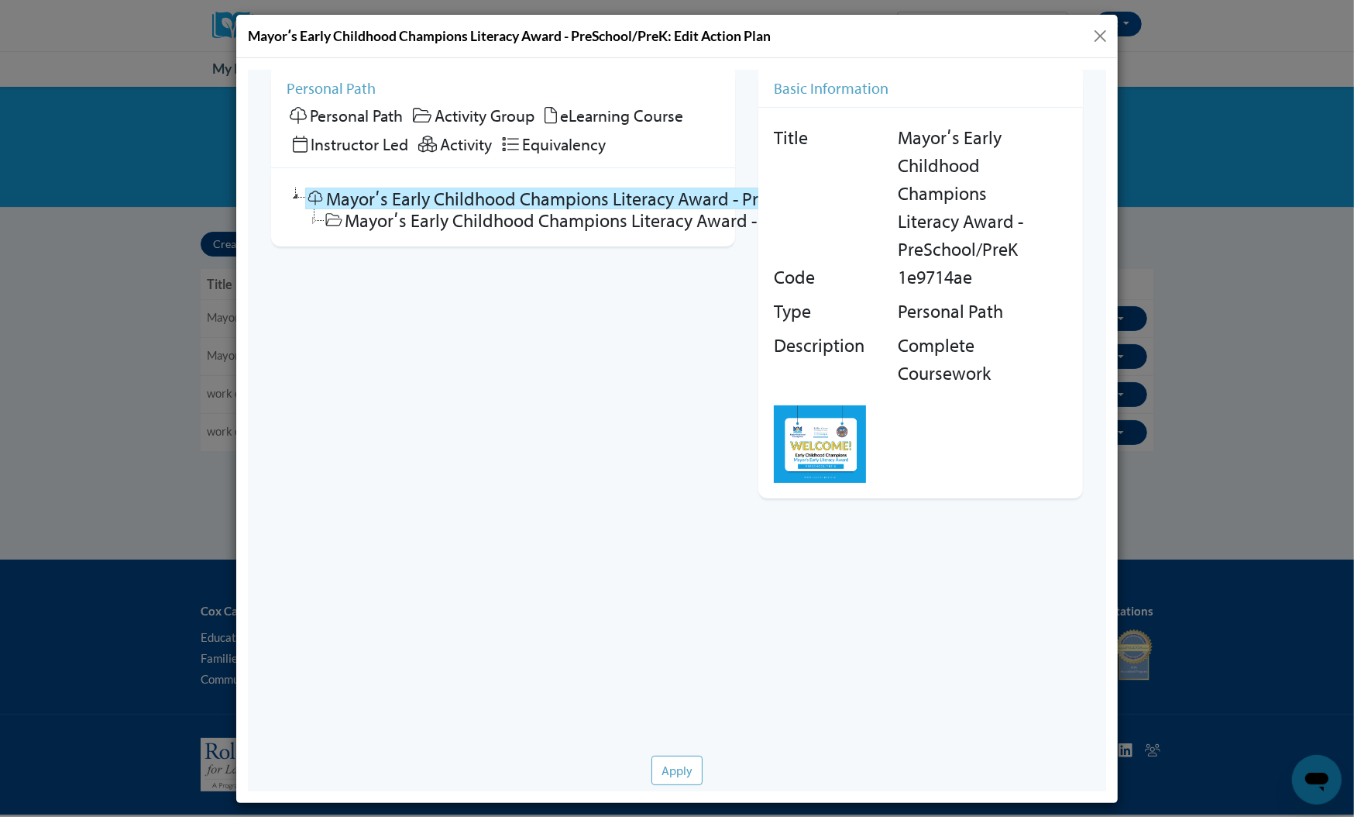
click at [535, 196] on link "Mayorʹs Early Childhood Champions Literacy Award - PreSchool/PreK" at bounding box center [585, 198] width 560 height 22
click at [403, 216] on link "Mayorʹs Early Childhood Champions Literacy Award - PreSchool/PreK" at bounding box center [603, 219] width 560 height 22
checkbox input "false"
checkbox input "true"
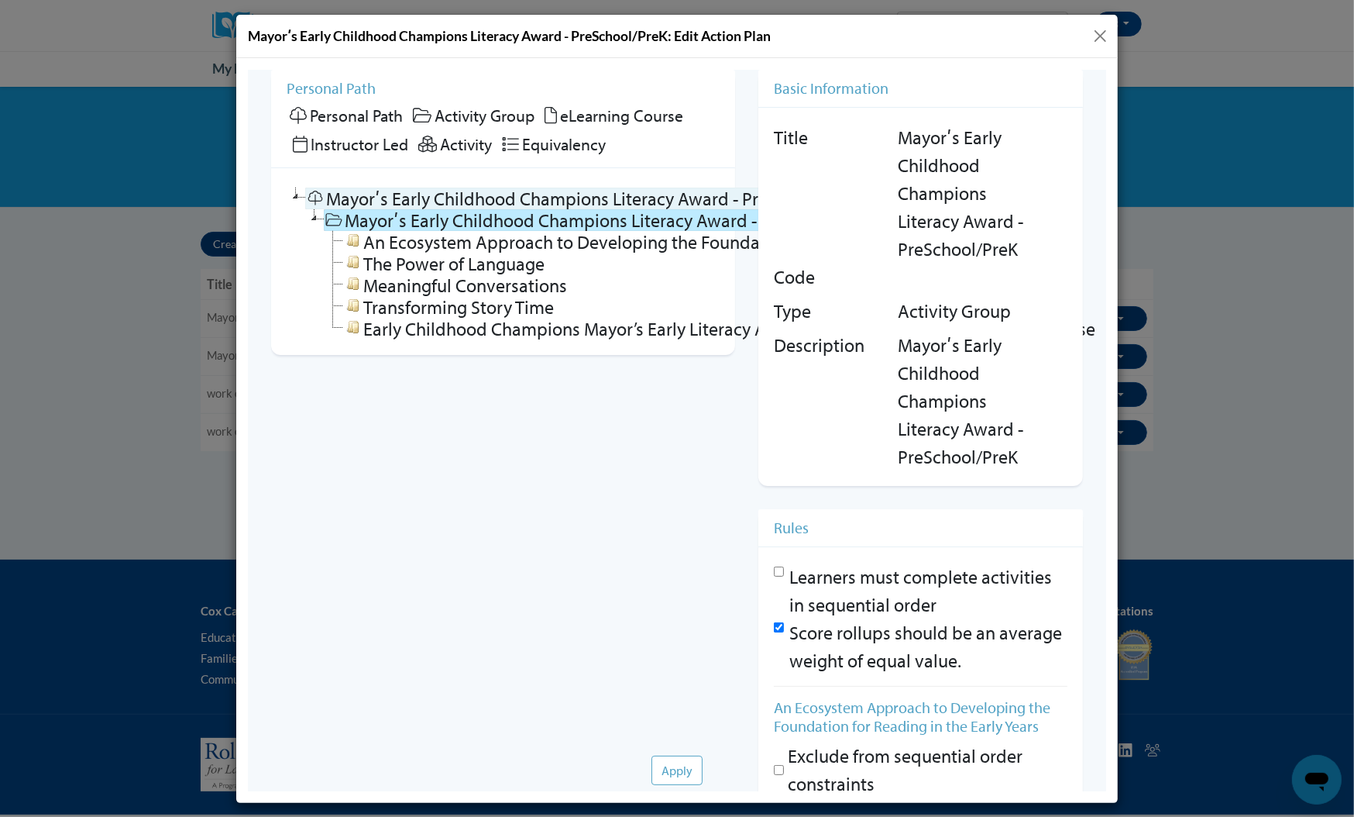
click at [357, 194] on link "Mayorʹs Early Childhood Champions Literacy Award - PreSchool/PreK" at bounding box center [585, 198] width 560 height 22
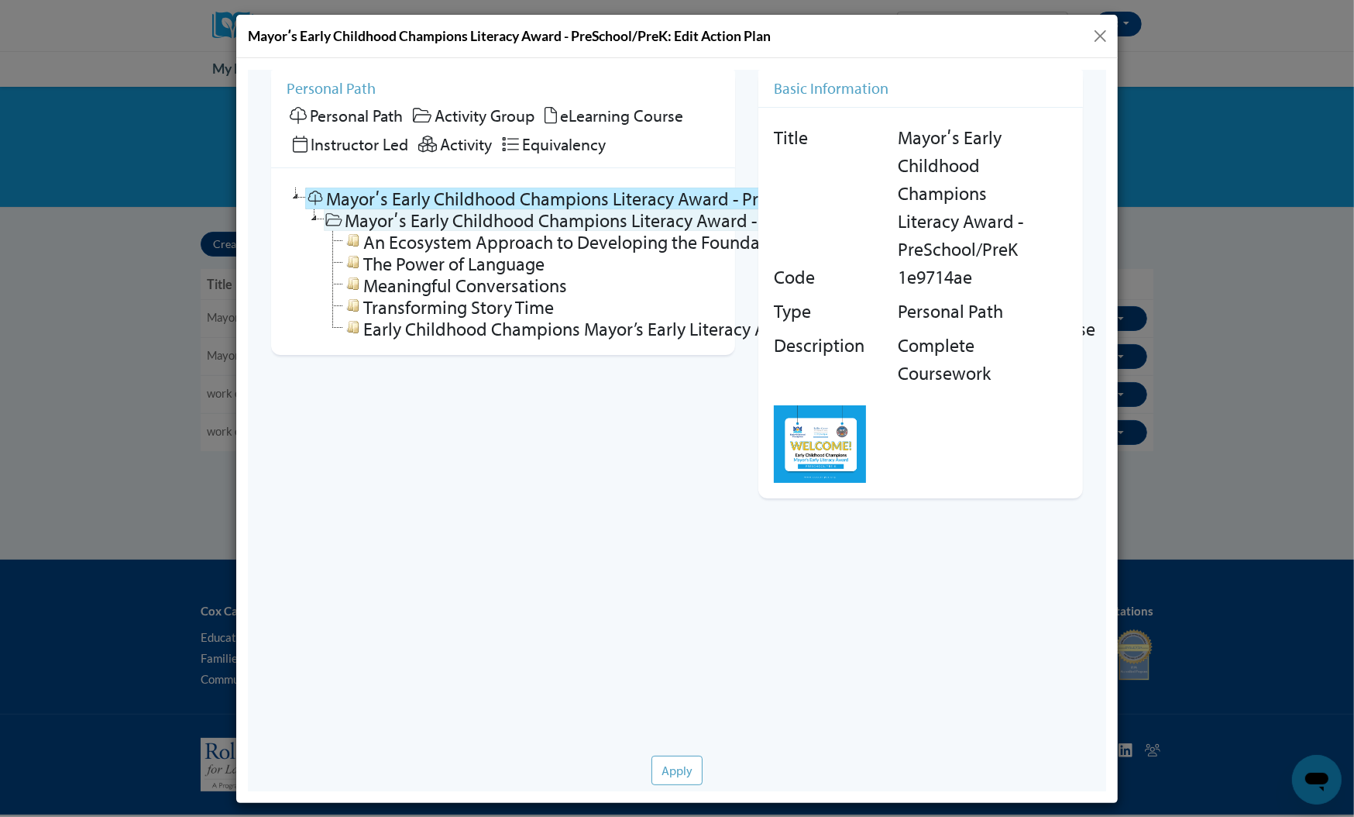
click at [433, 227] on link "Mayorʹs Early Childhood Champions Literacy Award - PreSchool/PreK" at bounding box center [603, 219] width 560 height 22
checkbox input "false"
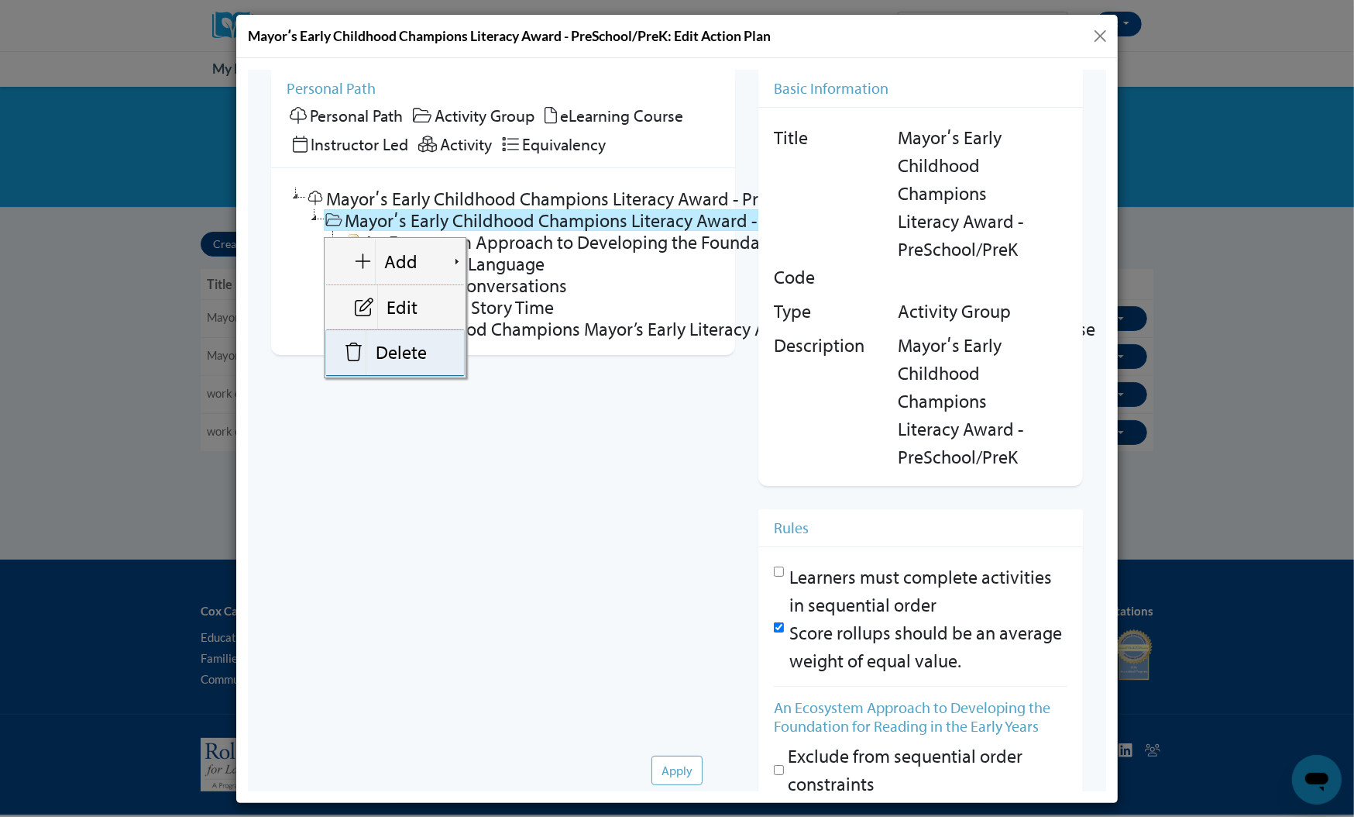
click at [415, 350] on link "Delete" at bounding box center [394, 352] width 138 height 46
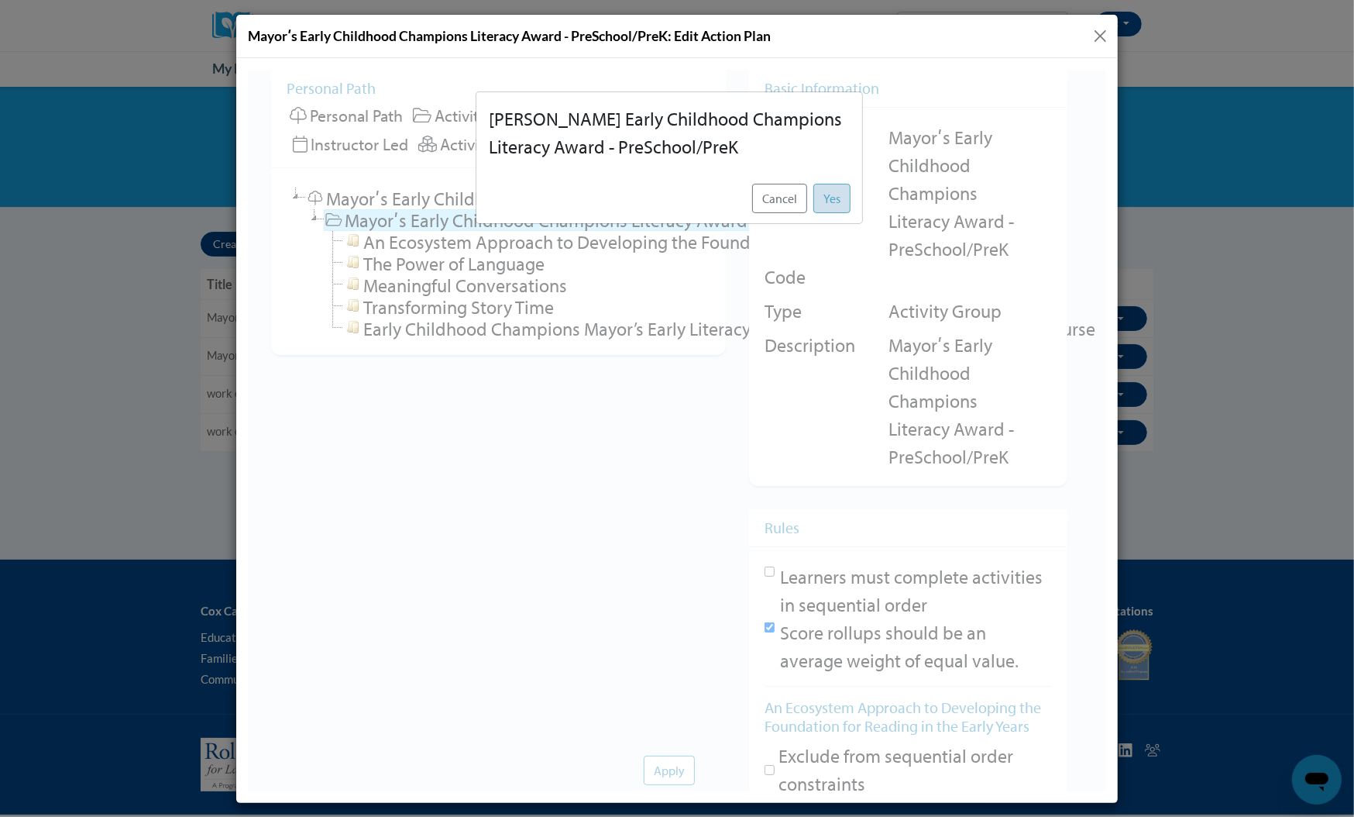
drag, startPoint x: 811, startPoint y: 206, endPoint x: 845, endPoint y: 200, distance: 34.7
click at [845, 200] on div "Cancel Yes" at bounding box center [669, 197] width 386 height 50
click at [845, 200] on button "Yes" at bounding box center [831, 197] width 37 height 29
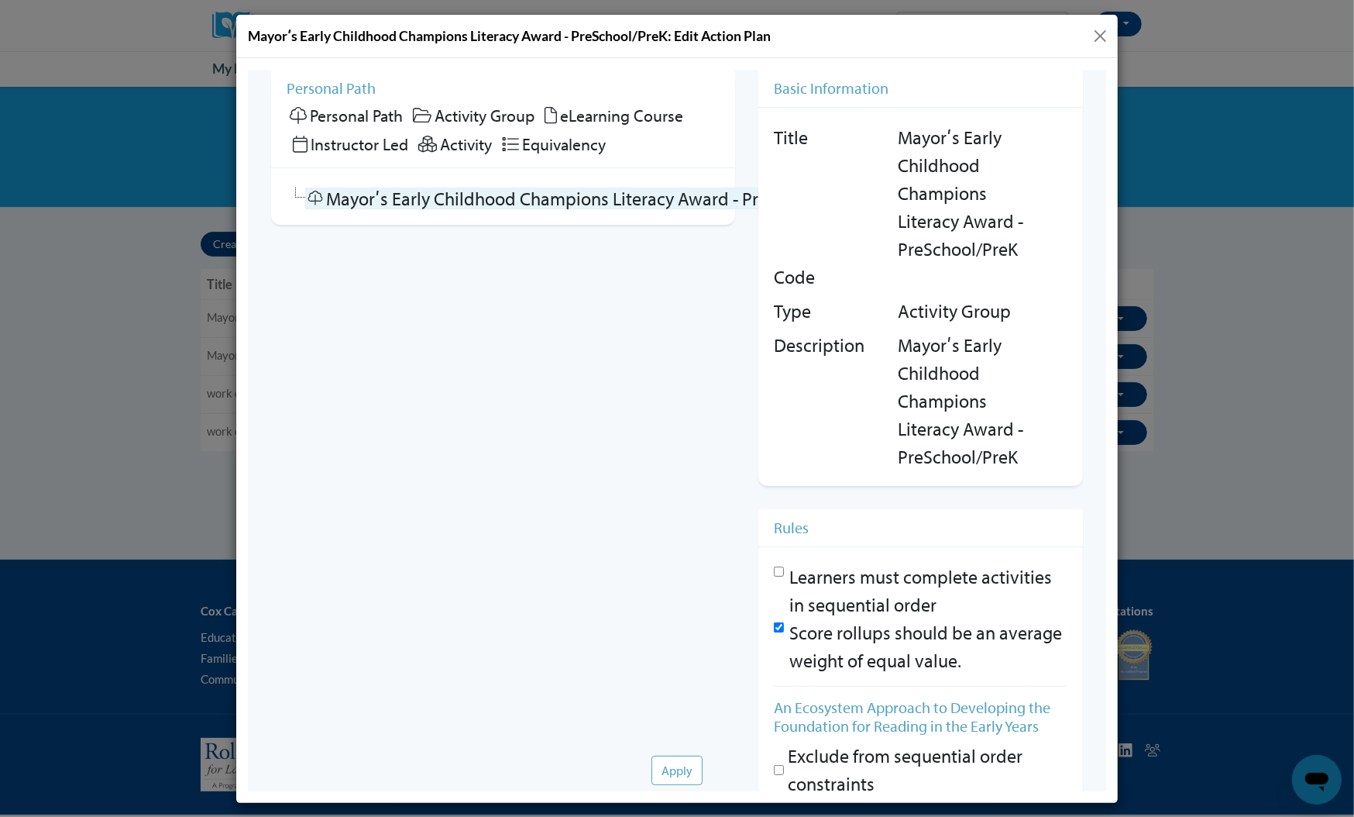
click at [625, 195] on link "Mayorʹs Early Childhood Champions Literacy Award - PreSchool/PreK" at bounding box center [585, 198] width 560 height 22
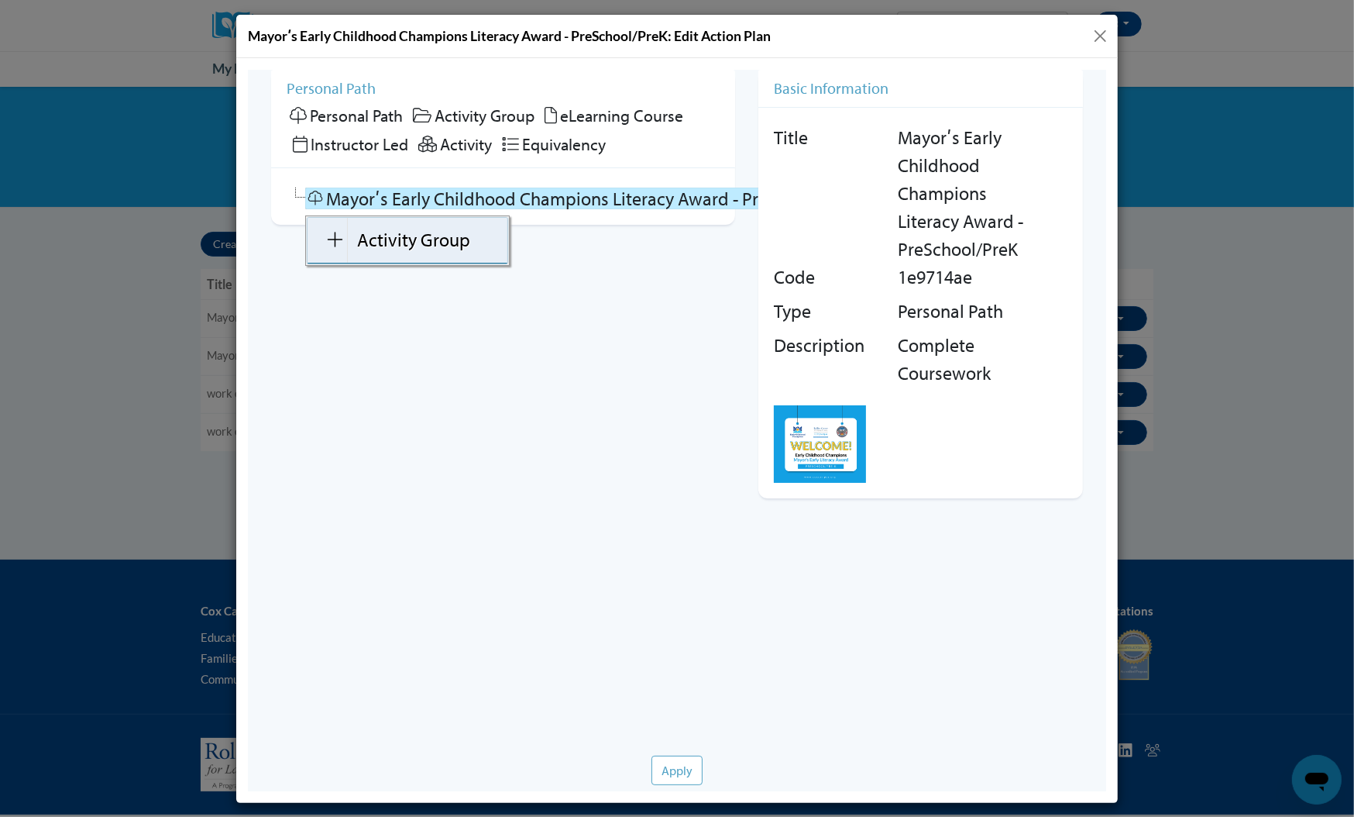
click at [418, 249] on link "Activity Group" at bounding box center [407, 240] width 200 height 46
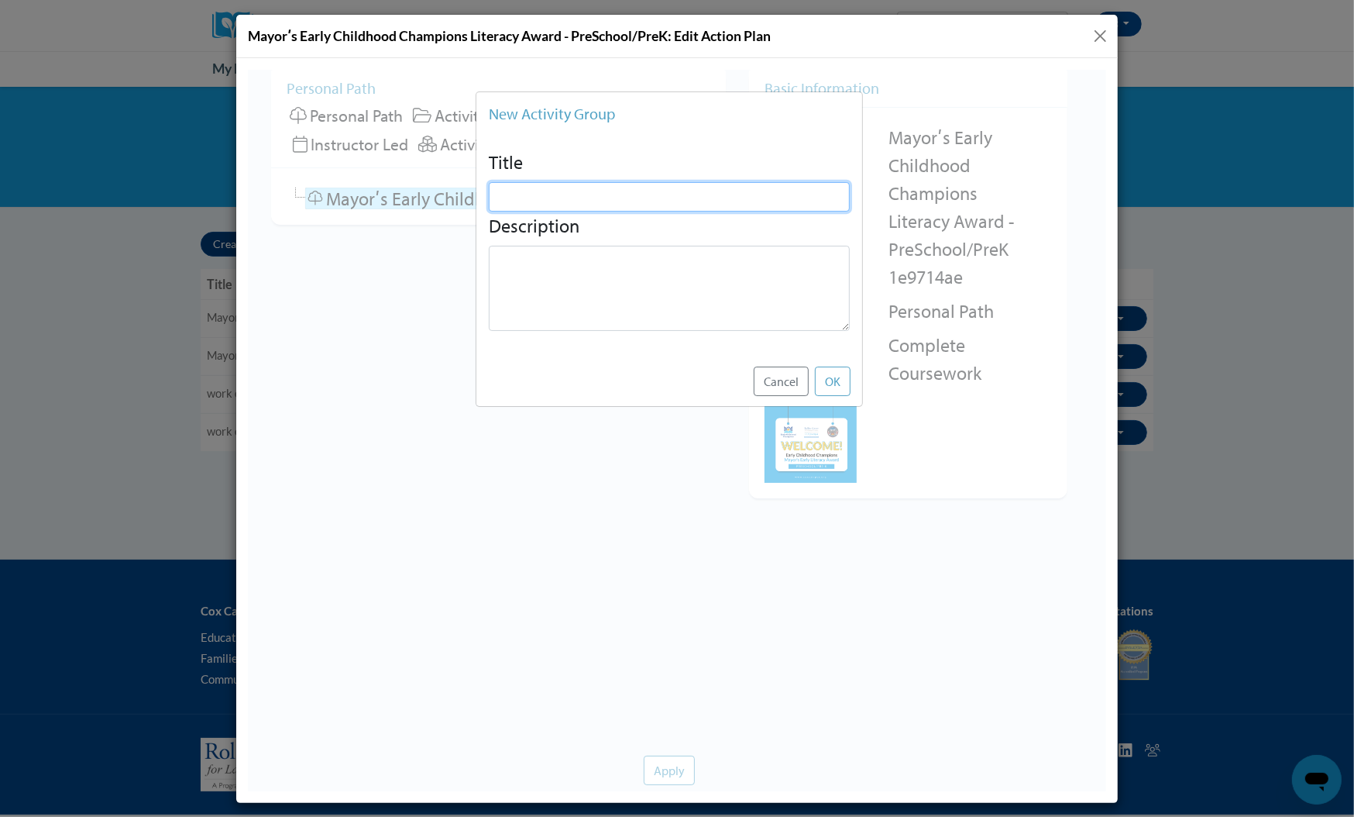
click at [714, 190] on input "text" at bounding box center [668, 195] width 361 height 29
click at [791, 376] on button "Cancel" at bounding box center [780, 380] width 55 height 29
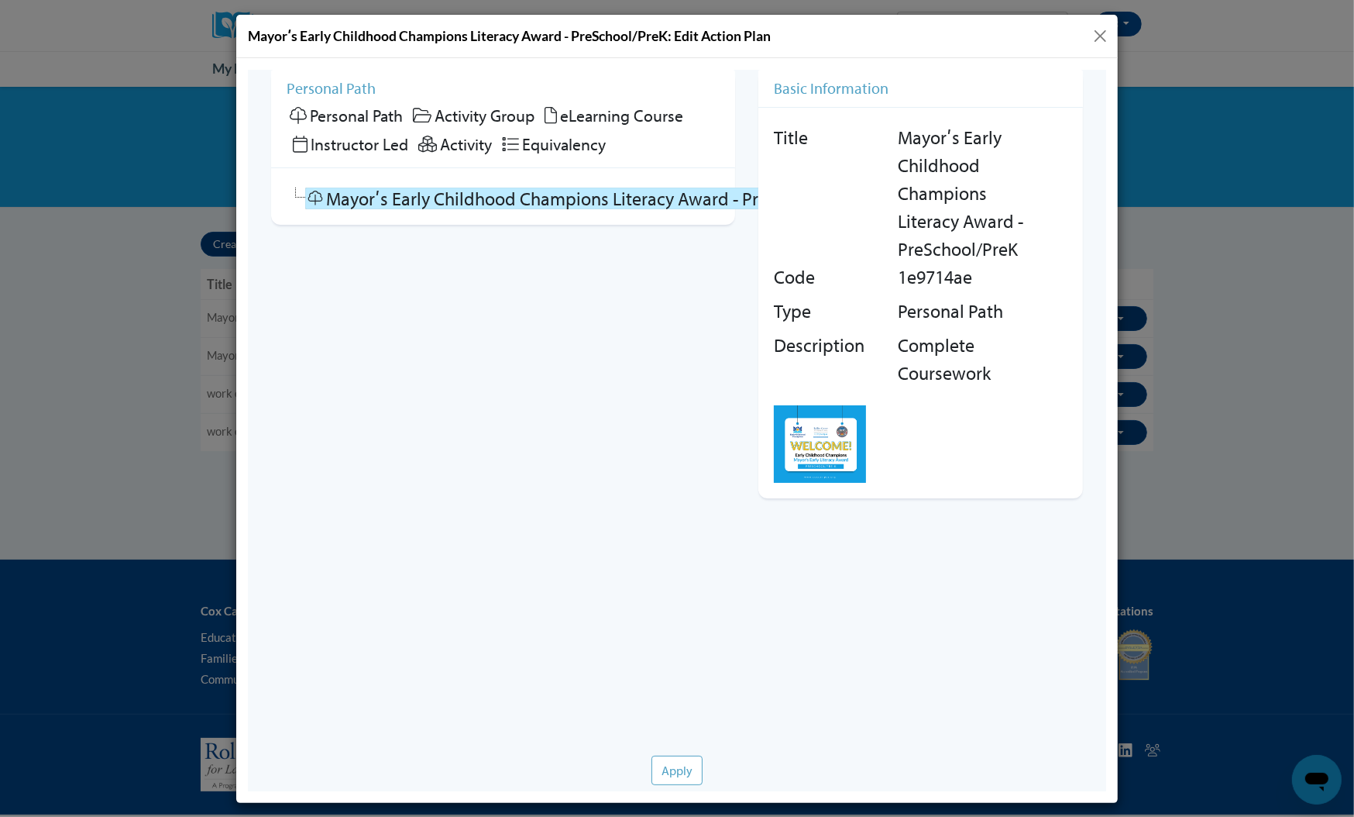
click at [364, 117] on span "Personal Path" at bounding box center [355, 115] width 93 height 22
click at [400, 245] on link "Activity Group" at bounding box center [407, 240] width 200 height 46
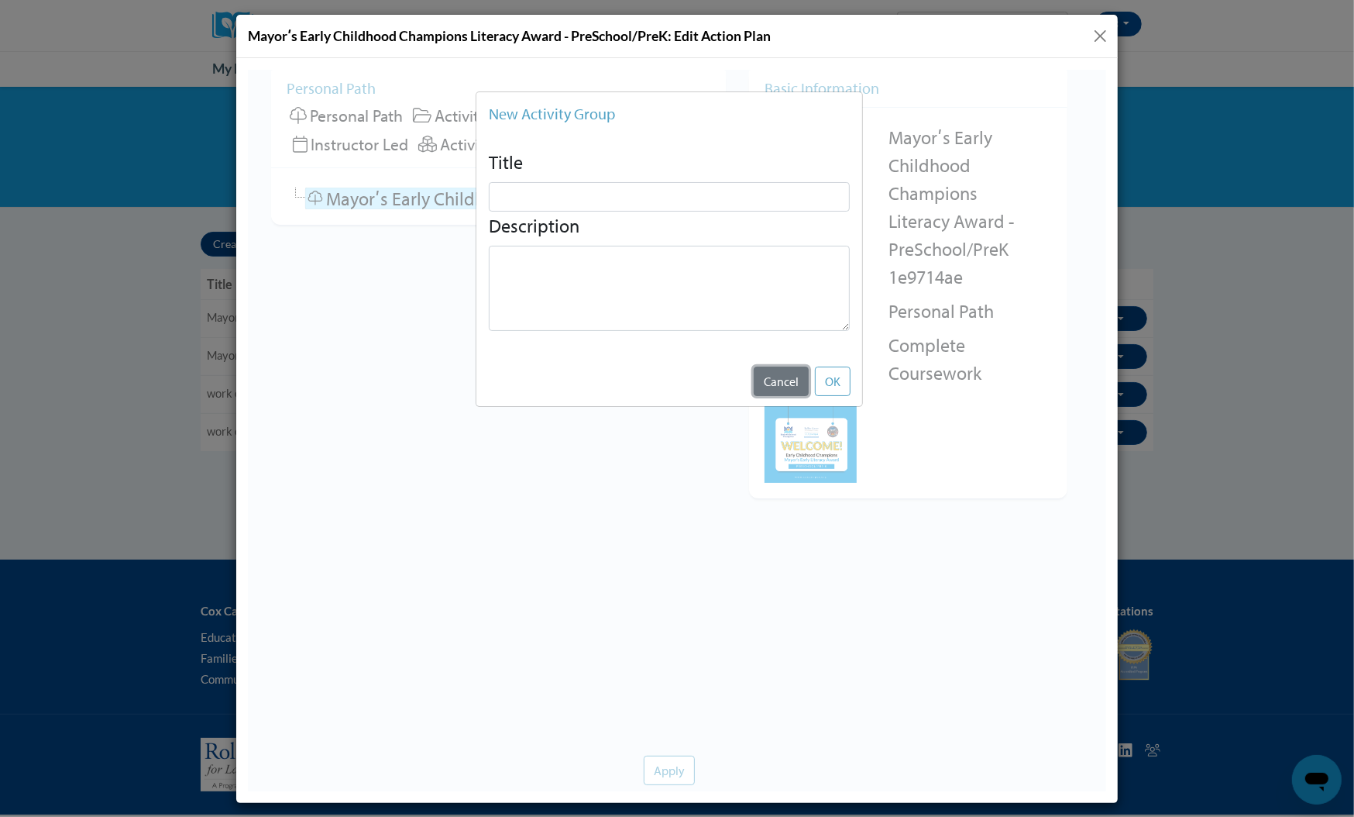
click at [776, 379] on button "Cancel" at bounding box center [780, 380] width 55 height 29
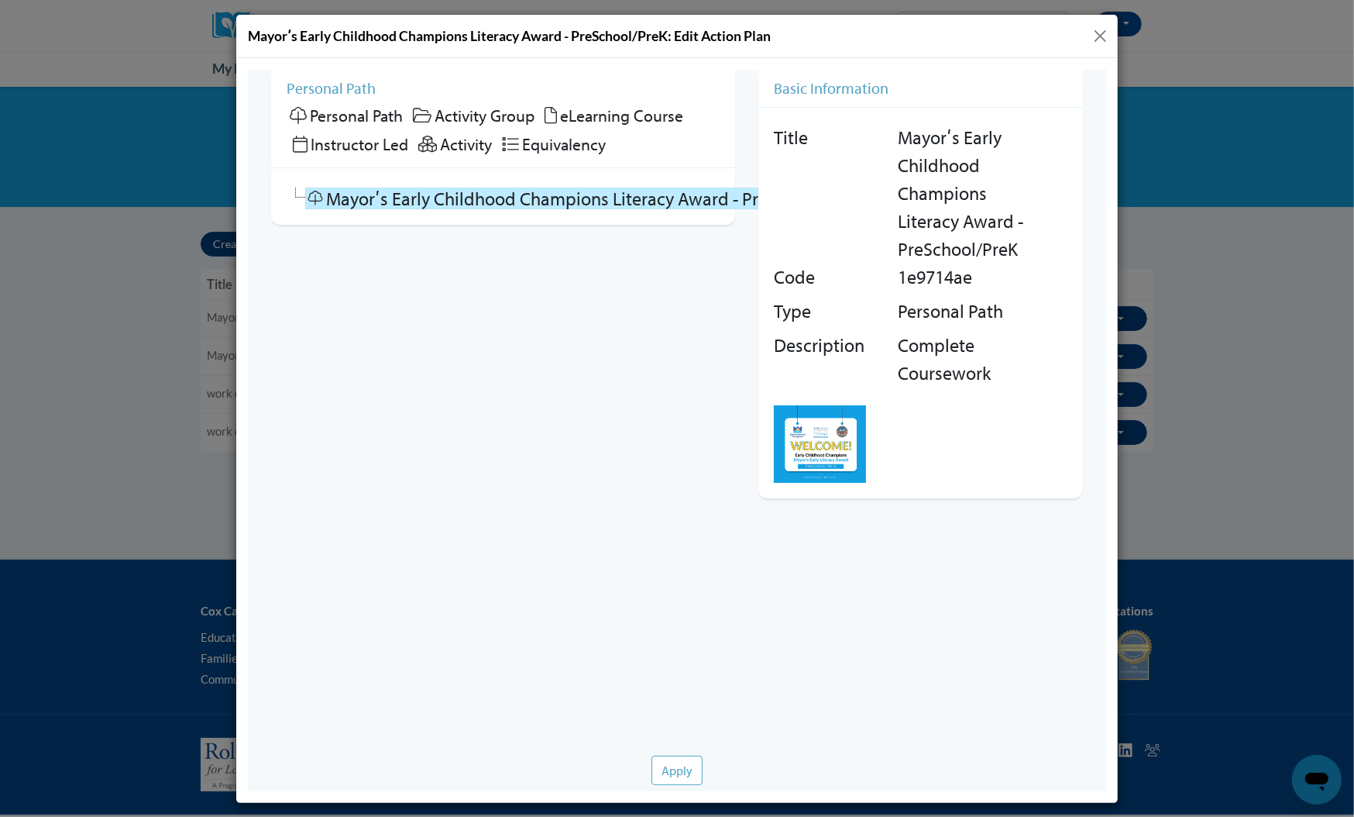
click at [1105, 30] on button "Close" at bounding box center [1100, 35] width 19 height 19
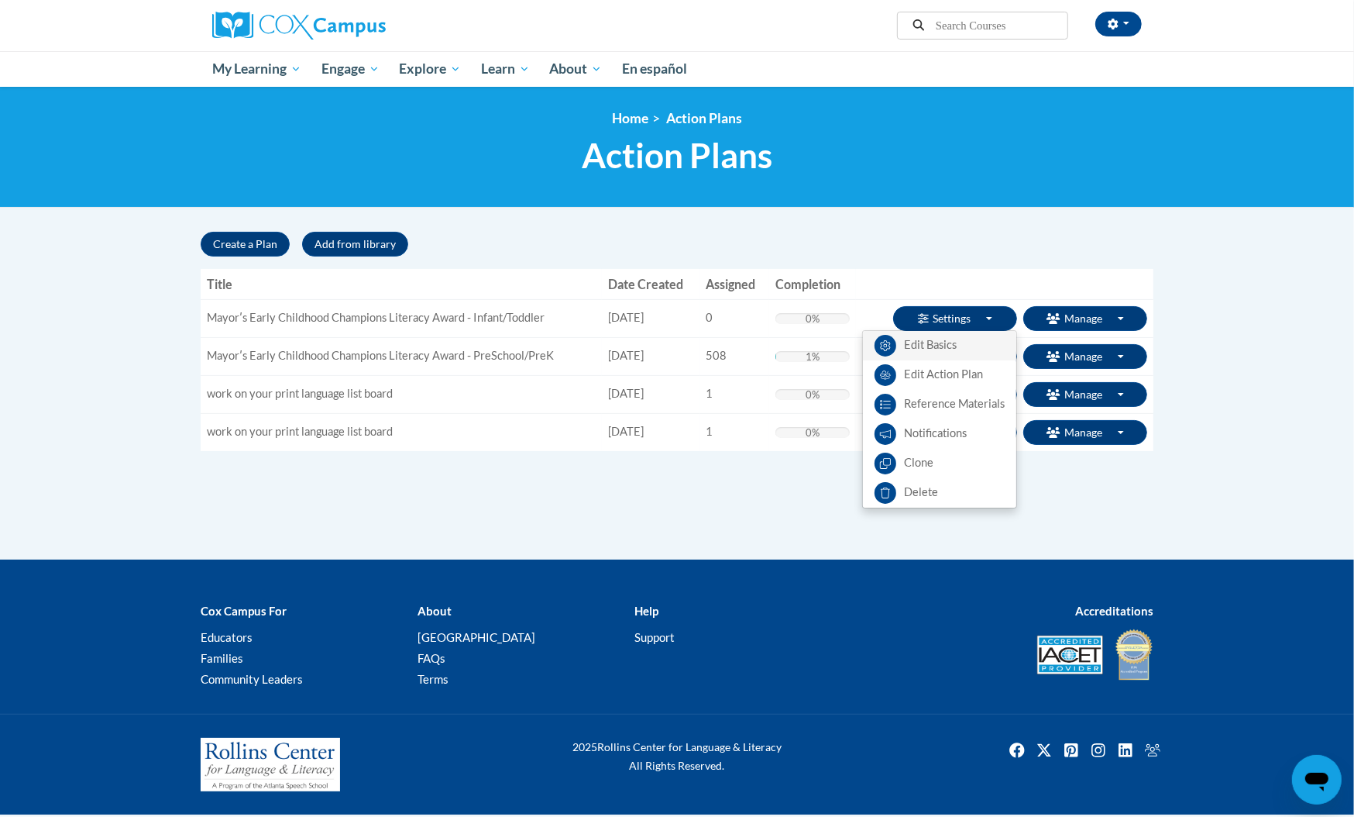
click at [953, 339] on link "Edit Basics" at bounding box center [939, 345] width 153 height 29
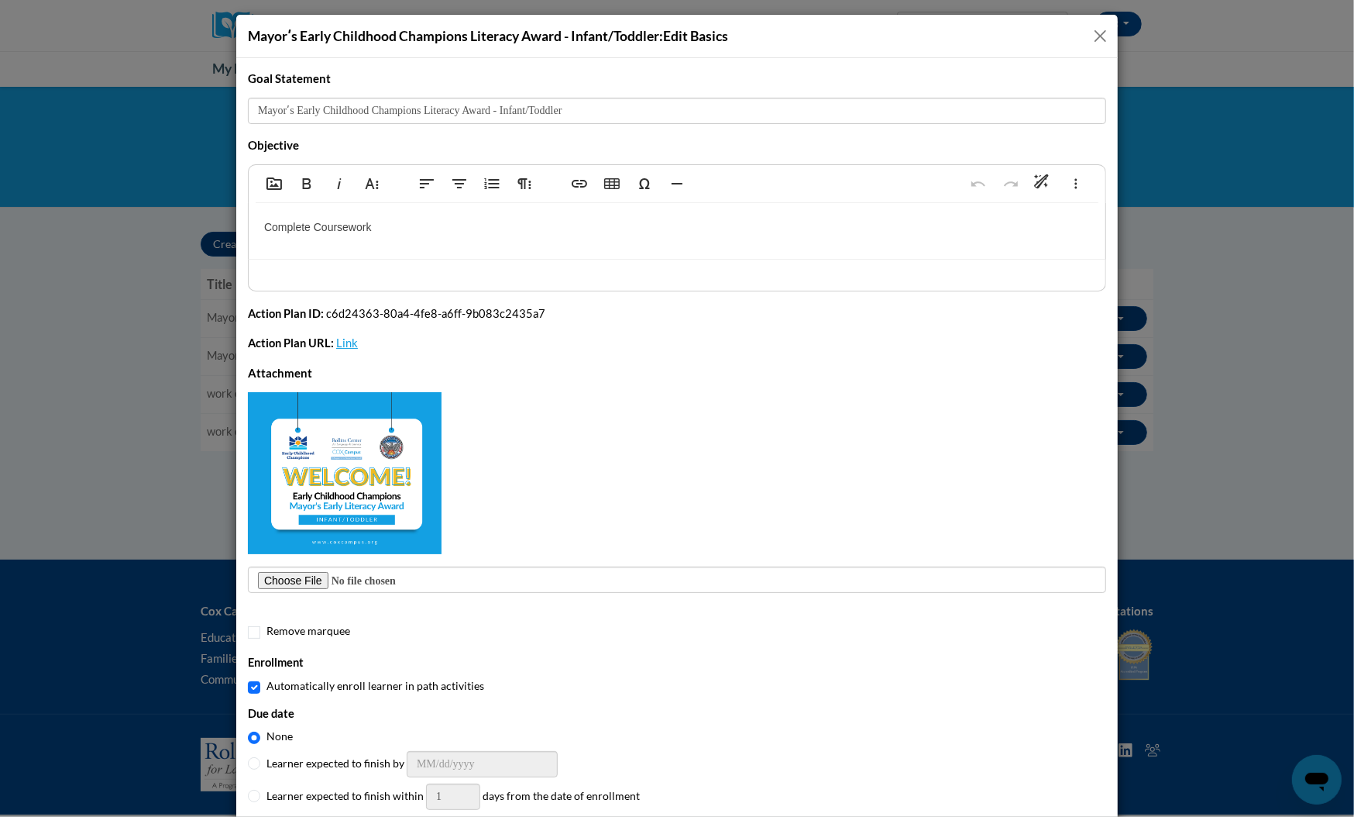
click at [1096, 42] on button "Close" at bounding box center [1100, 35] width 19 height 19
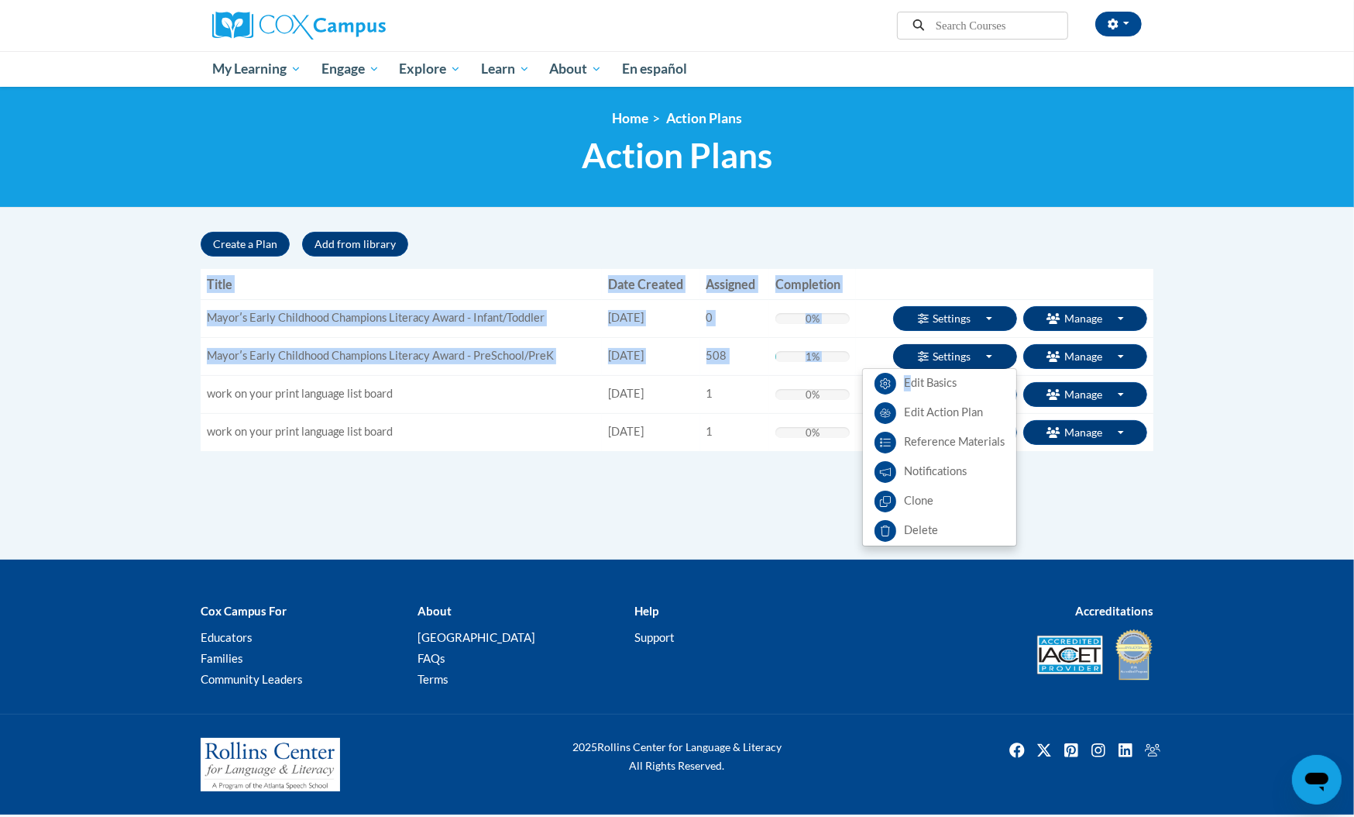
drag, startPoint x: 1089, startPoint y: 258, endPoint x: 987, endPoint y: 354, distance: 140.3
click at [987, 354] on div "Search Search Create a Plan Add from library « 1 » Title Date Created Assigned …" at bounding box center [677, 341] width 953 height 219
click at [987, 354] on button "Settings Toggle Dropdown" at bounding box center [955, 356] width 124 height 25
click at [932, 383] on link "Edit Basics" at bounding box center [939, 383] width 153 height 29
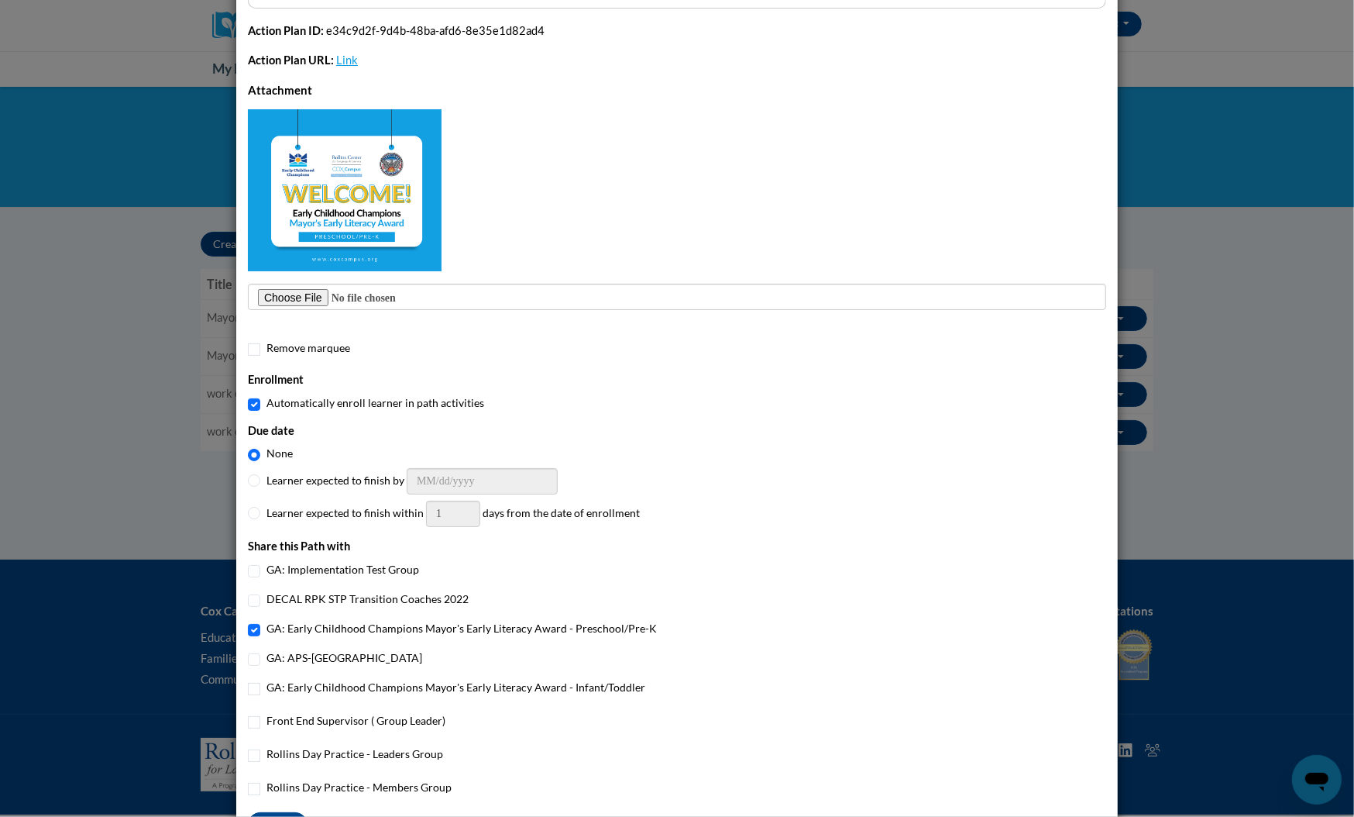
scroll to position [328, 0]
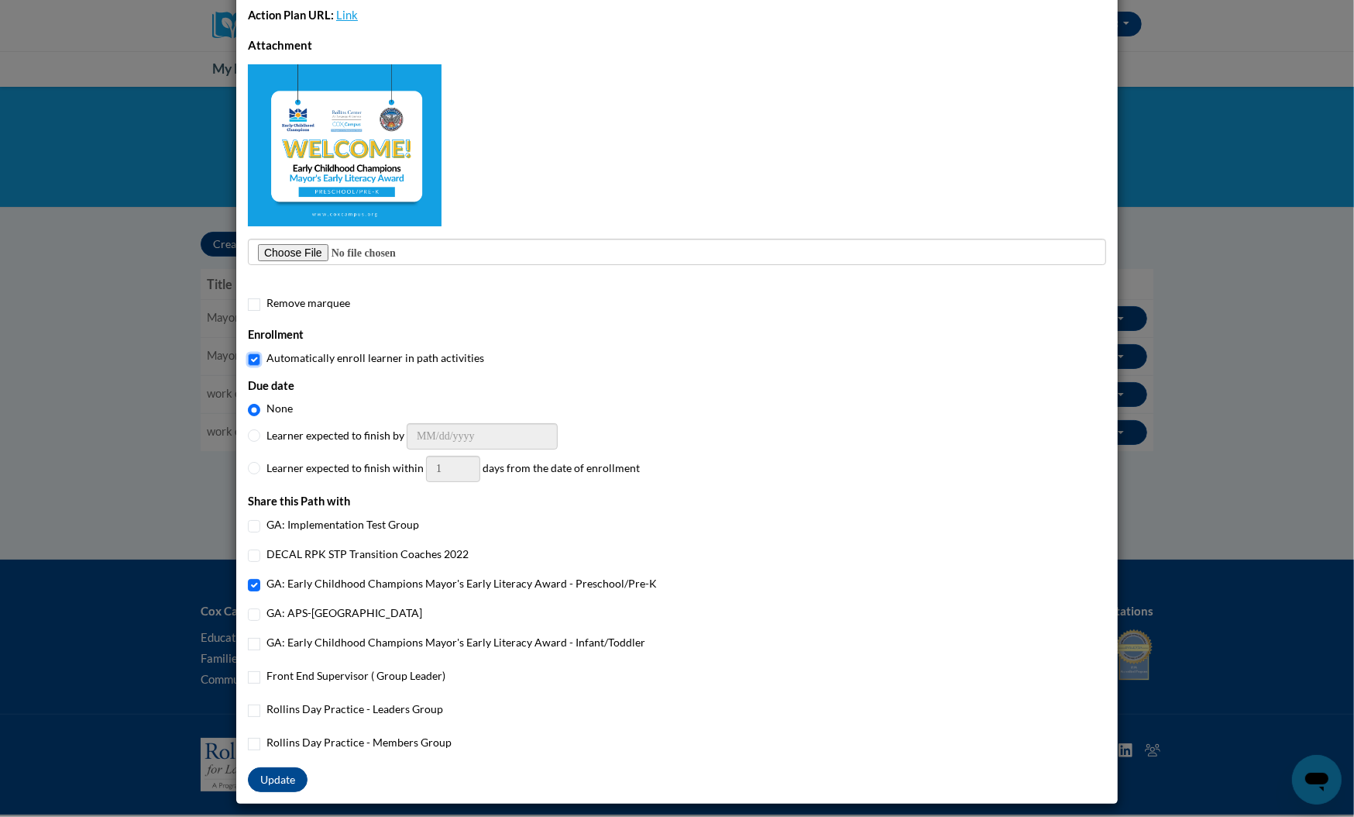
click at [250, 355] on input "Automatically enroll learner in path activities" at bounding box center [254, 359] width 12 height 12
checkbox input "false"
click at [271, 778] on button "Update" at bounding box center [278, 779] width 60 height 25
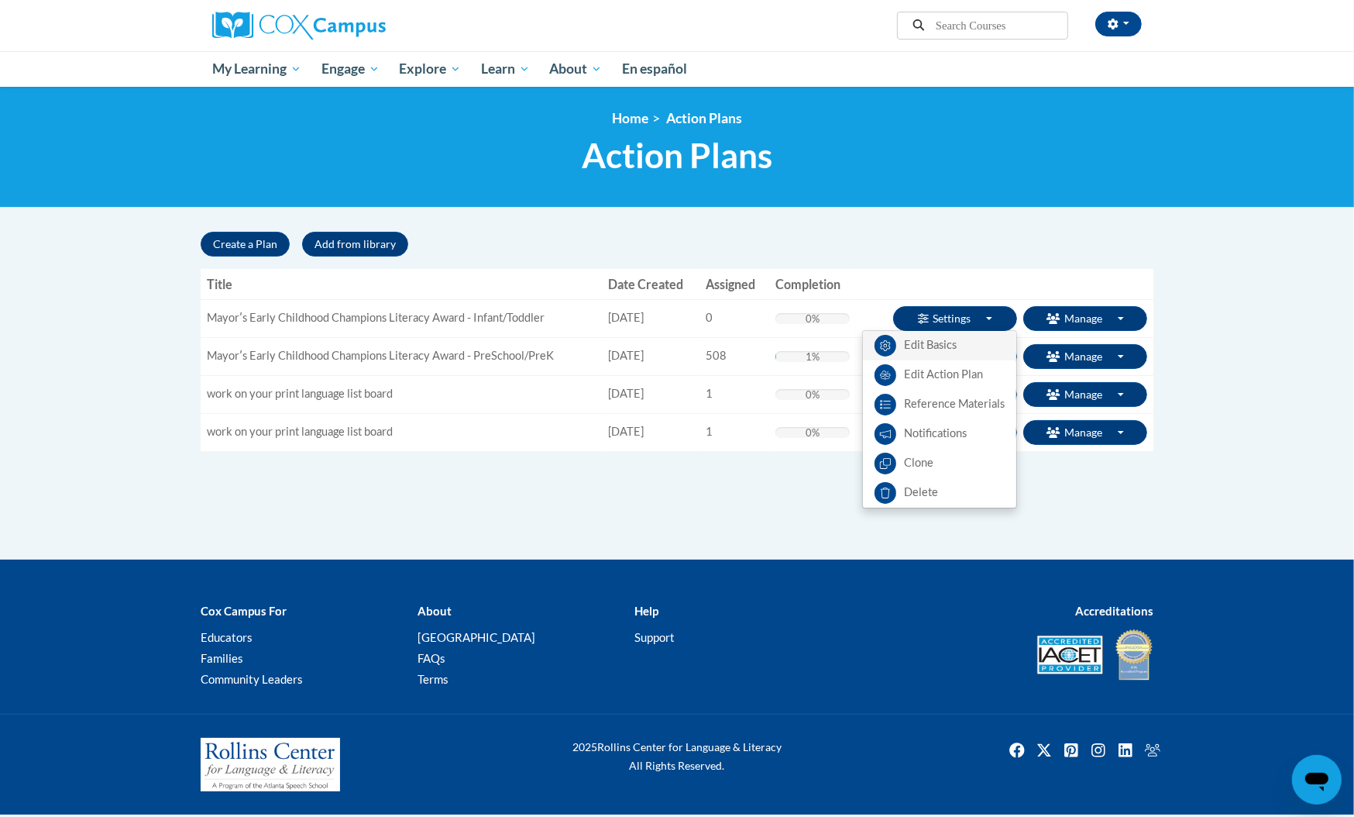
click at [951, 345] on link "Edit Basics" at bounding box center [939, 345] width 153 height 29
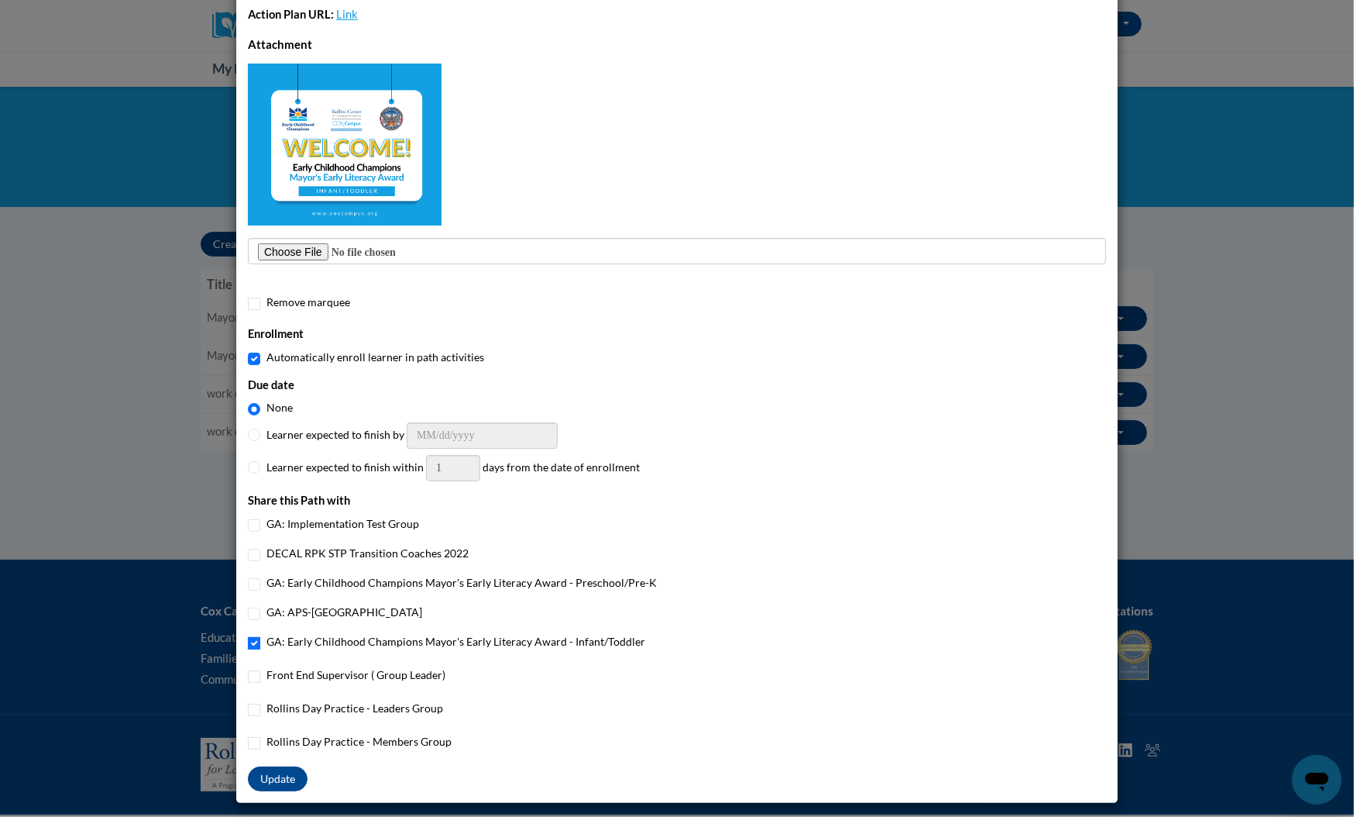
scroll to position [0, 0]
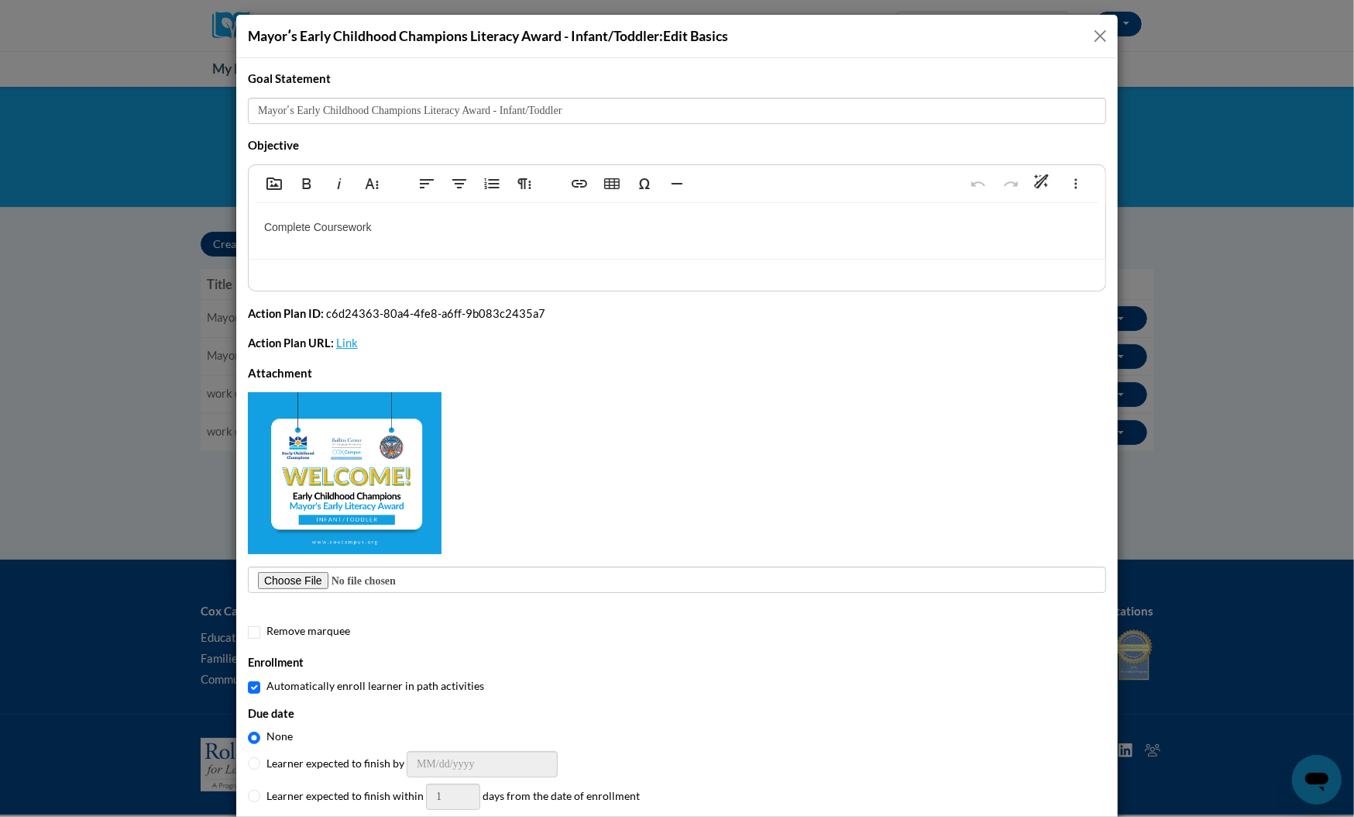
click at [1097, 30] on button "Close" at bounding box center [1100, 35] width 19 height 19
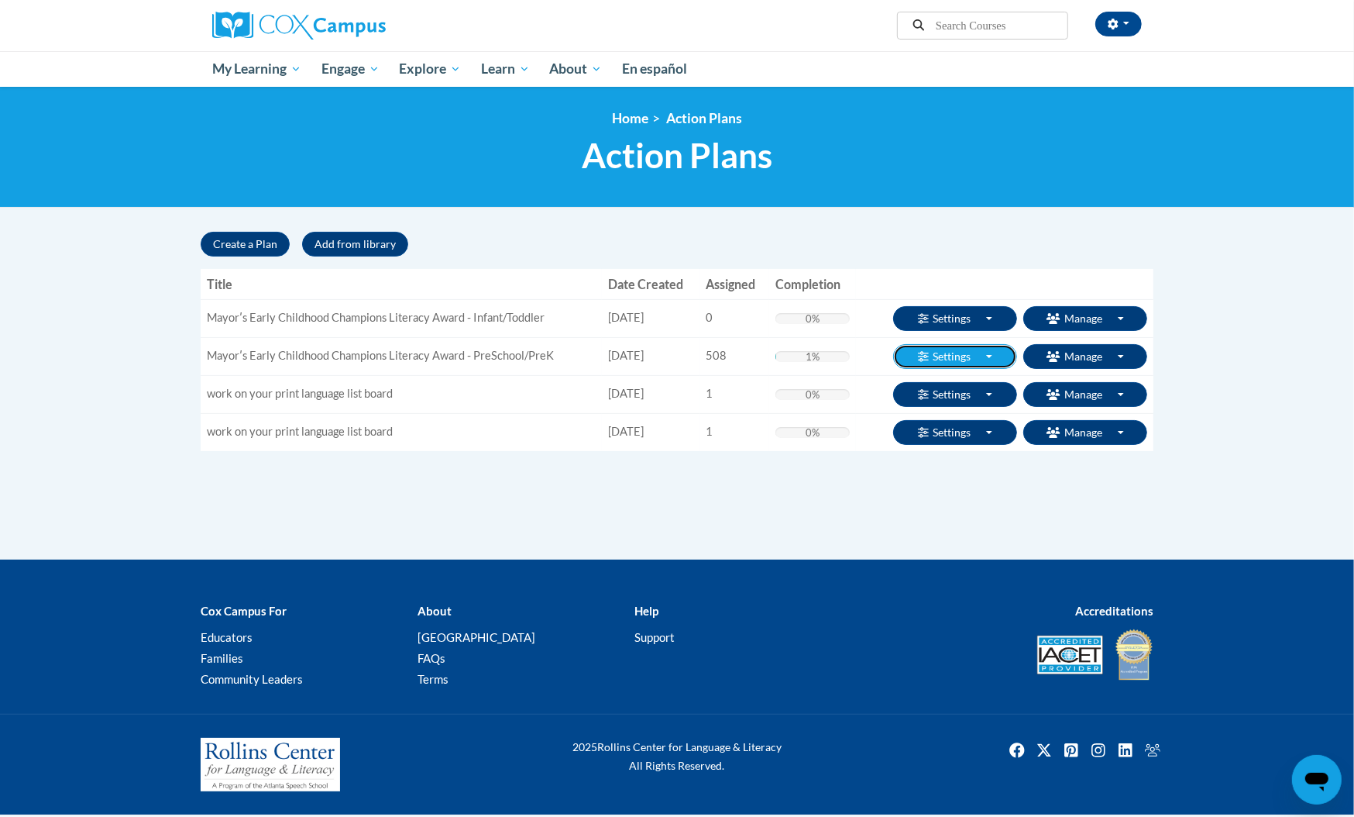
click at [996, 356] on button "Settings Toggle Dropdown" at bounding box center [955, 356] width 124 height 25
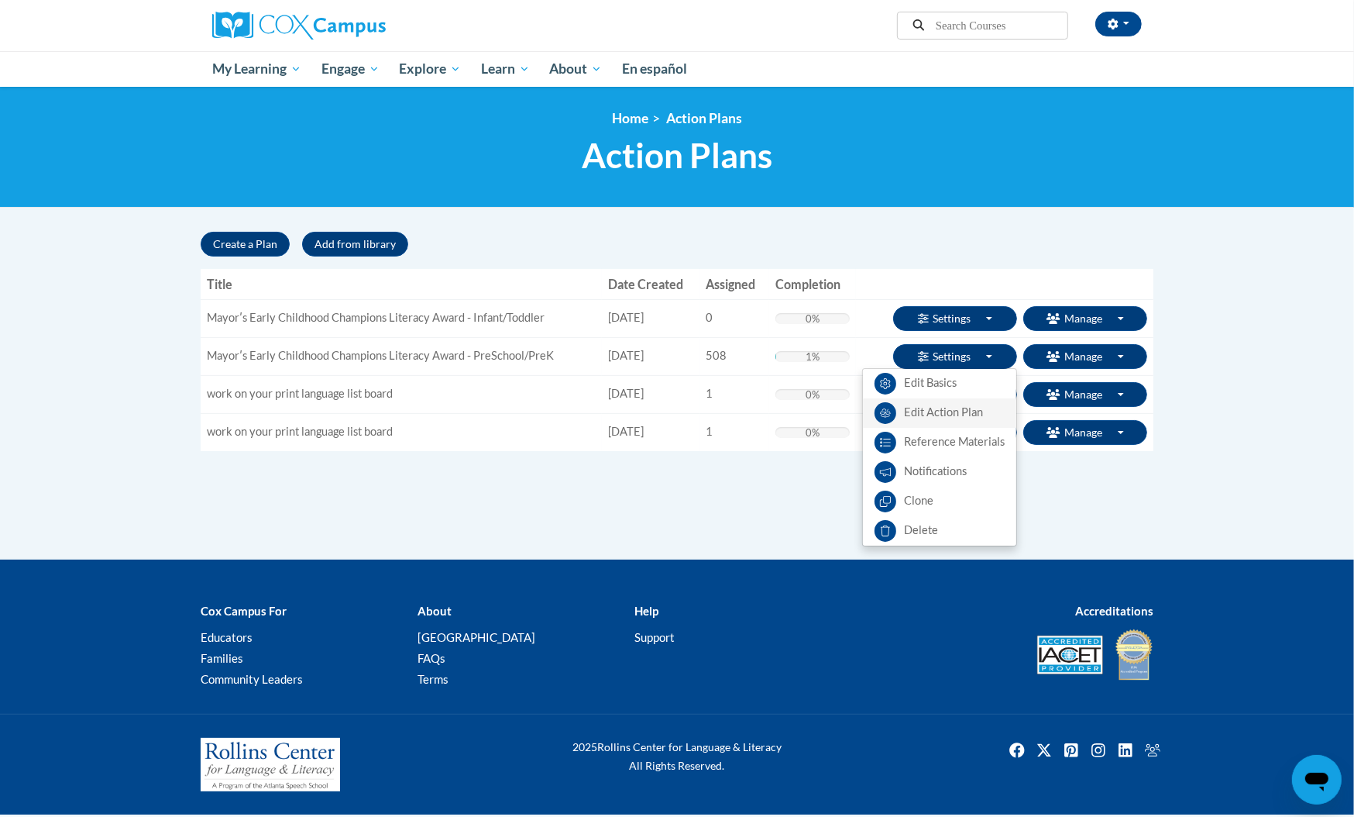
click at [958, 415] on link "Edit Action Plan" at bounding box center [939, 412] width 153 height 29
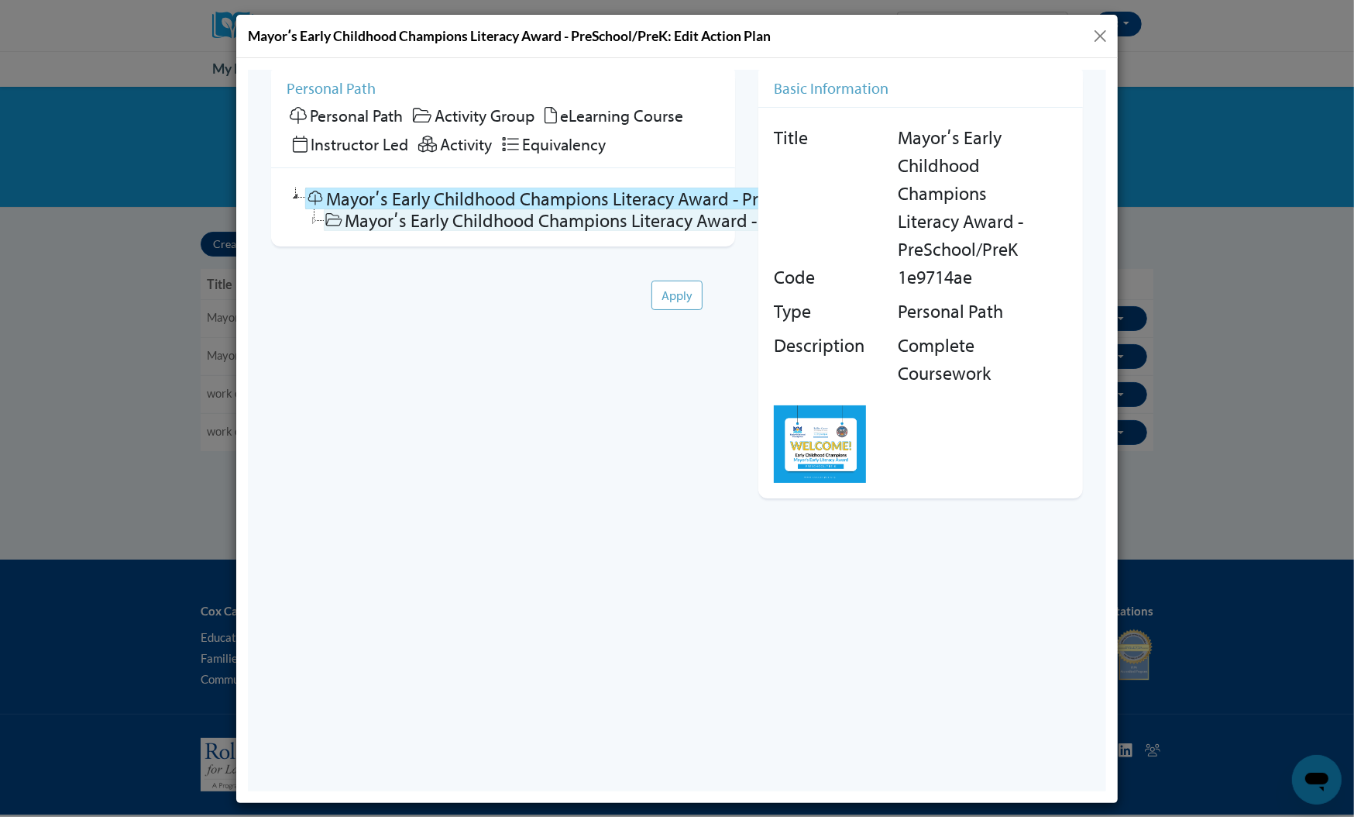
click at [387, 219] on link "Mayorʹs Early Childhood Champions Literacy Award - PreSchool/PreK" at bounding box center [603, 219] width 560 height 22
checkbox input "false"
checkbox input "true"
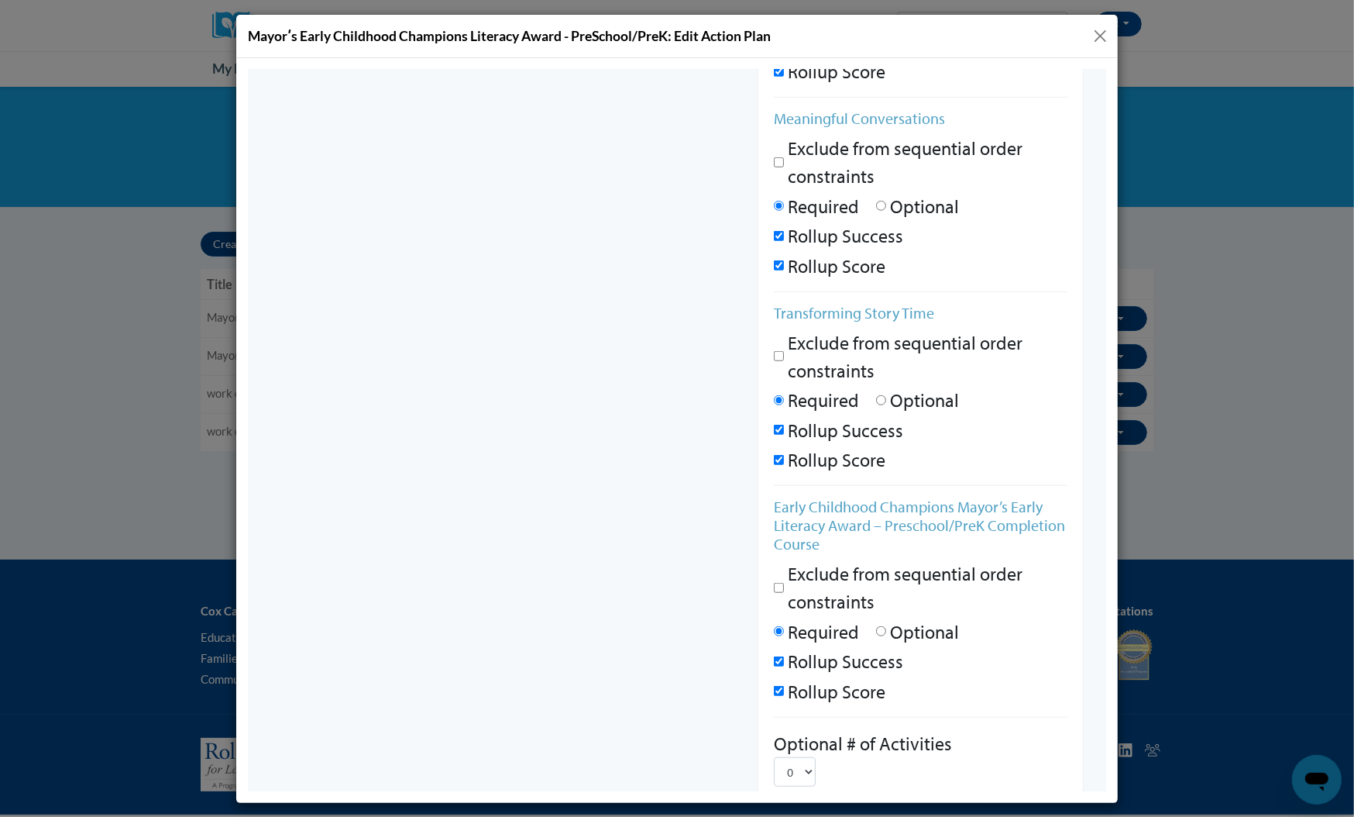
scroll to position [1018, 0]
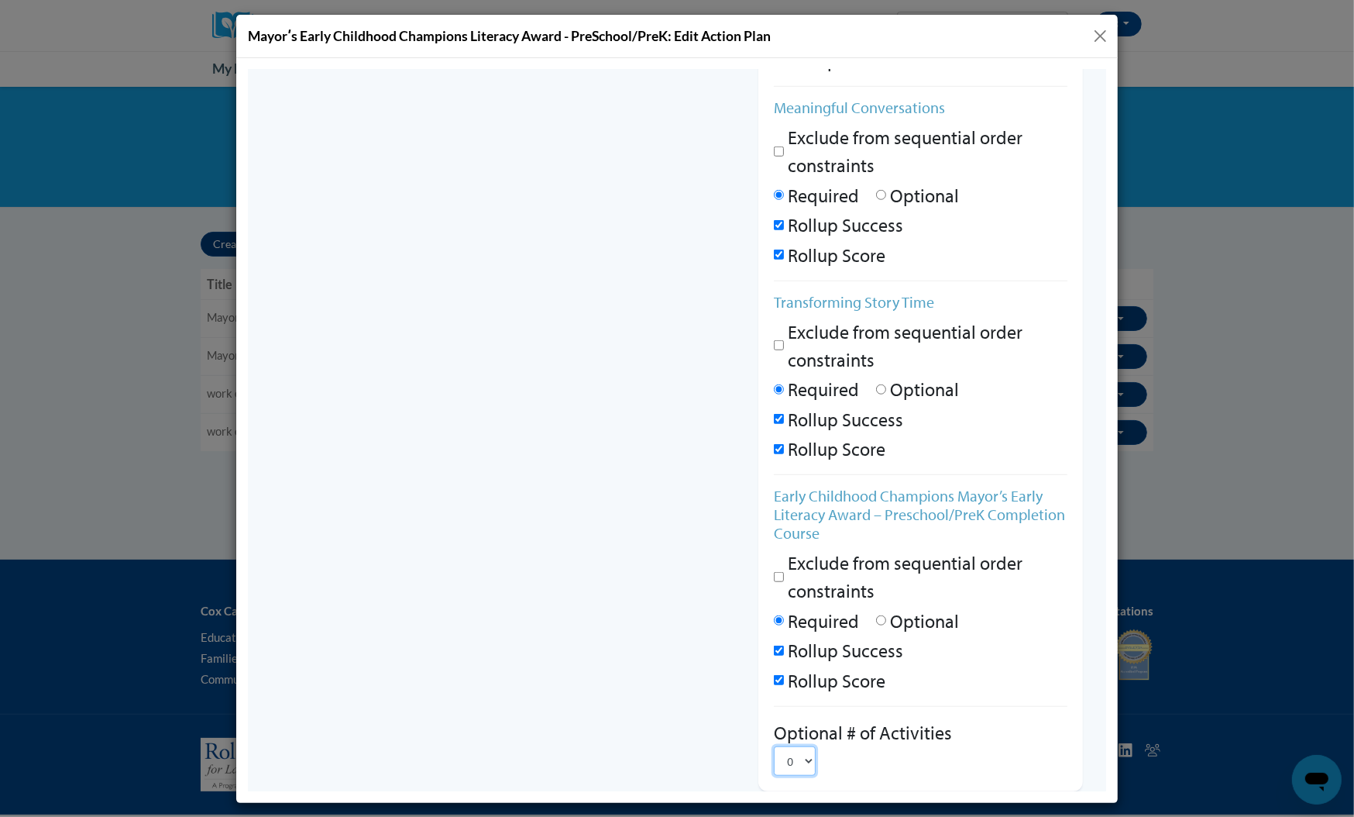
click at [800, 746] on select "0" at bounding box center [794, 759] width 42 height 29
click at [863, 749] on div "0" at bounding box center [920, 759] width 294 height 29
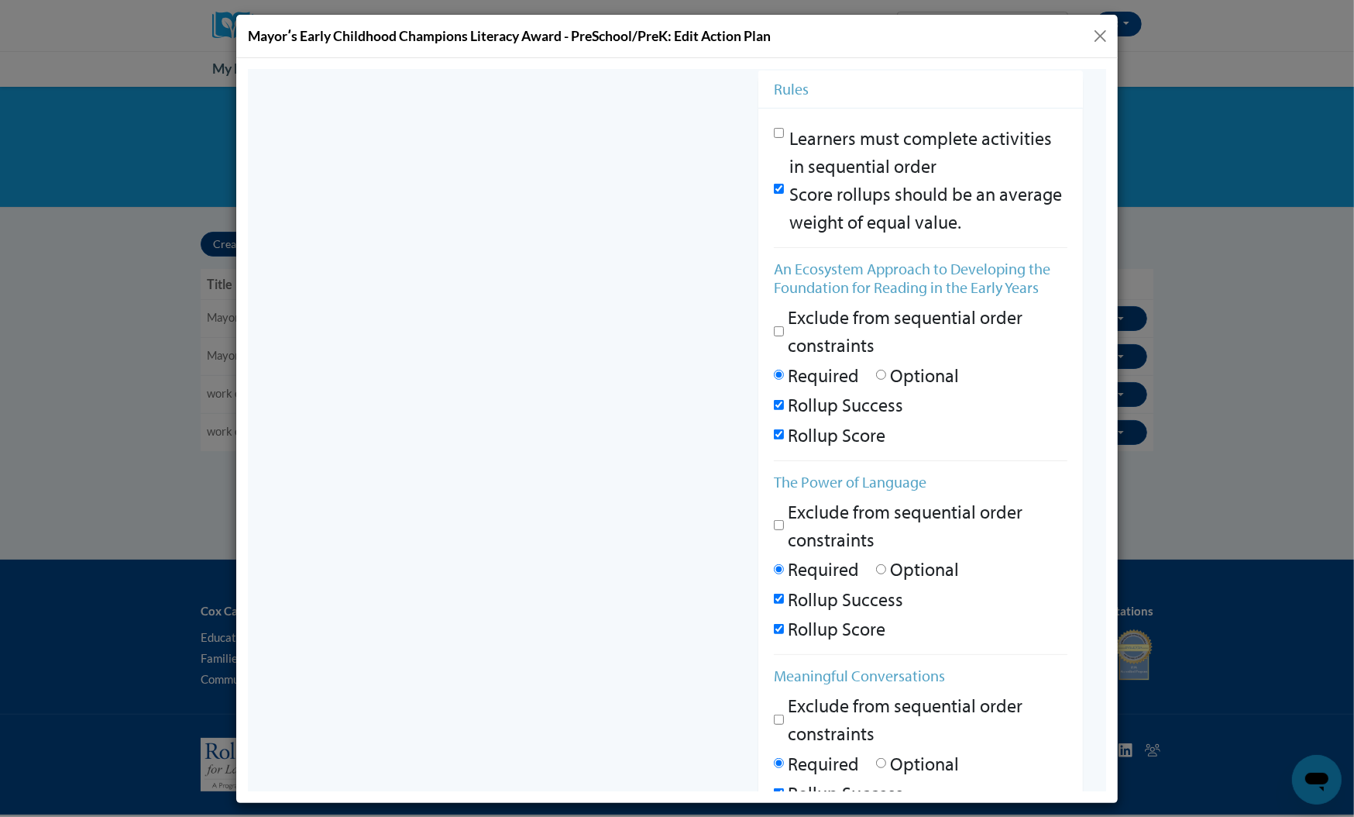
scroll to position [0, 0]
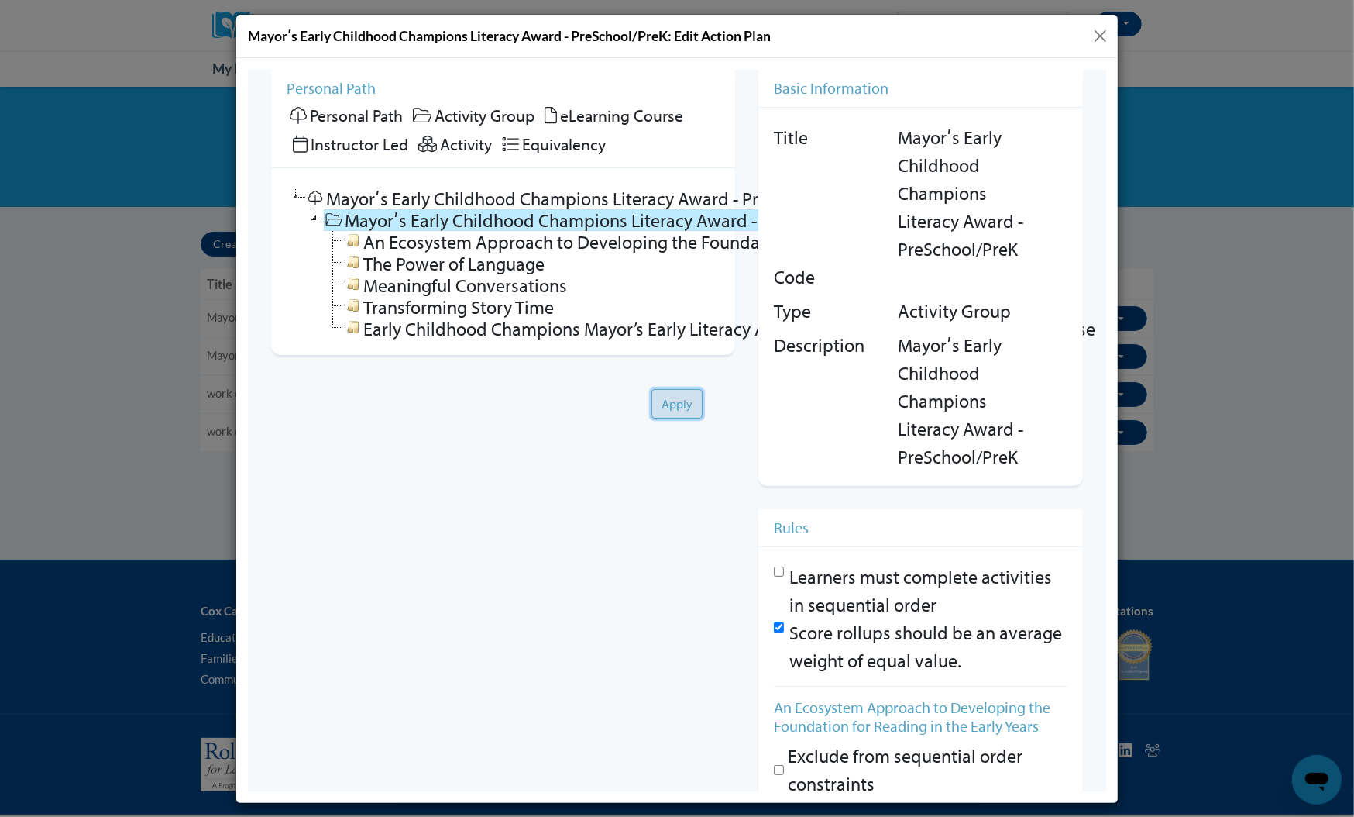
click at [661, 405] on button "Apply" at bounding box center [676, 402] width 51 height 29
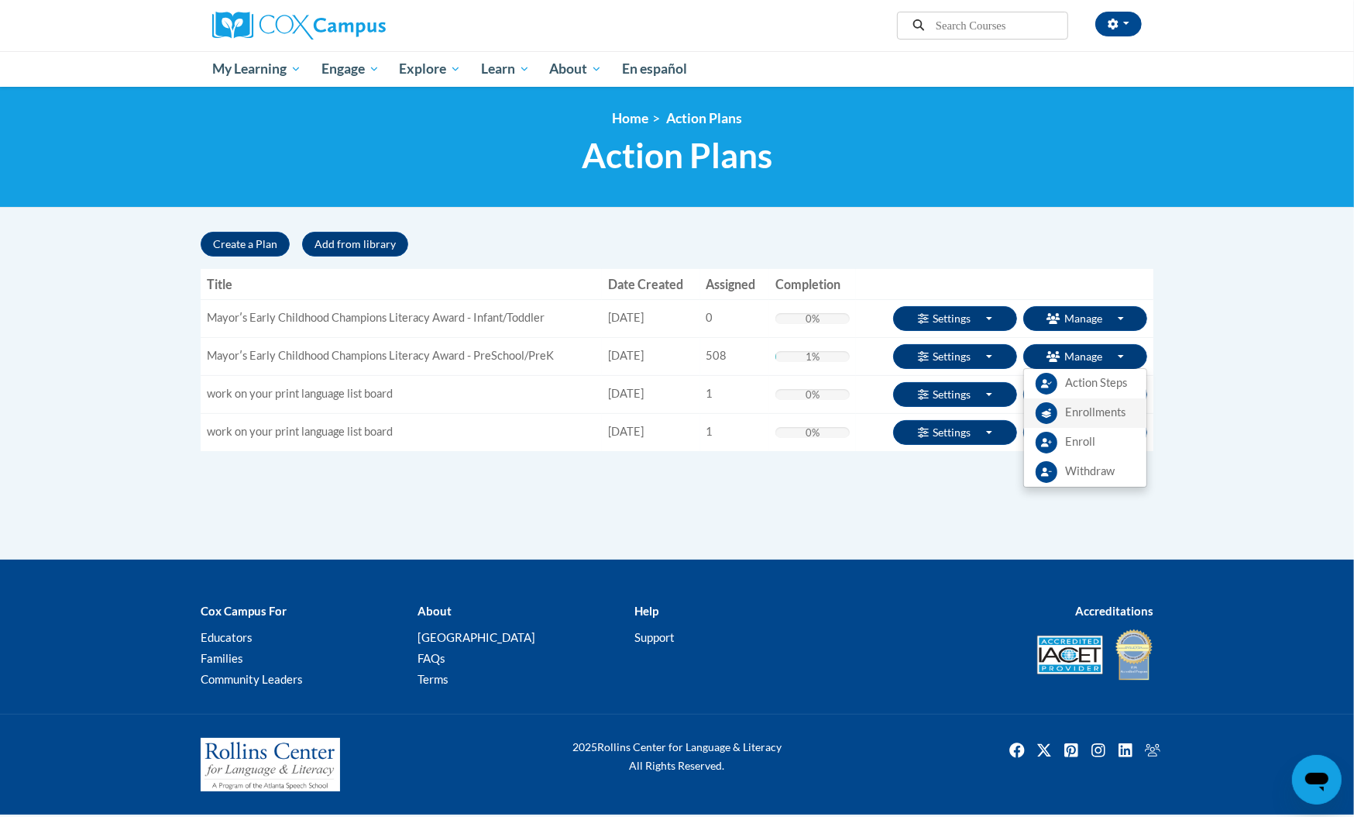
click at [1092, 414] on span "Enrollments" at bounding box center [1095, 412] width 60 height 16
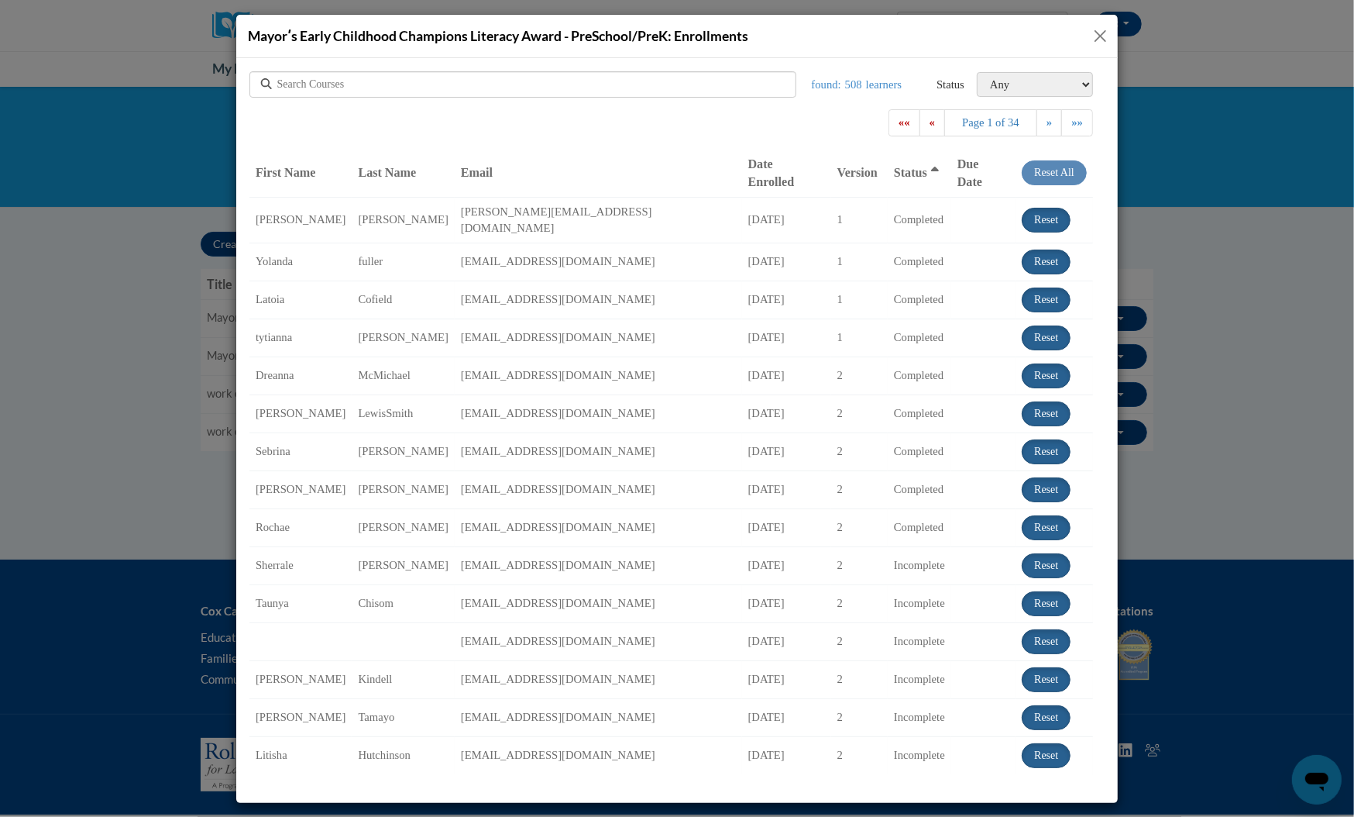
click at [1054, 85] on select "Any Completed Incomplete Withdrawn On Time Due [DATE] Overdue Overdue (by up to…" at bounding box center [1034, 83] width 116 height 25
select select "completed"
click at [976, 71] on select "Any Completed Incomplete Withdrawn On Time Due [DATE] Overdue Overdue (by up to…" at bounding box center [1034, 83] width 116 height 25
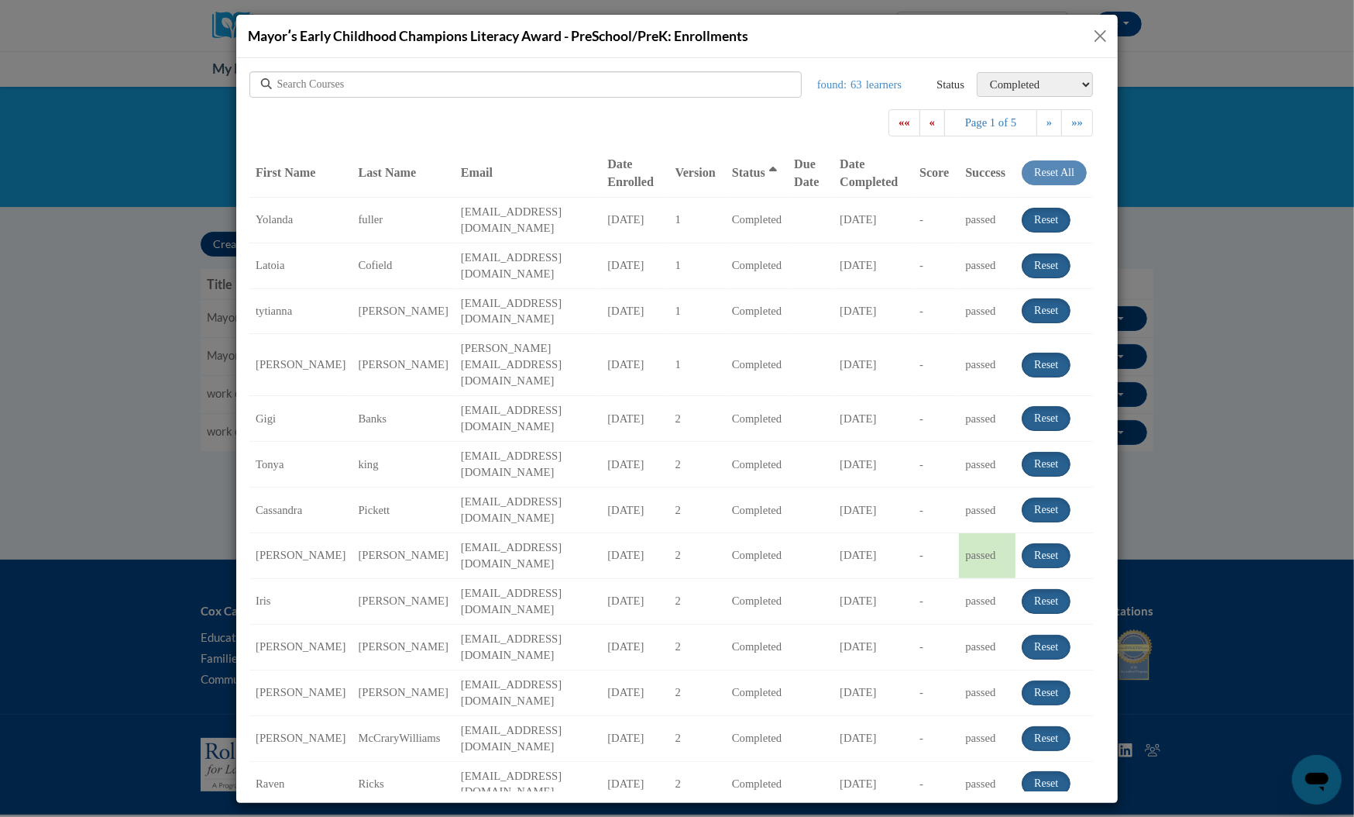
scroll to position [8, 0]
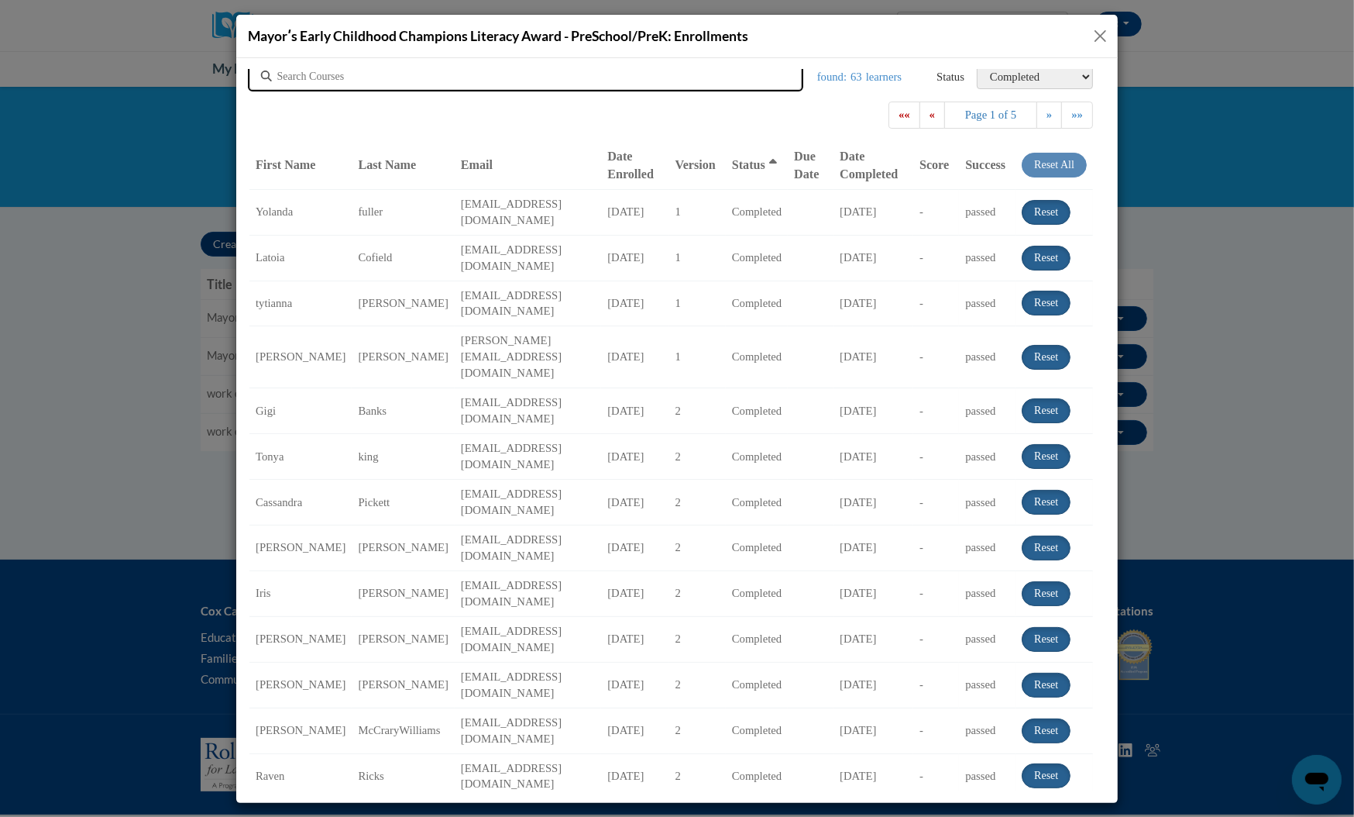
click at [446, 83] on div at bounding box center [525, 76] width 552 height 26
click at [1109, 30] on button "Close" at bounding box center [1100, 35] width 19 height 19
